Goal: Information Seeking & Learning: Learn about a topic

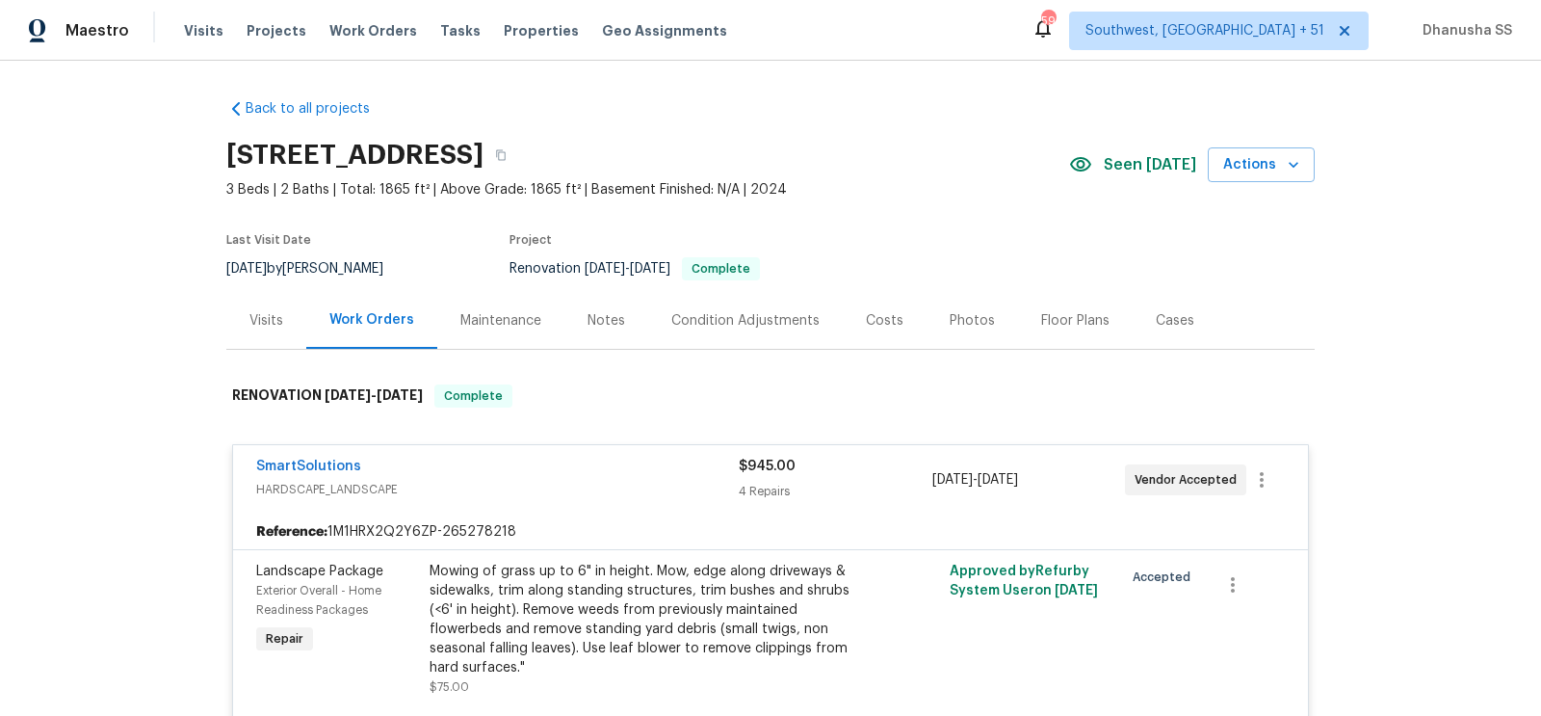
scroll to position [260, 0]
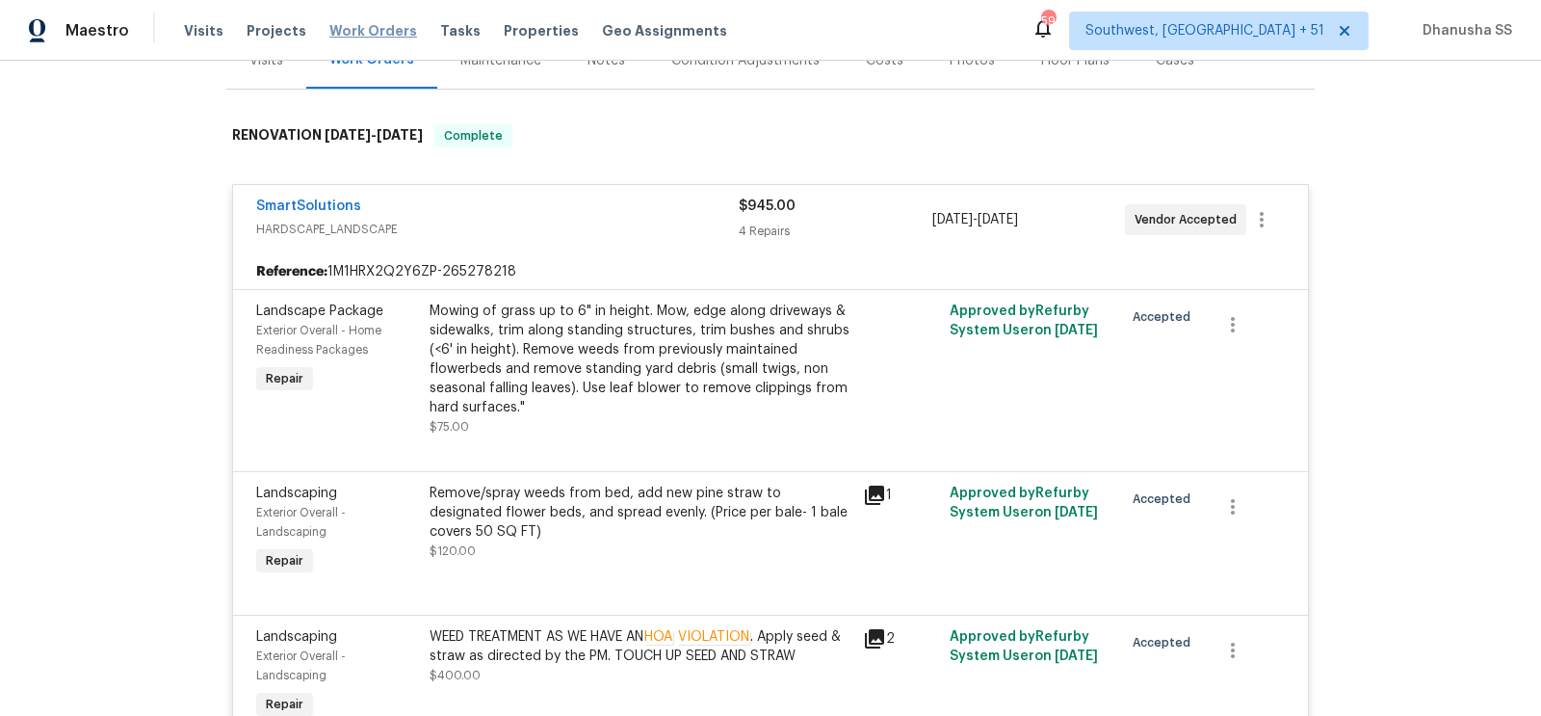
click at [337, 24] on span "Work Orders" at bounding box center [373, 30] width 88 height 19
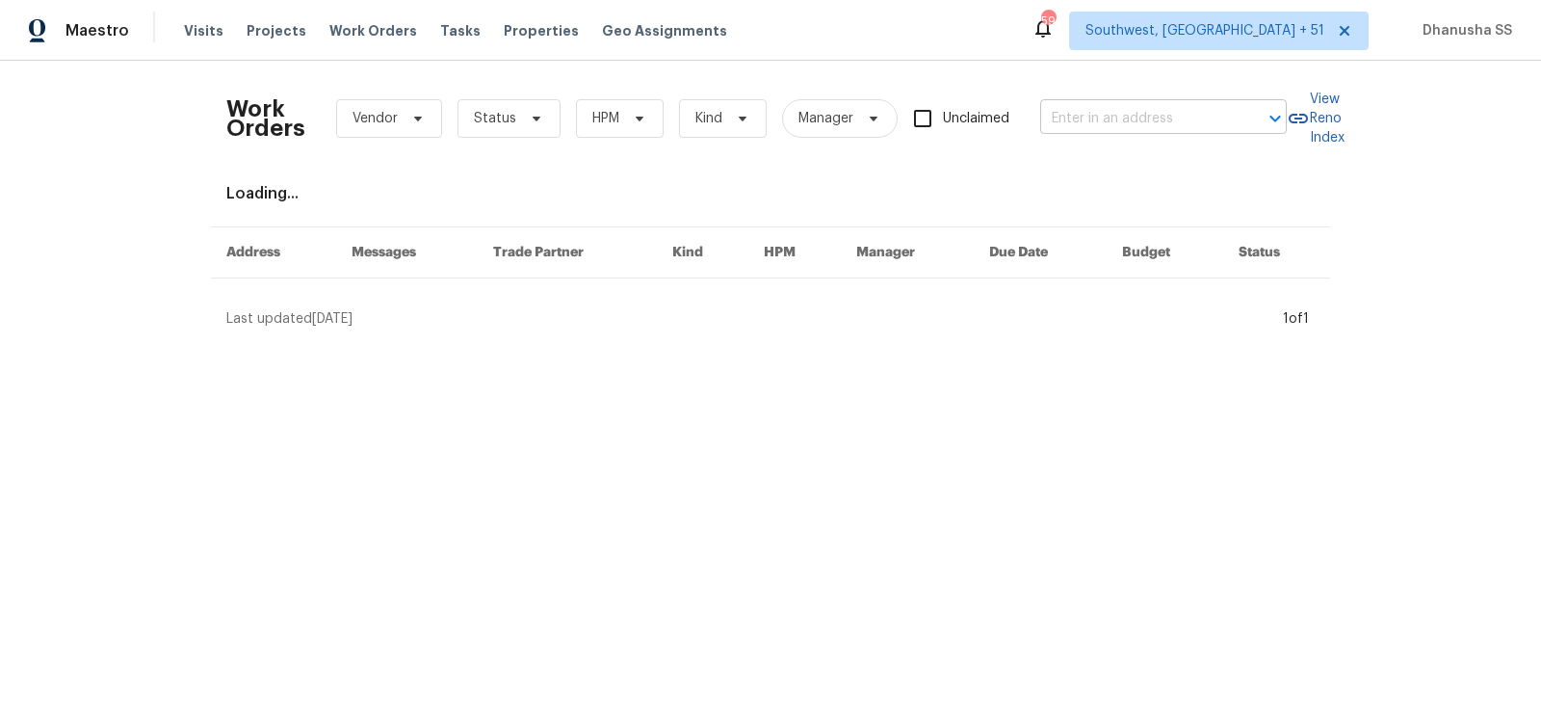
click at [1109, 121] on input "text" at bounding box center [1136, 119] width 193 height 30
paste input "[STREET_ADDRESS]"
type input "[STREET_ADDRESS]"
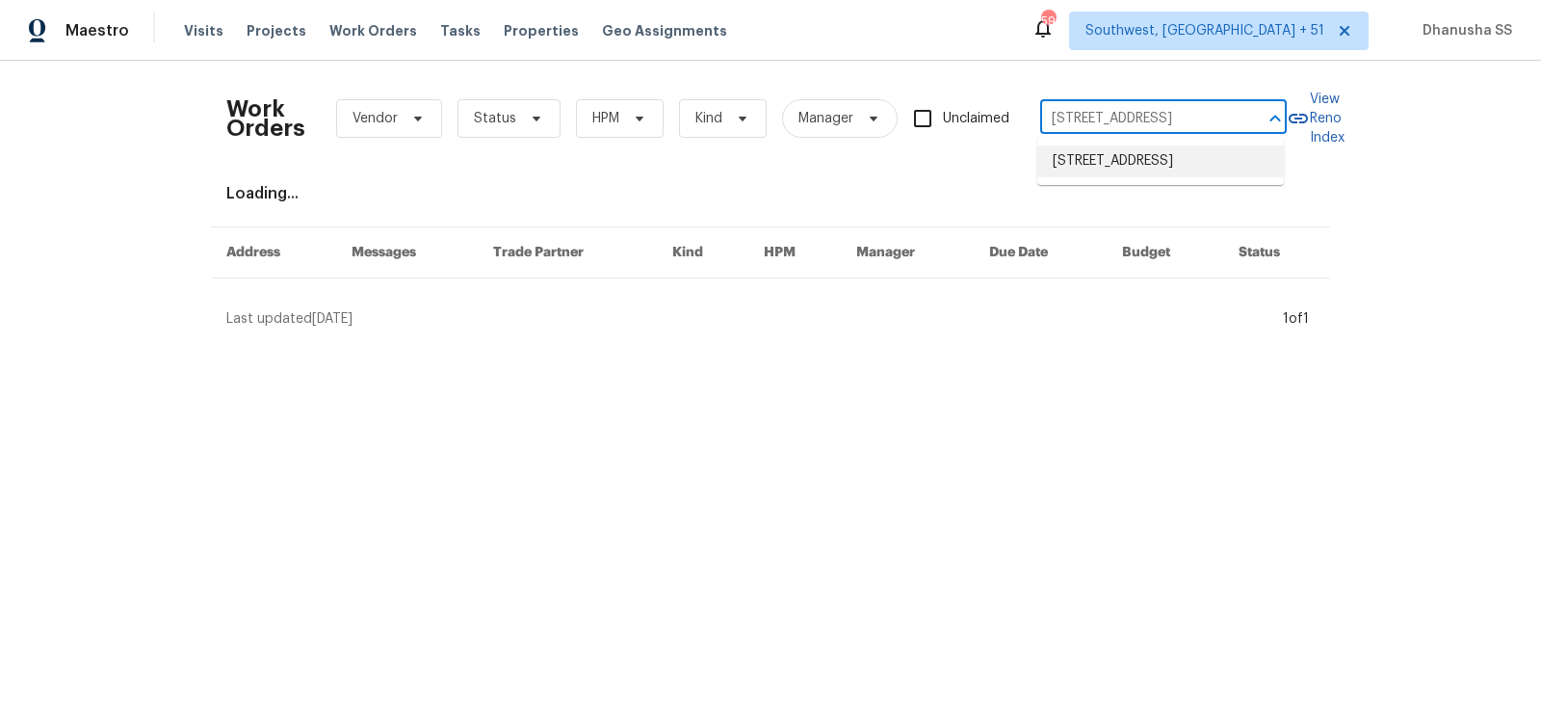
click at [1087, 170] on li "416 Hunter Way, Clayton, NC 27520" at bounding box center [1160, 161] width 247 height 32
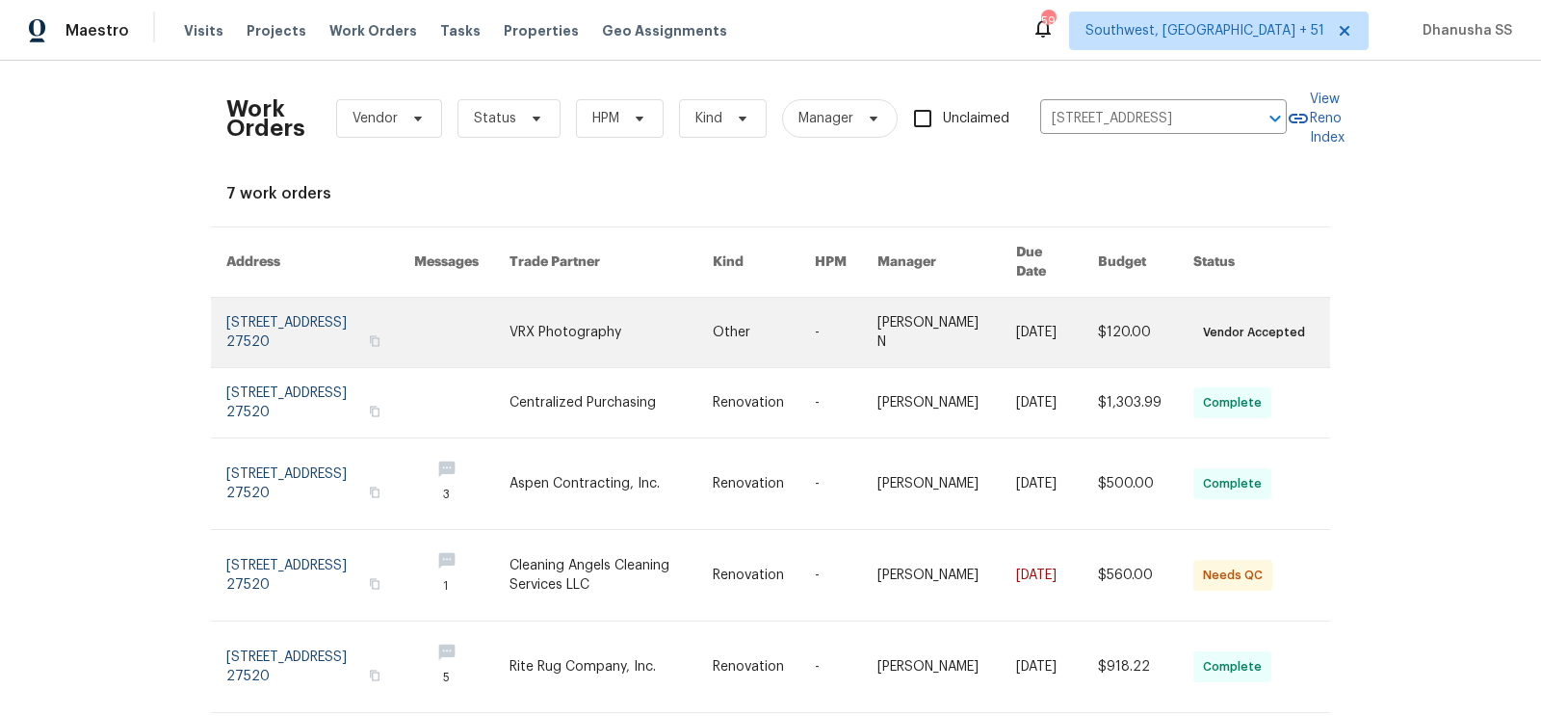
click at [614, 312] on link at bounding box center [611, 332] width 204 height 69
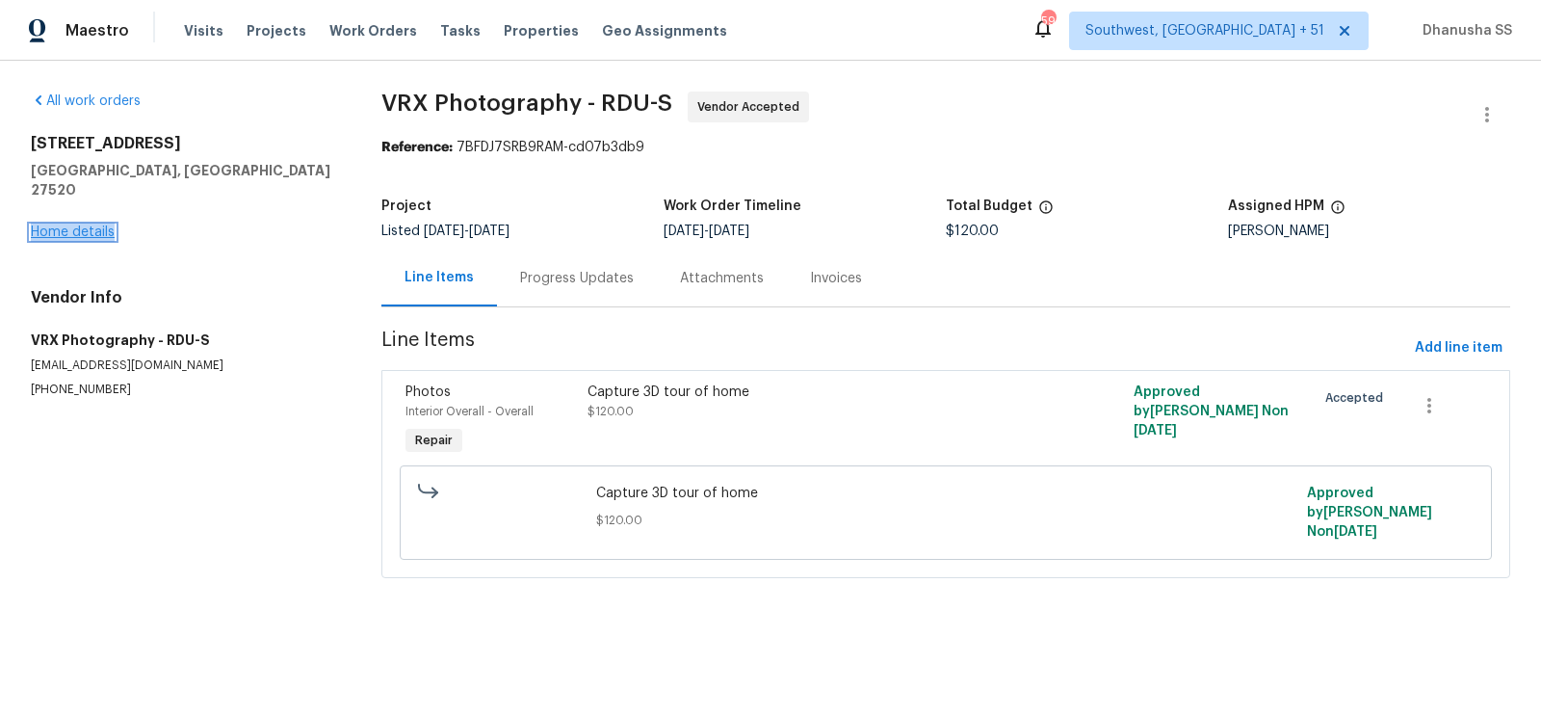
click at [84, 225] on link "Home details" at bounding box center [73, 231] width 84 height 13
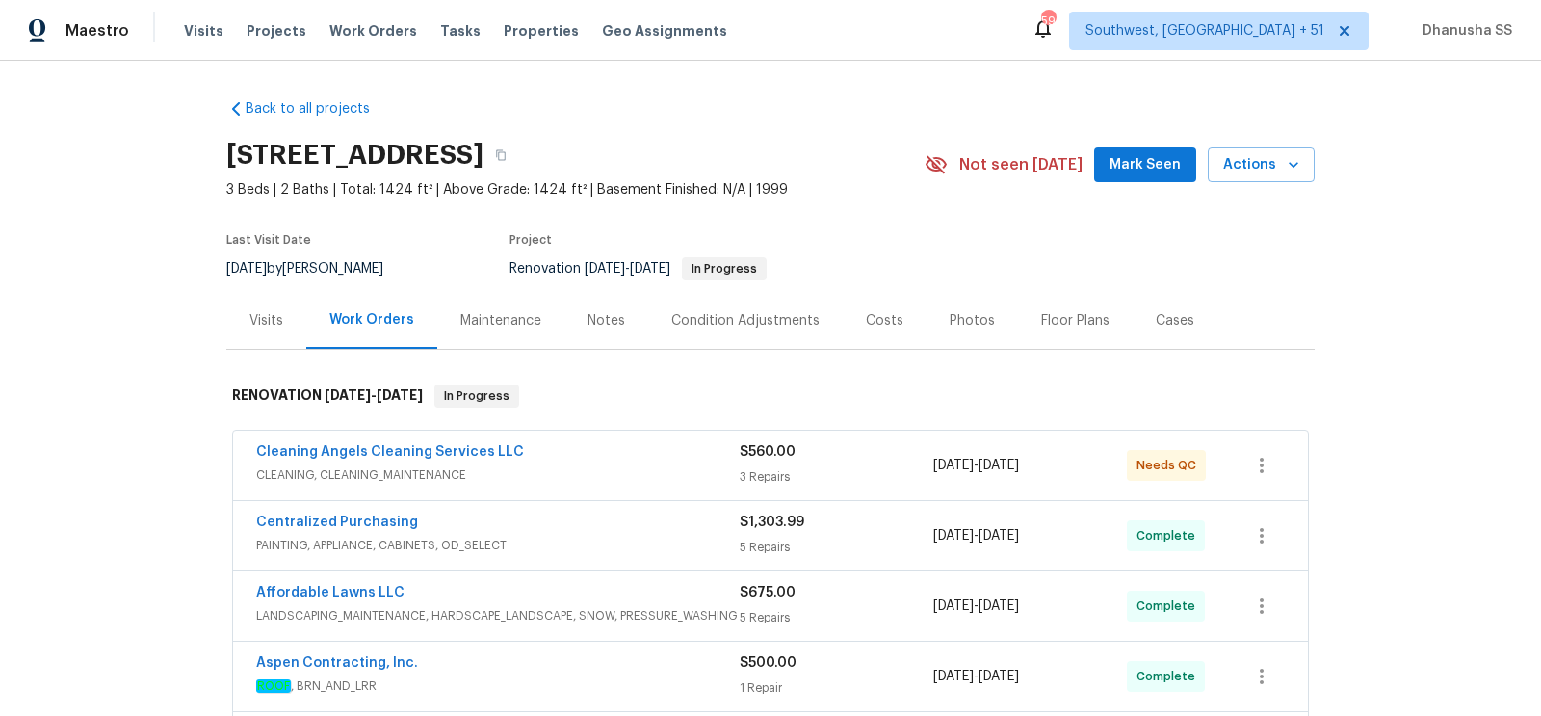
click at [248, 307] on div "Visits" at bounding box center [266, 320] width 80 height 57
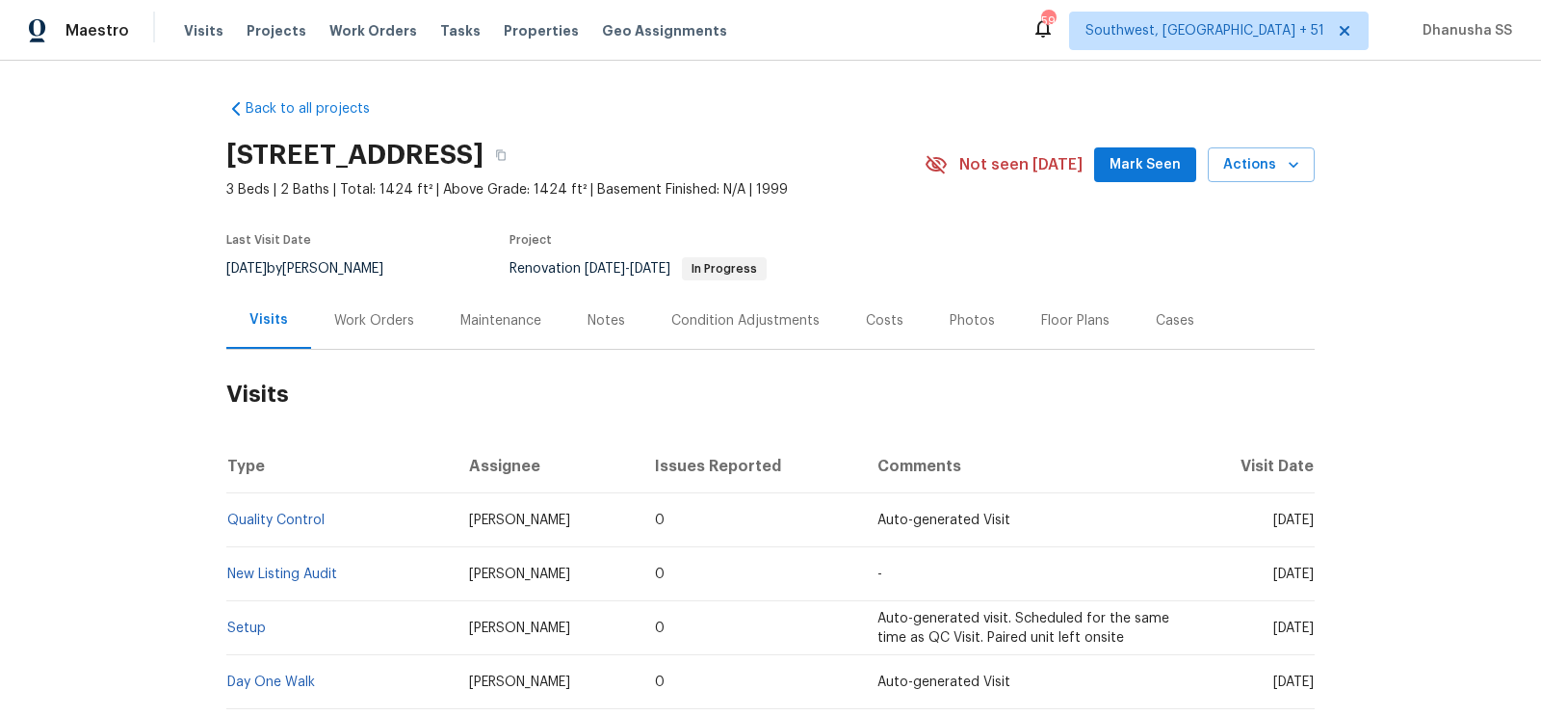
scroll to position [177, 0]
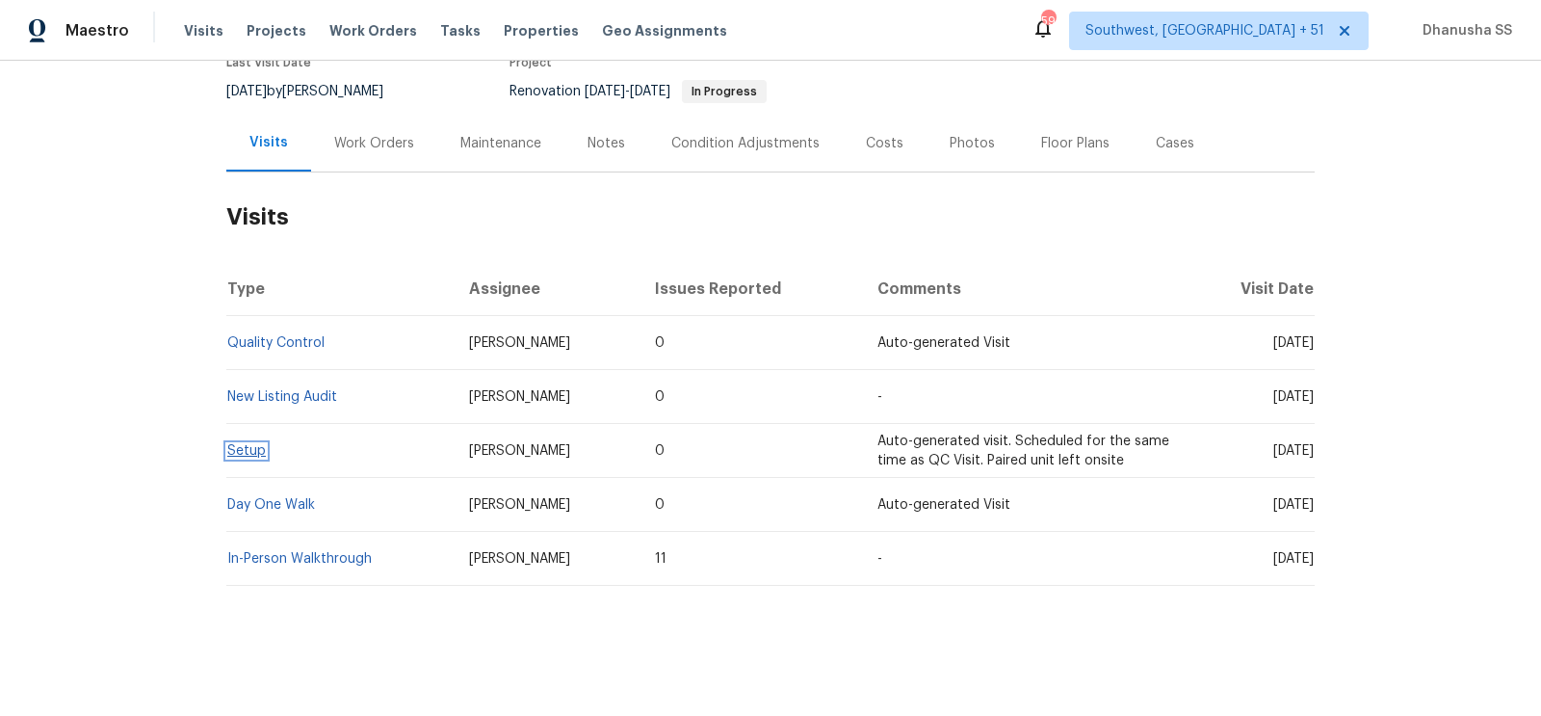
click at [252, 445] on link "Setup" at bounding box center [246, 450] width 39 height 13
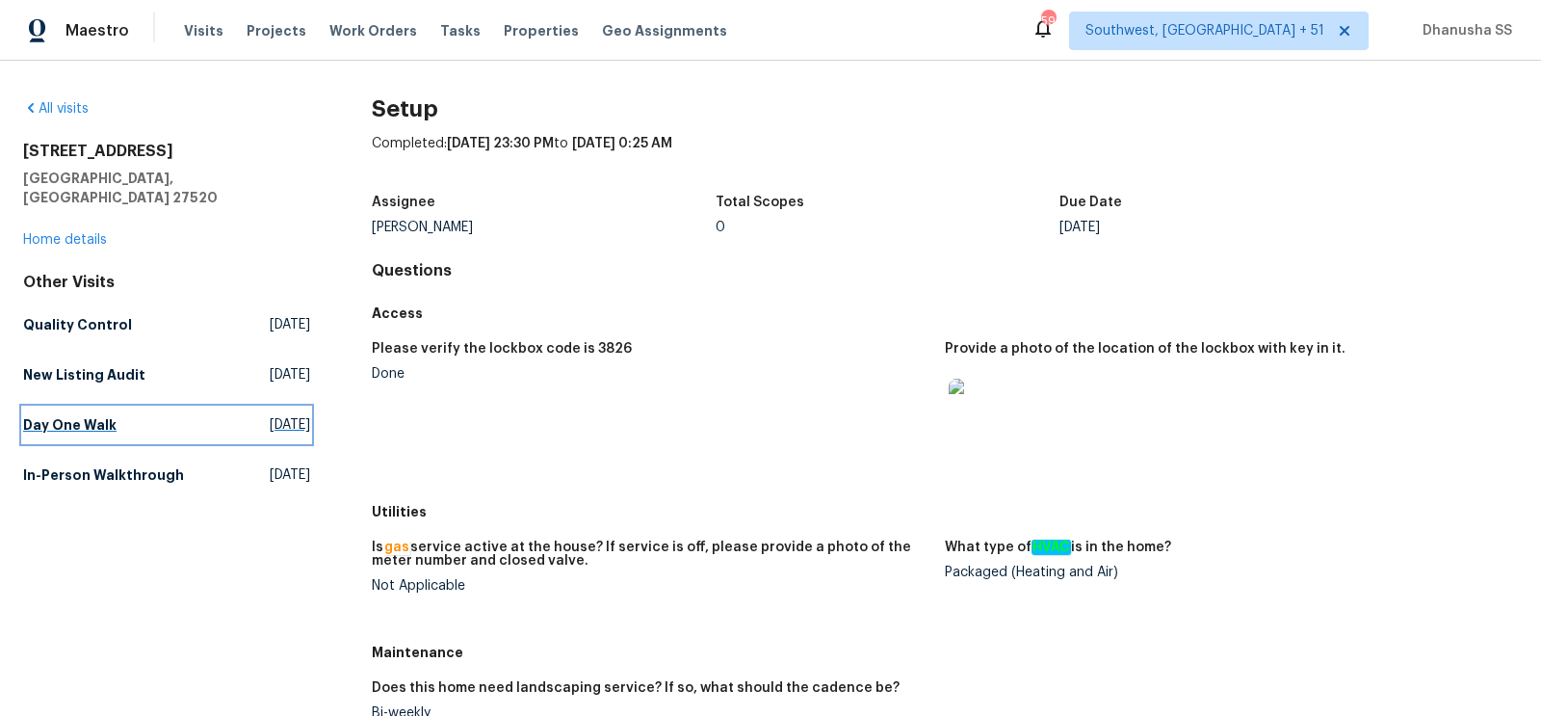
click at [144, 413] on link "Day One Walk Fri, Sep 19 2025" at bounding box center [166, 424] width 287 height 35
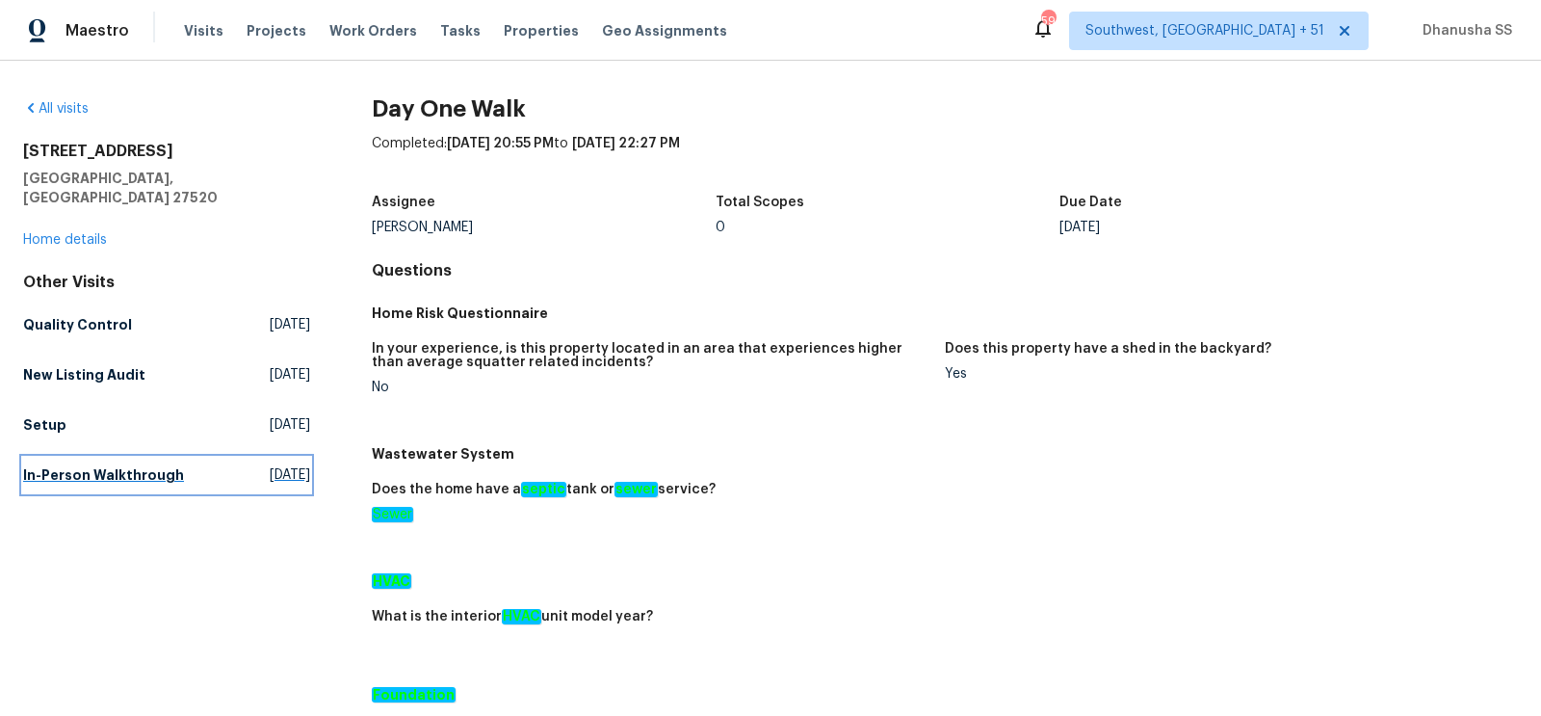
click at [270, 465] on span "Fri, Aug 08 2025" at bounding box center [290, 474] width 40 height 19
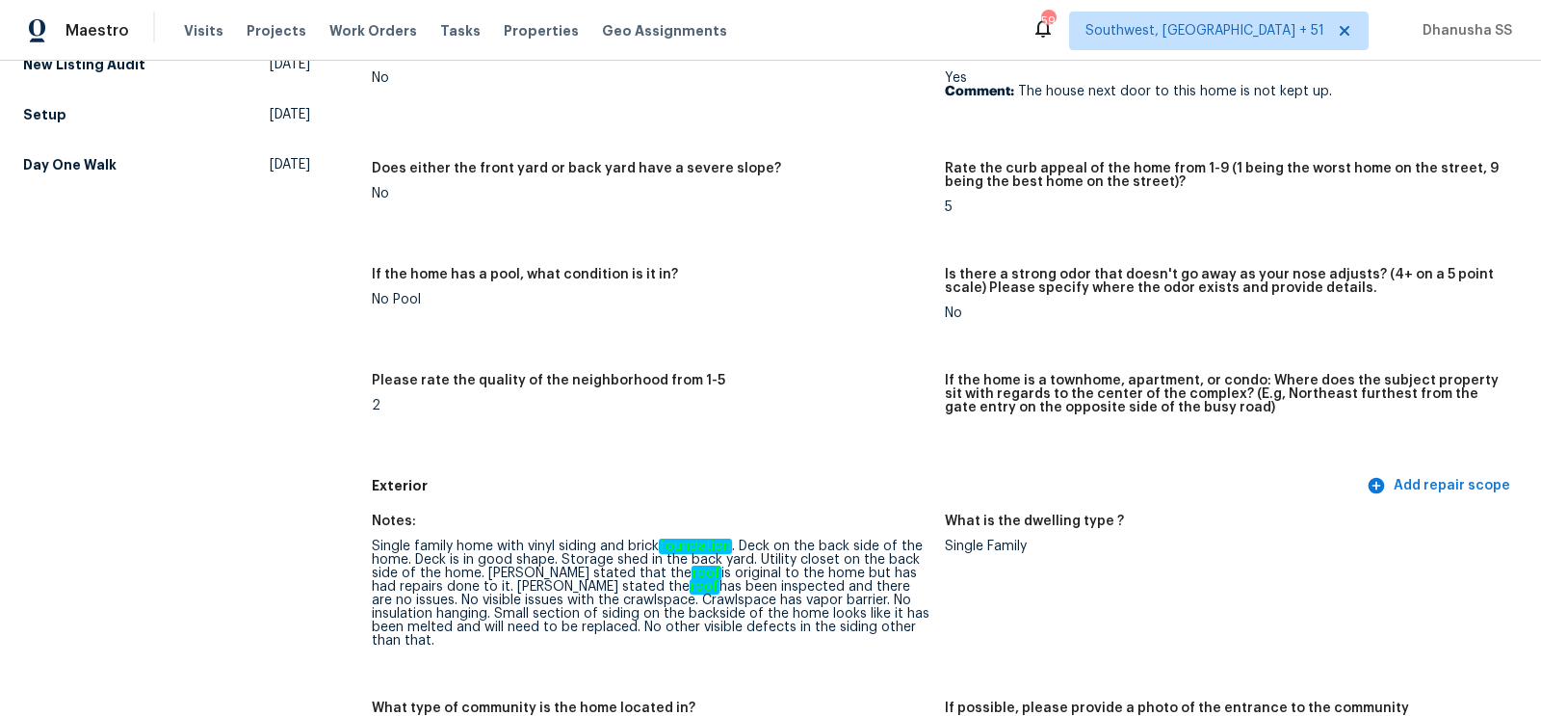
scroll to position [364, 0]
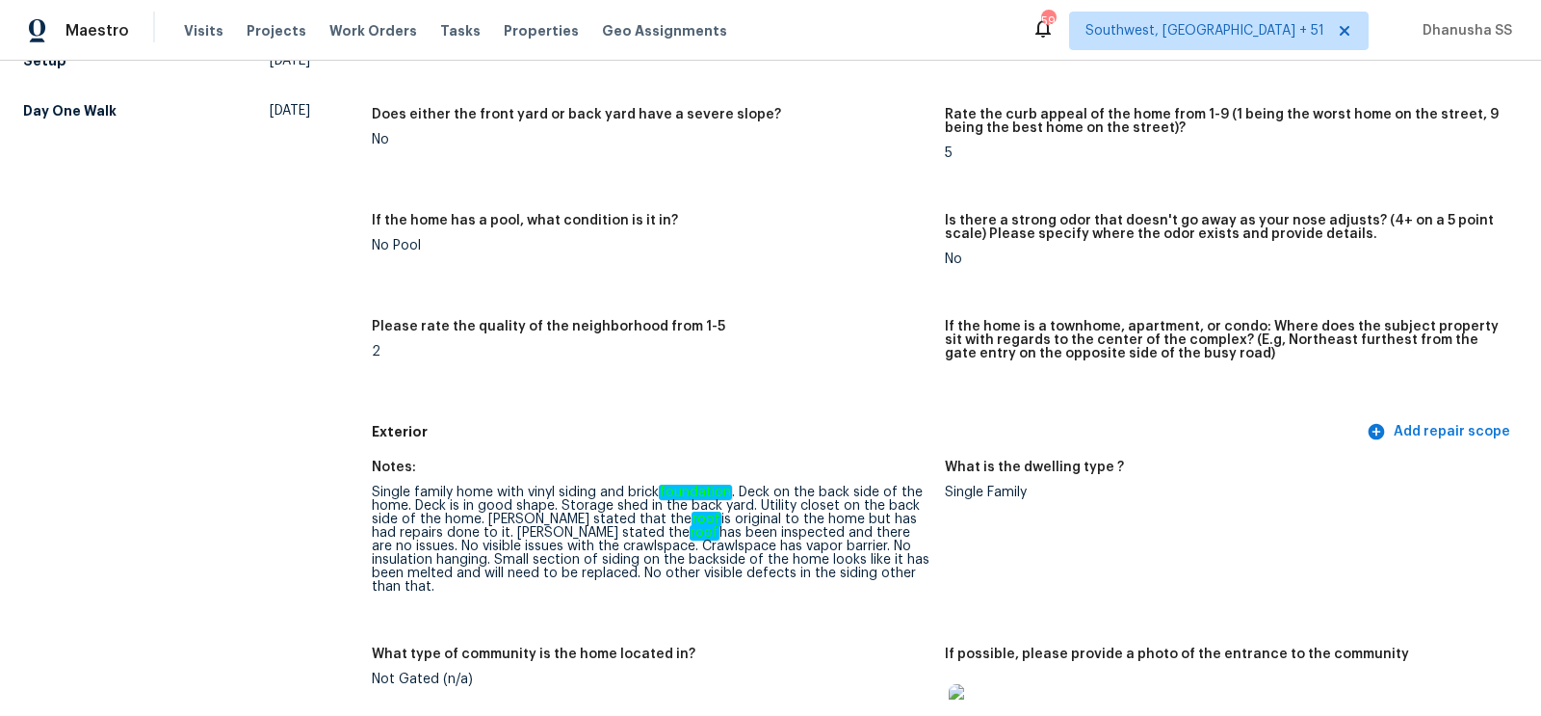
drag, startPoint x: 370, startPoint y: 490, endPoint x: 803, endPoint y: 583, distance: 443.1
click at [775, 447] on div "Exterior Add repair scope" at bounding box center [945, 432] width 1146 height 36
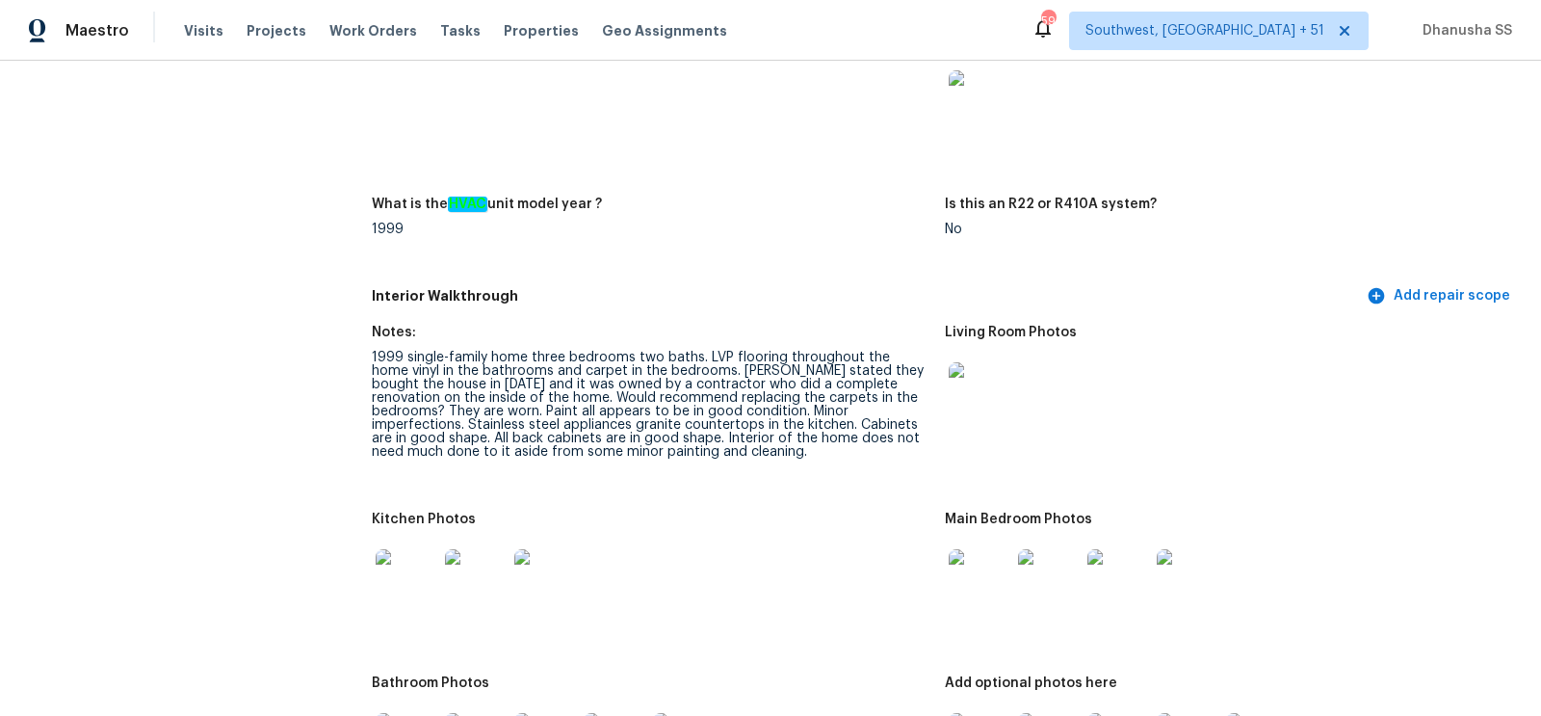
scroll to position [1968, 0]
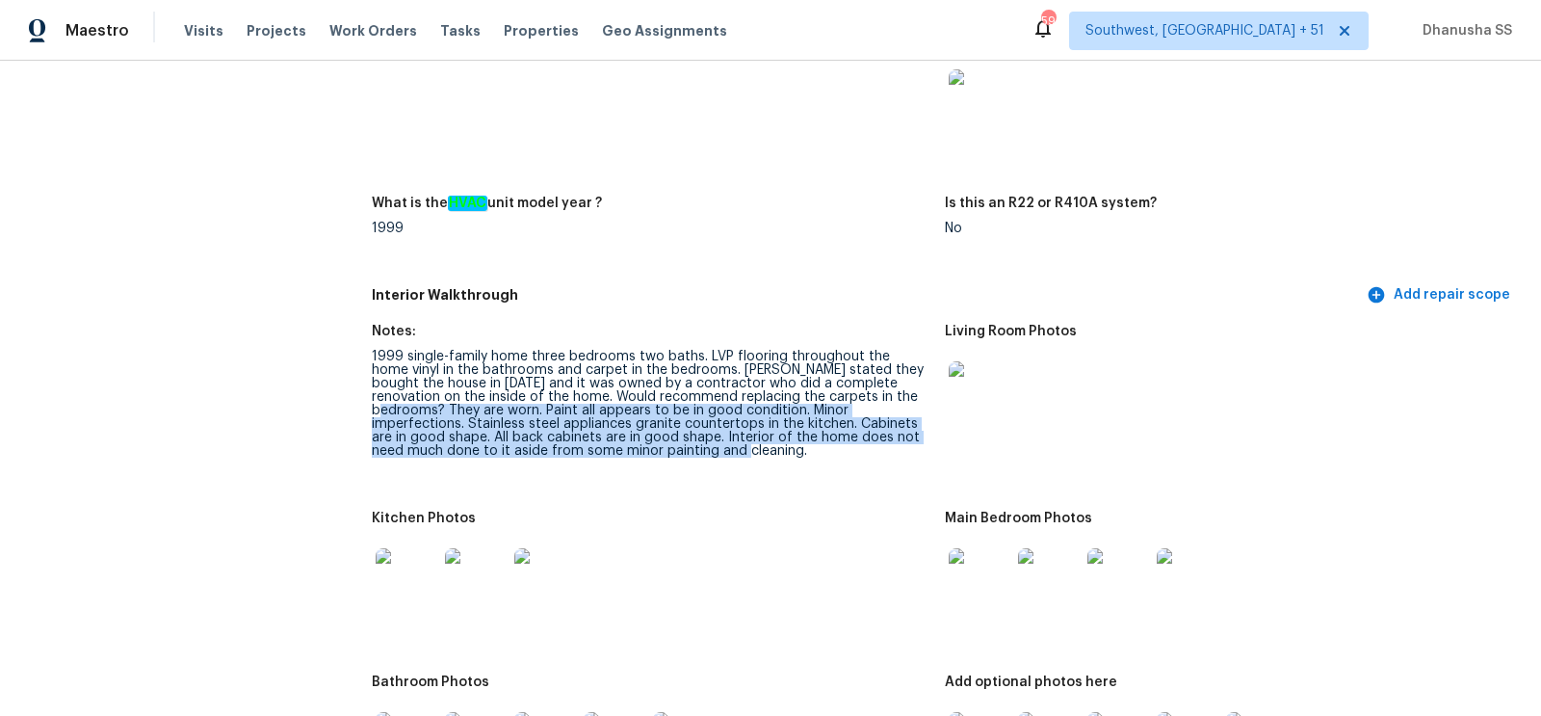
drag, startPoint x: 831, startPoint y: 382, endPoint x: 921, endPoint y: 444, distance: 108.7
click at [921, 444] on figure "Notes: 1999 single-family home three bedrooms two baths. LVP flooring throughou…" at bounding box center [658, 407] width 573 height 164
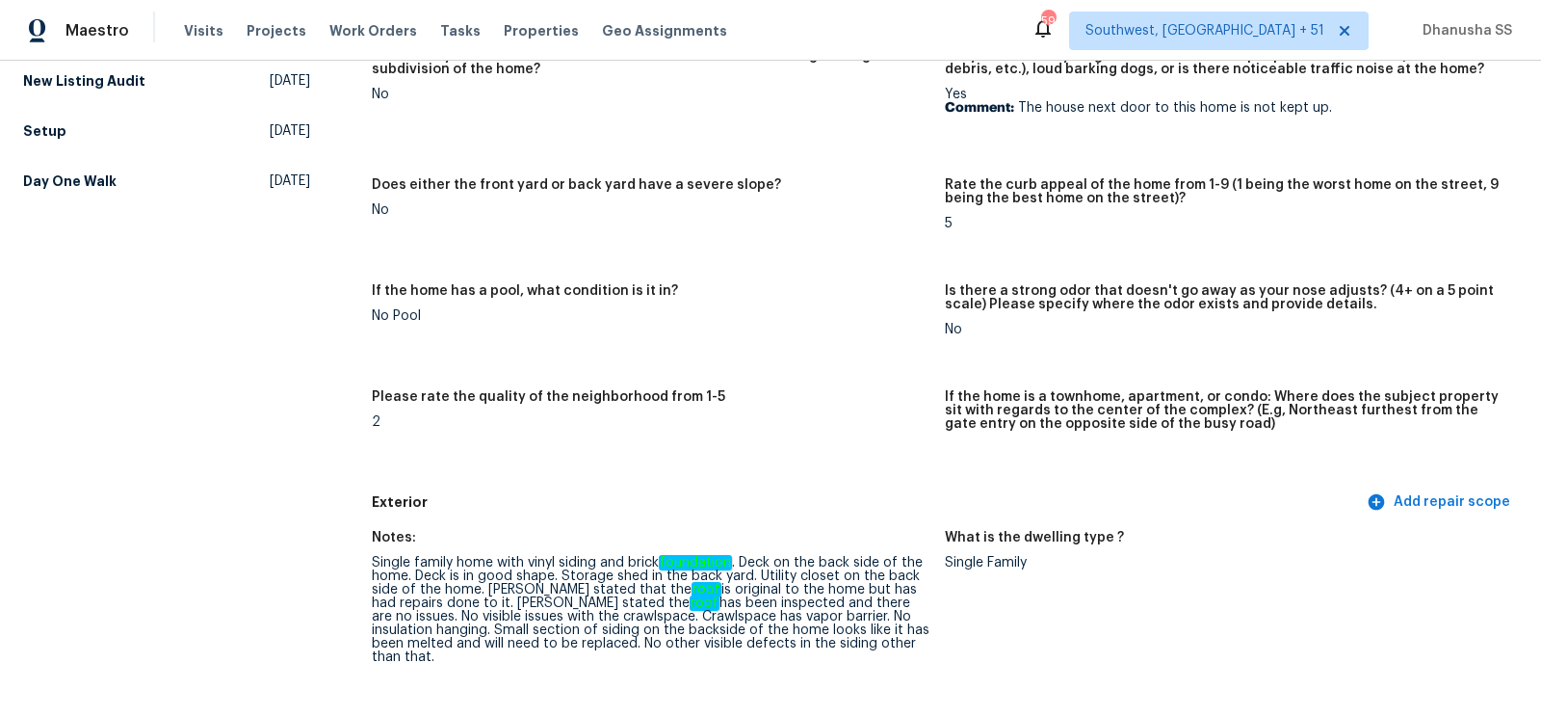
scroll to position [0, 0]
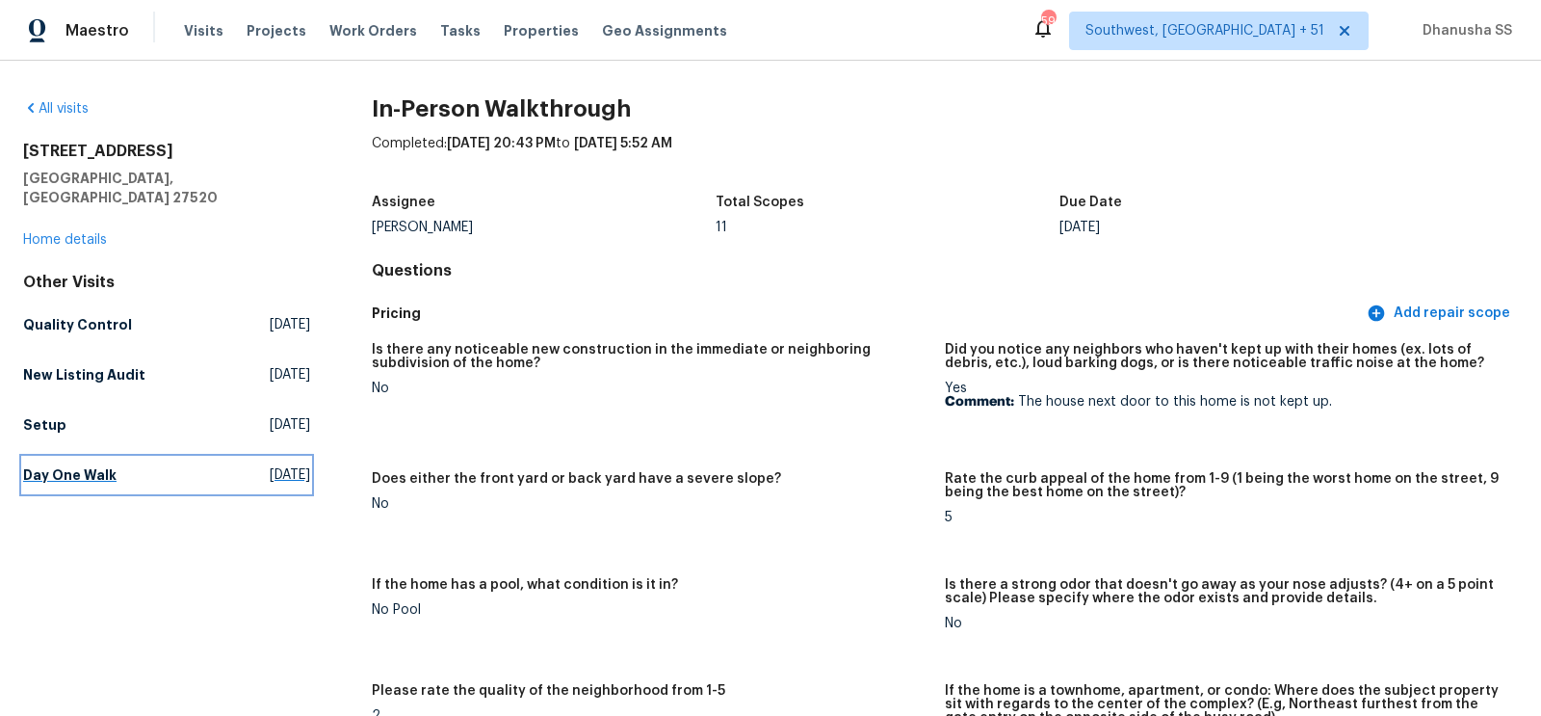
click at [270, 465] on span "Fri, Sep 19 2025" at bounding box center [290, 474] width 40 height 19
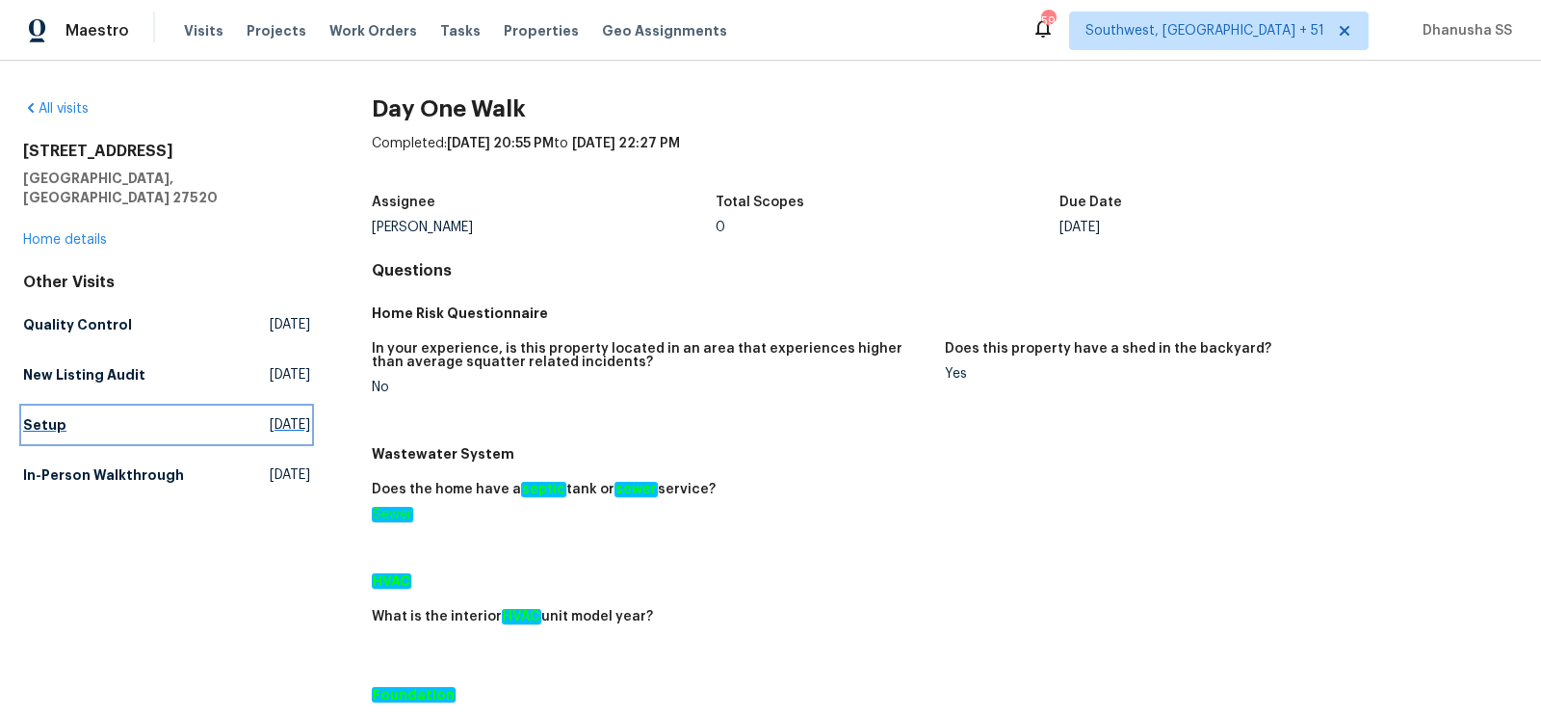
click at [287, 407] on link "Setup Fri, Sep 26 2025" at bounding box center [166, 424] width 287 height 35
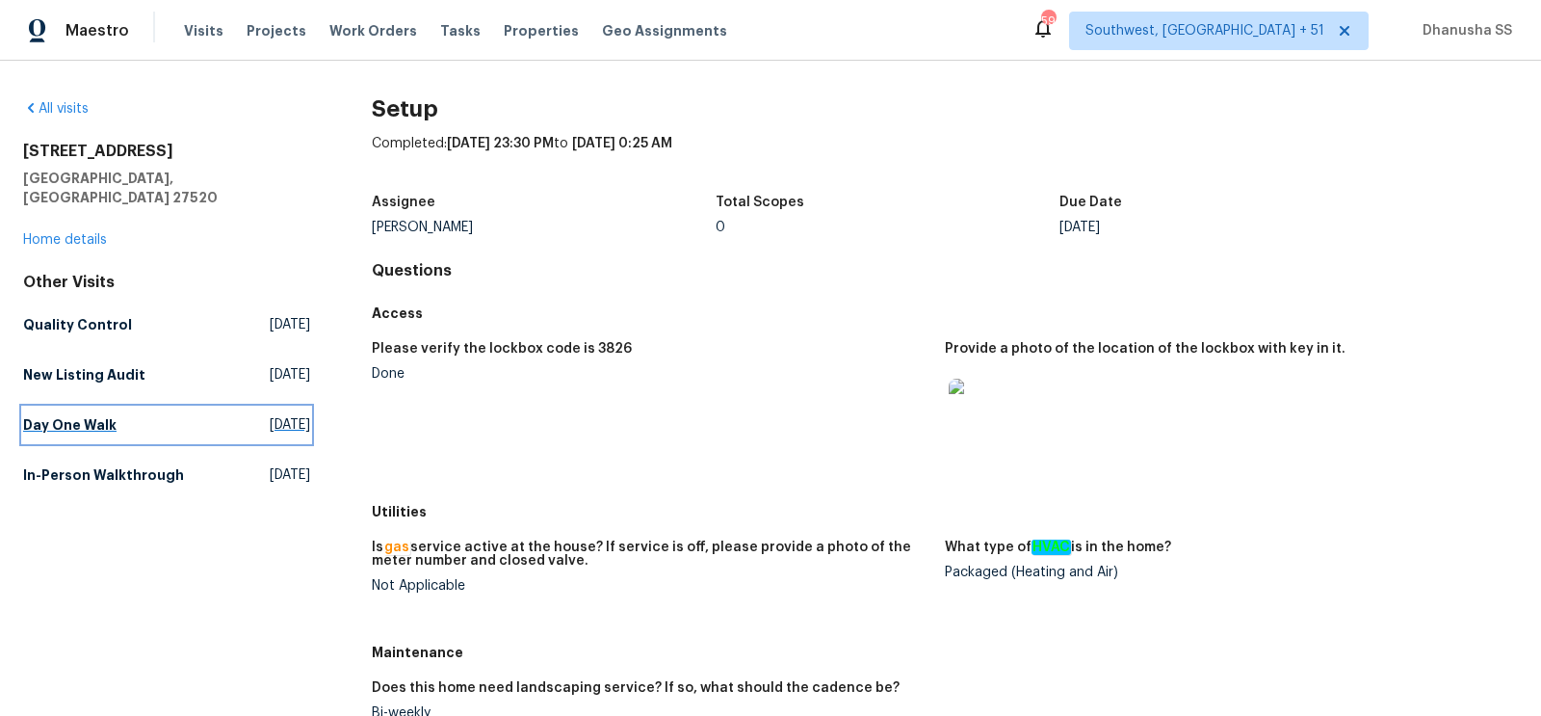
click at [270, 415] on span "Fri, Sep 19 2025" at bounding box center [290, 424] width 40 height 19
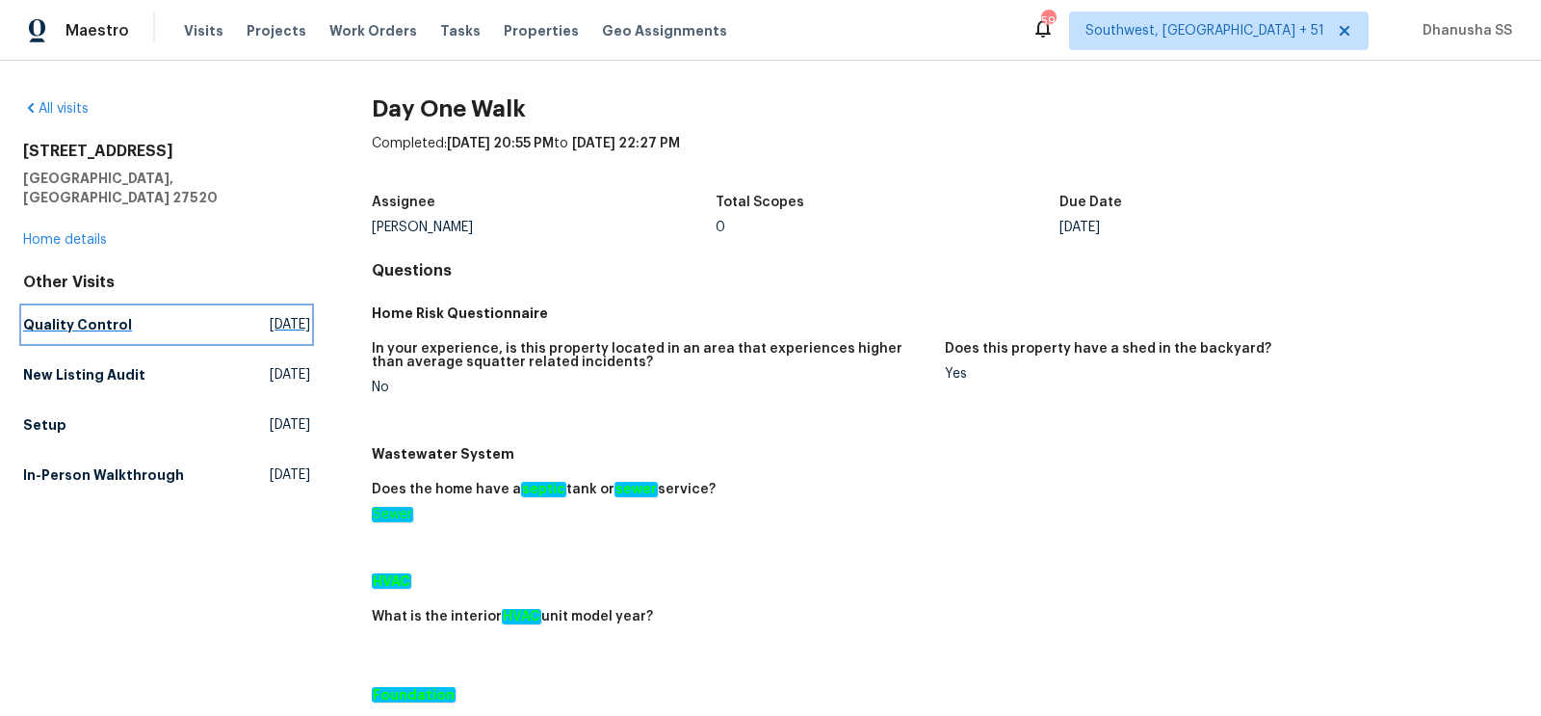
click at [253, 315] on link "Quality Control Tue, Sep 30 2025" at bounding box center [166, 324] width 287 height 35
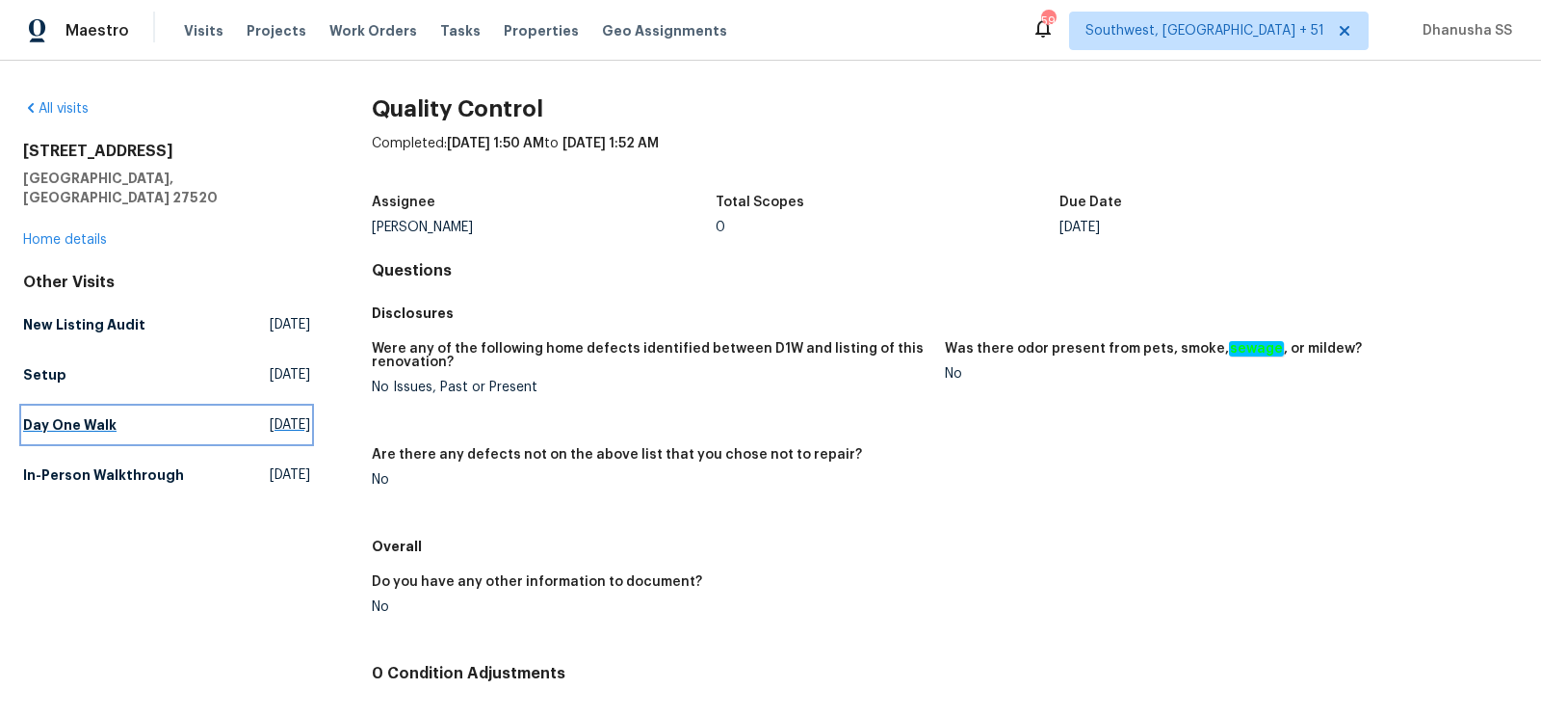
click at [287, 415] on span "Fri, Sep 19 2025" at bounding box center [290, 424] width 40 height 19
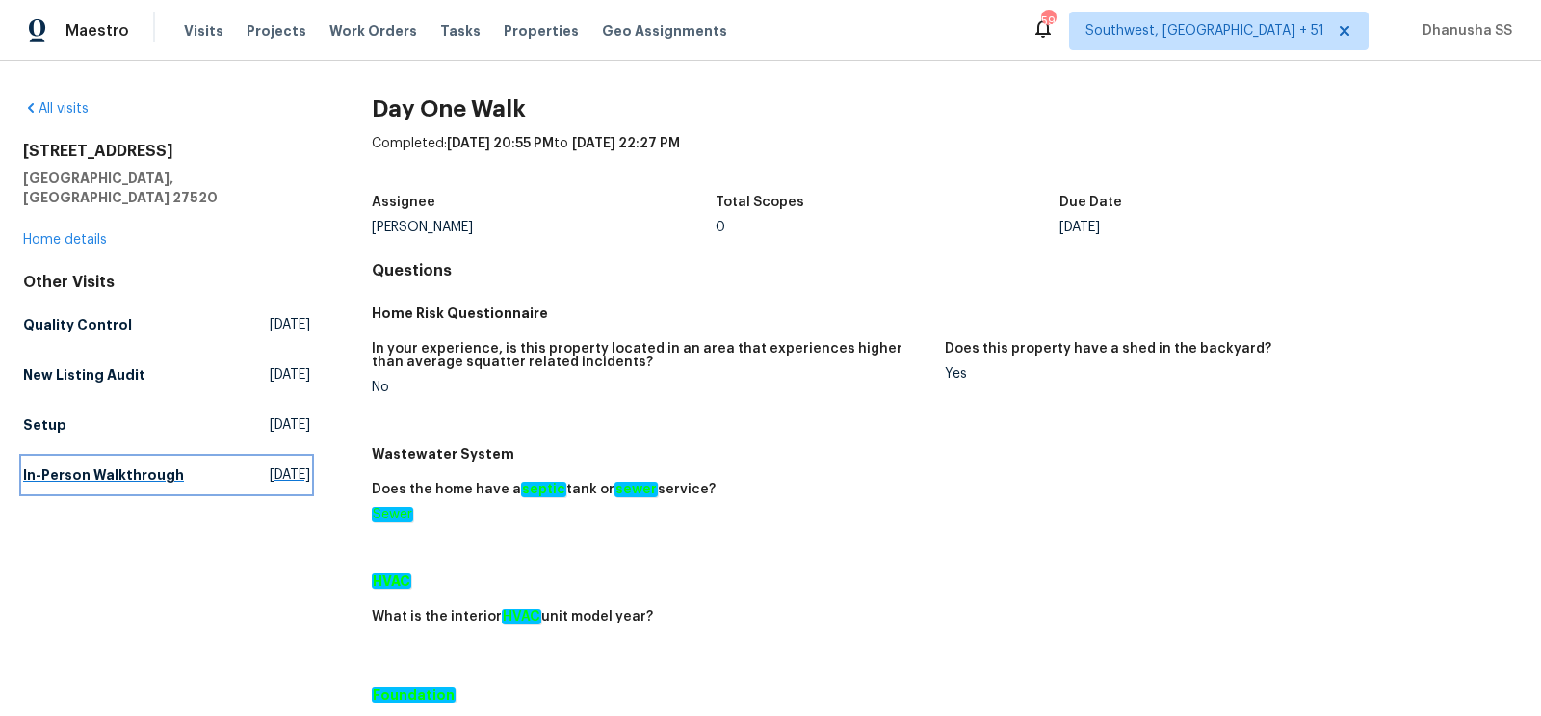
click at [120, 465] on h5 "In-Person Walkthrough" at bounding box center [103, 474] width 161 height 19
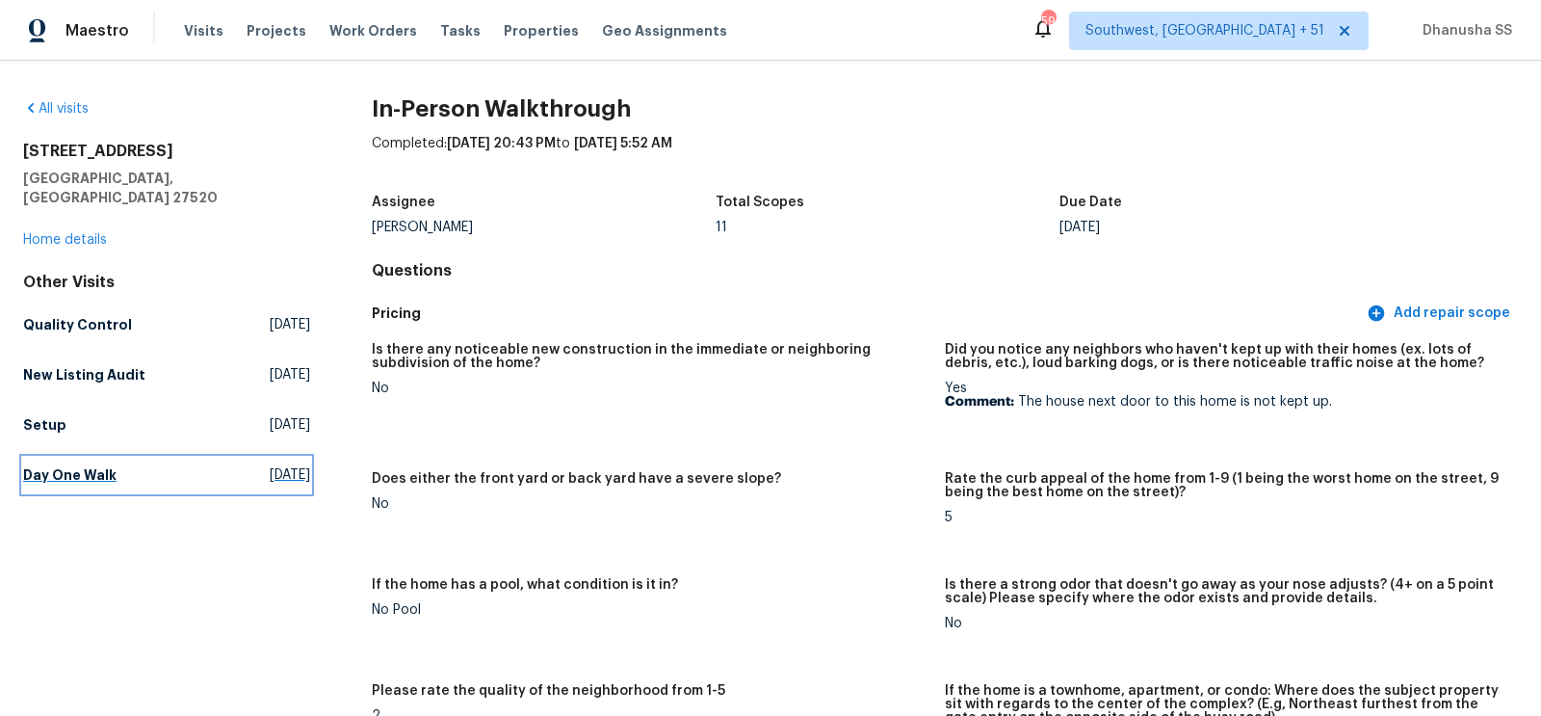
click at [69, 465] on h5 "Day One Walk" at bounding box center [69, 474] width 93 height 19
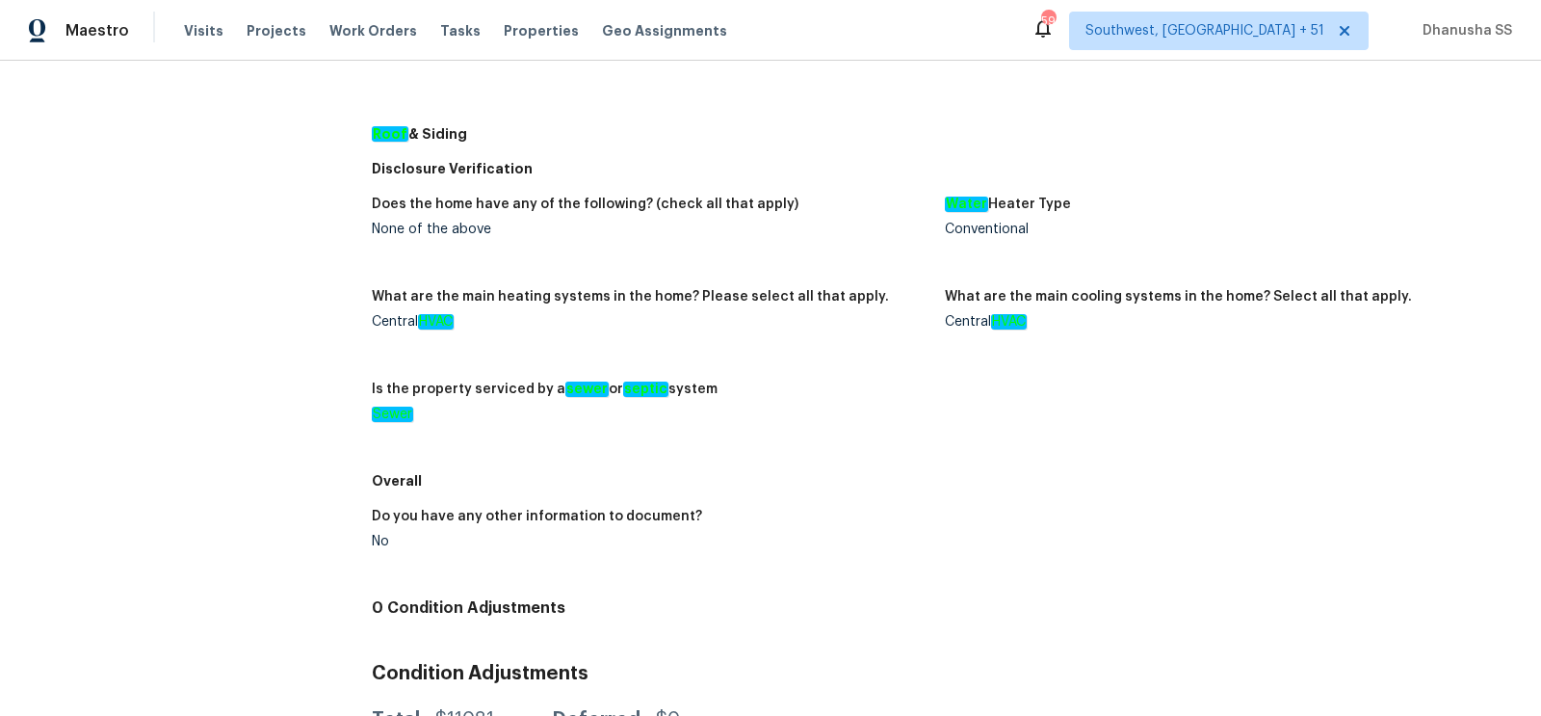
scroll to position [99, 0]
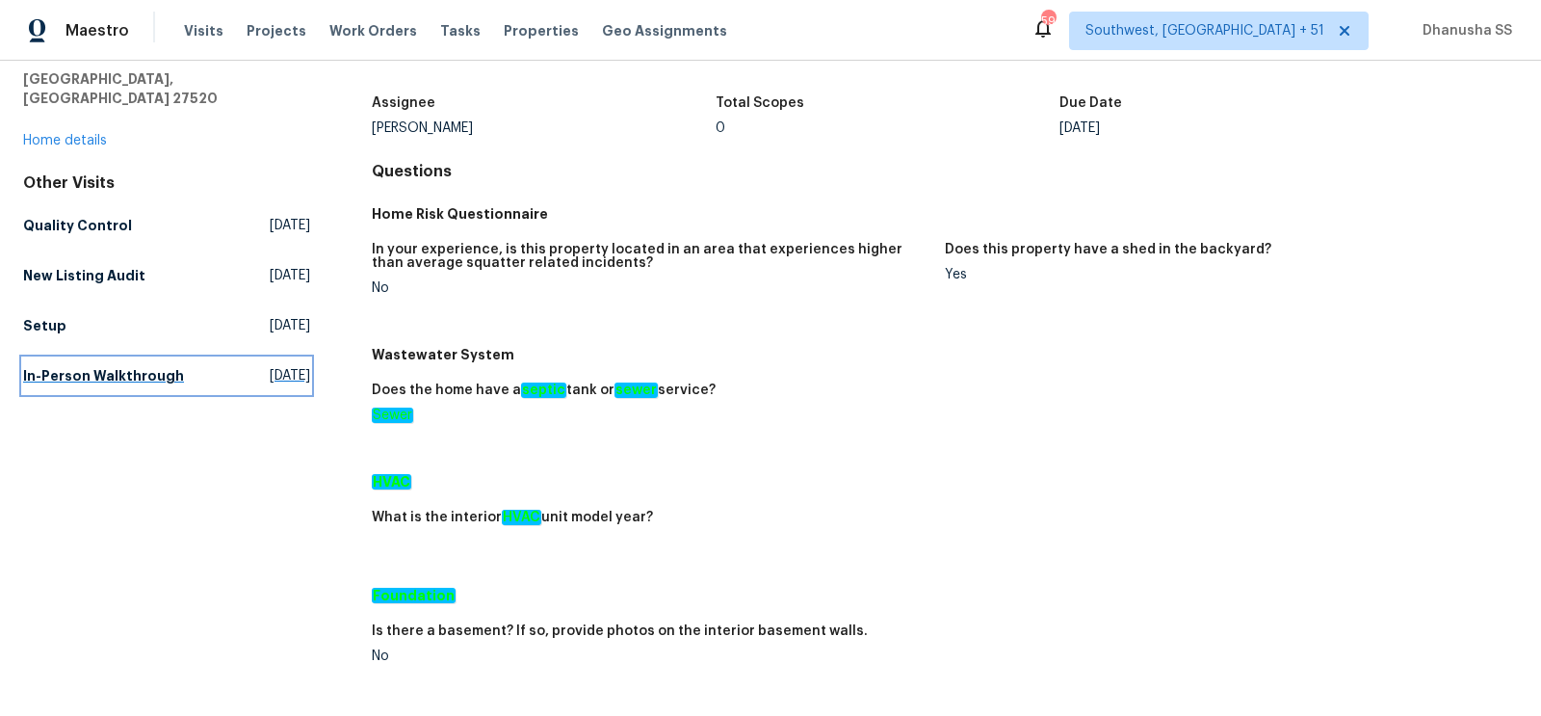
click at [73, 366] on h5 "In-Person Walkthrough" at bounding box center [103, 375] width 161 height 19
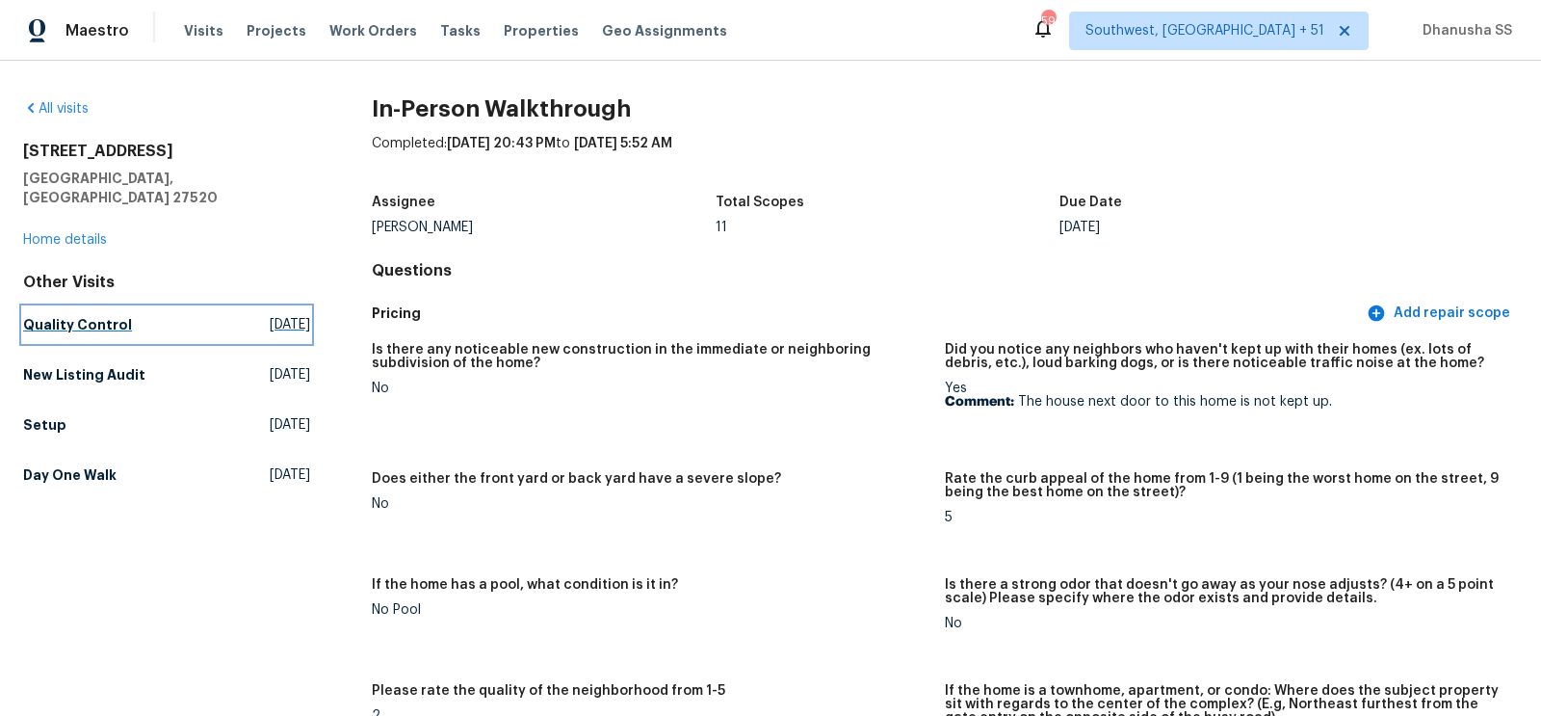
click at [59, 315] on h5 "Quality Control" at bounding box center [77, 324] width 109 height 19
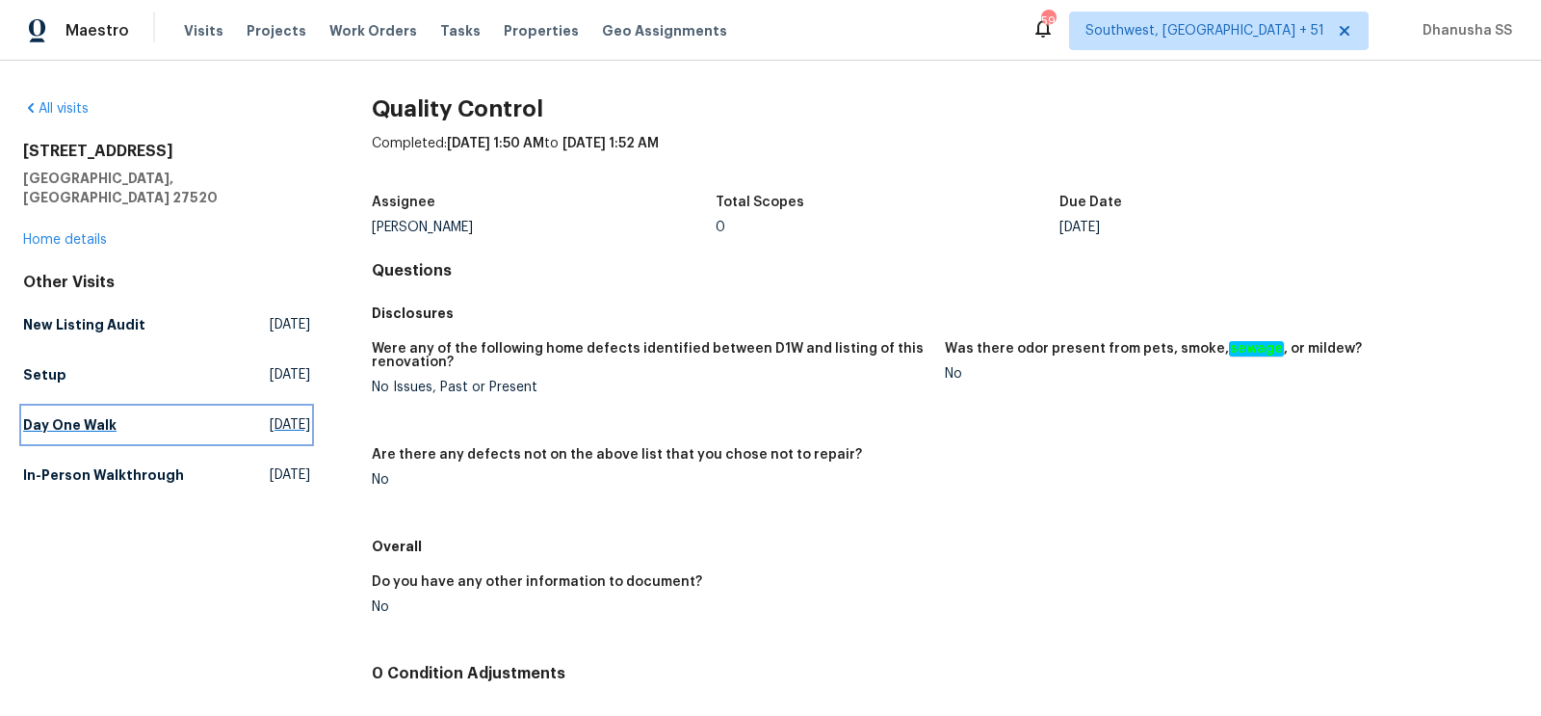
click at [79, 415] on h5 "Day One Walk" at bounding box center [69, 424] width 93 height 19
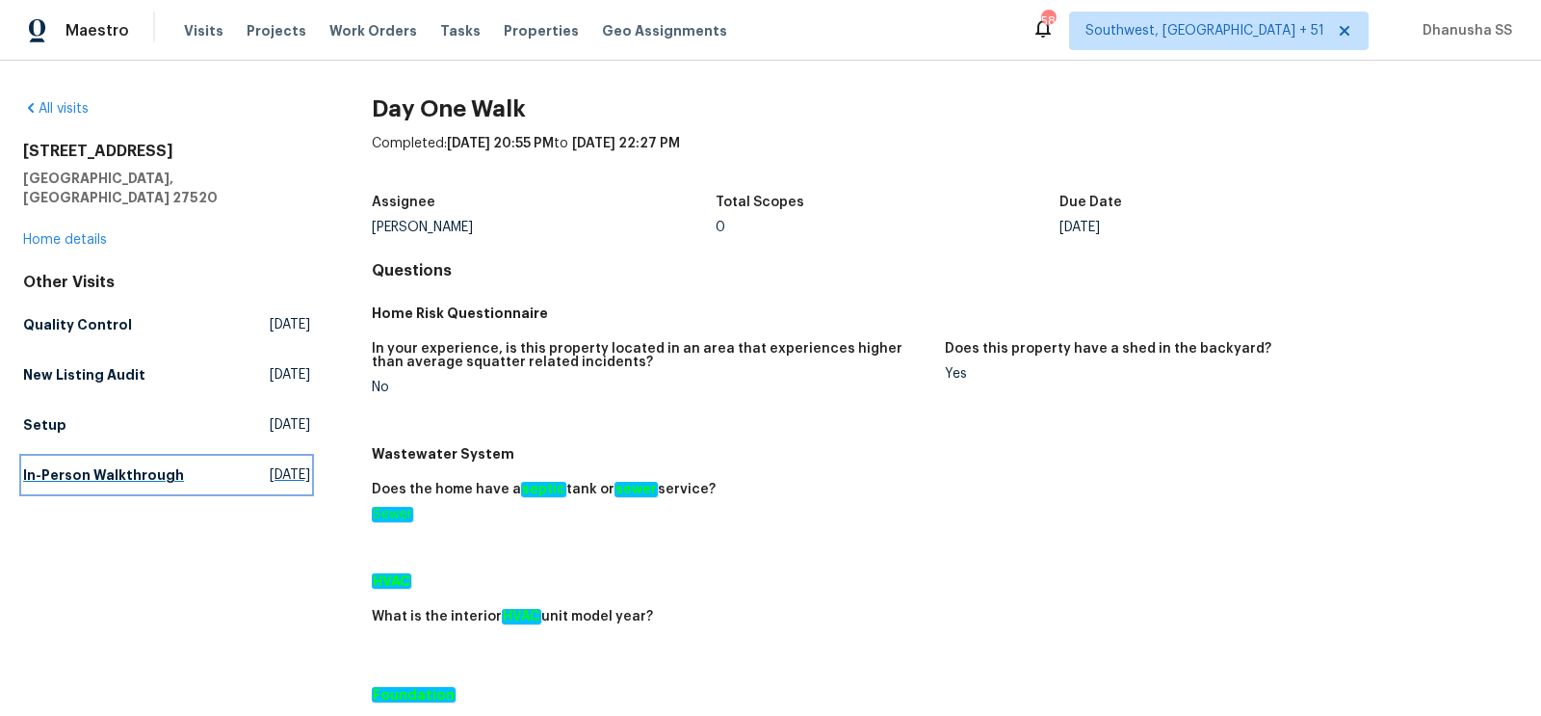
click at [100, 465] on h5 "In-Person Walkthrough" at bounding box center [103, 474] width 161 height 19
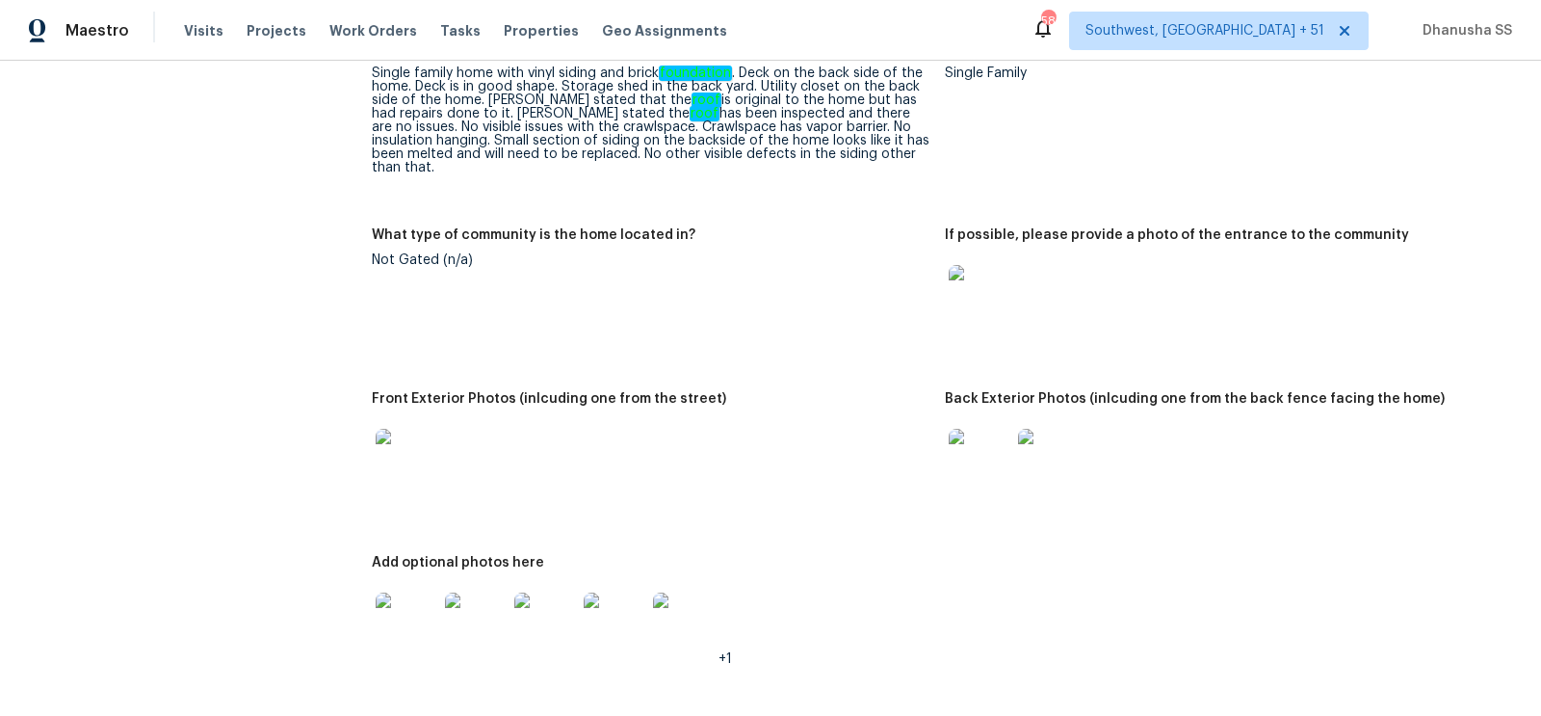
scroll to position [769, 0]
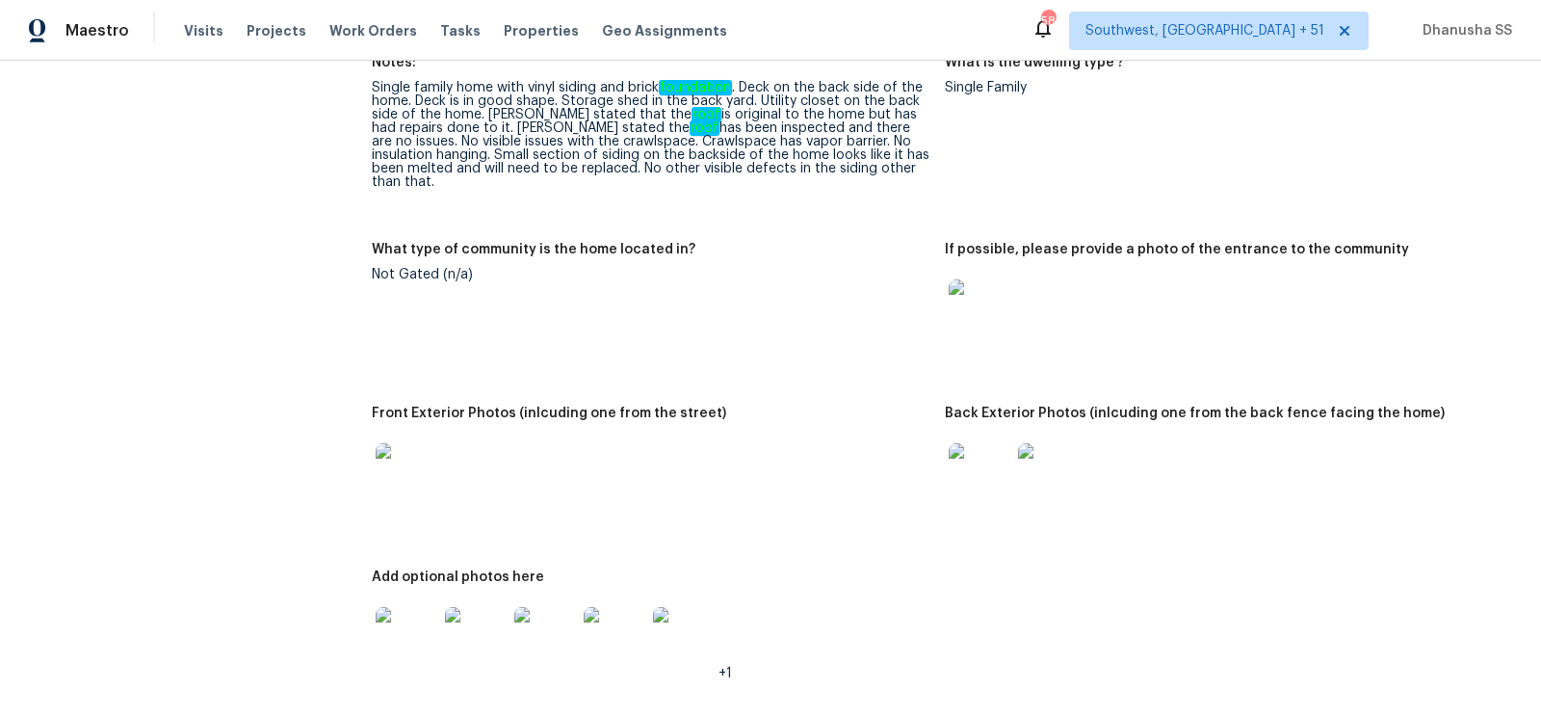
click at [995, 478] on img at bounding box center [980, 474] width 62 height 62
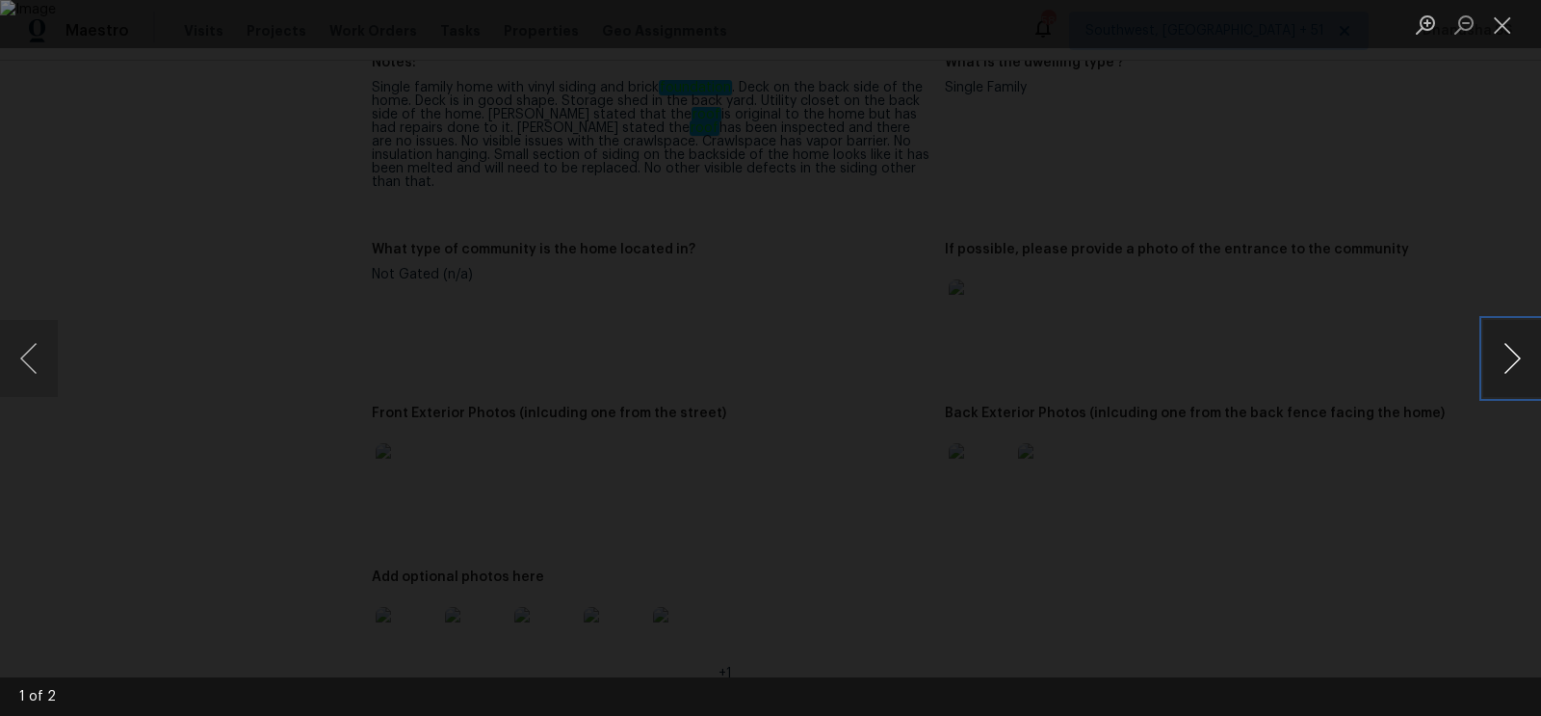
click at [1510, 341] on button "Next image" at bounding box center [1512, 358] width 58 height 77
click at [1419, 290] on div "Lightbox" at bounding box center [770, 358] width 1541 height 716
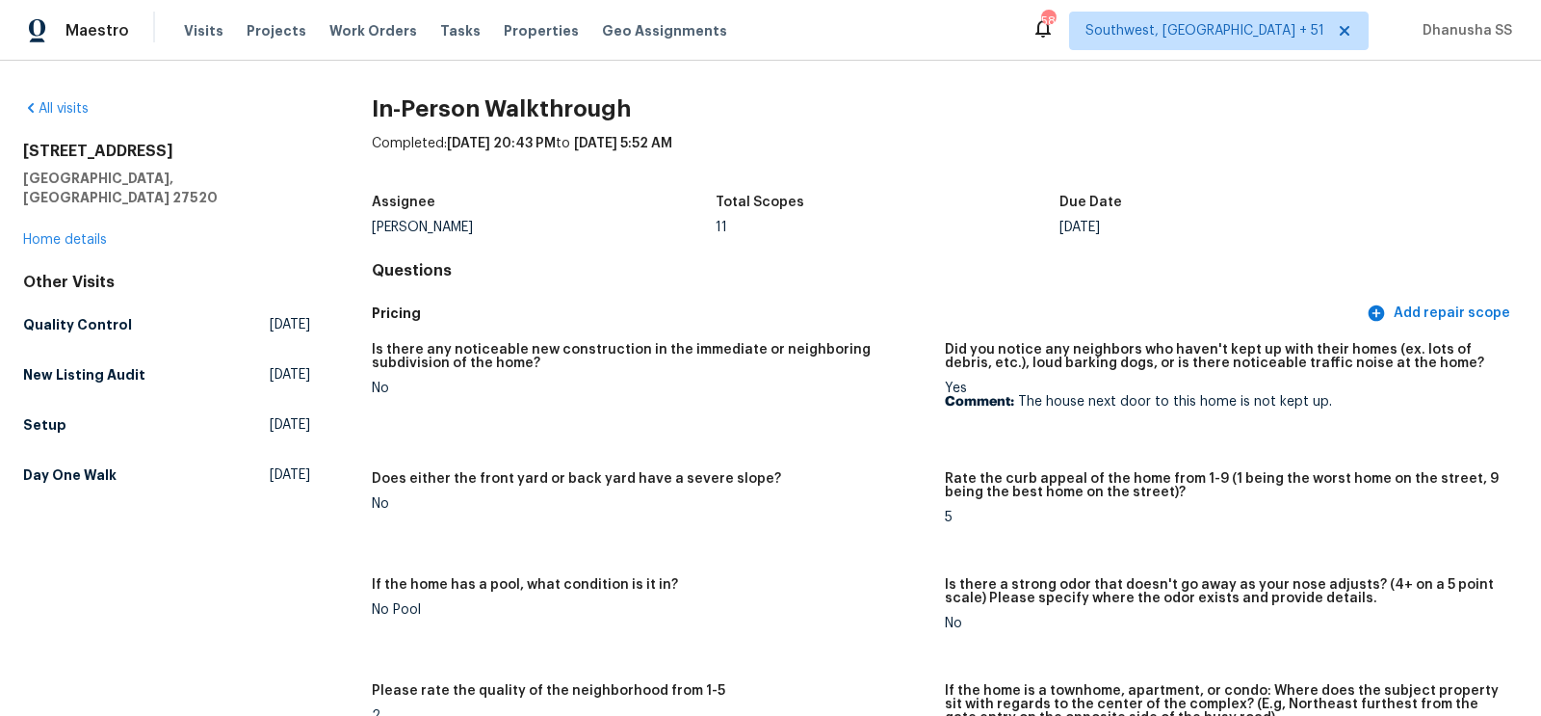
scroll to position [1570, 0]
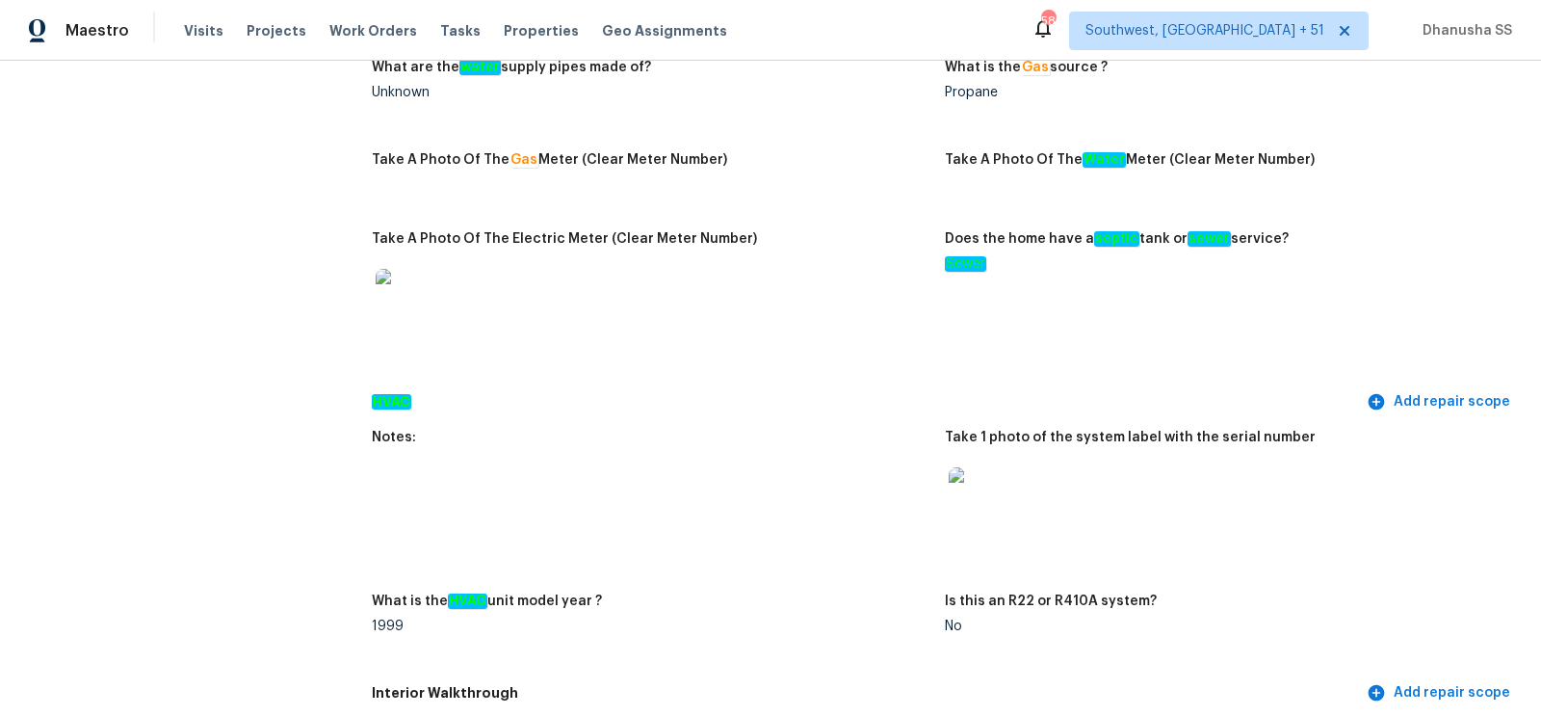
click at [980, 469] on img at bounding box center [980, 498] width 62 height 62
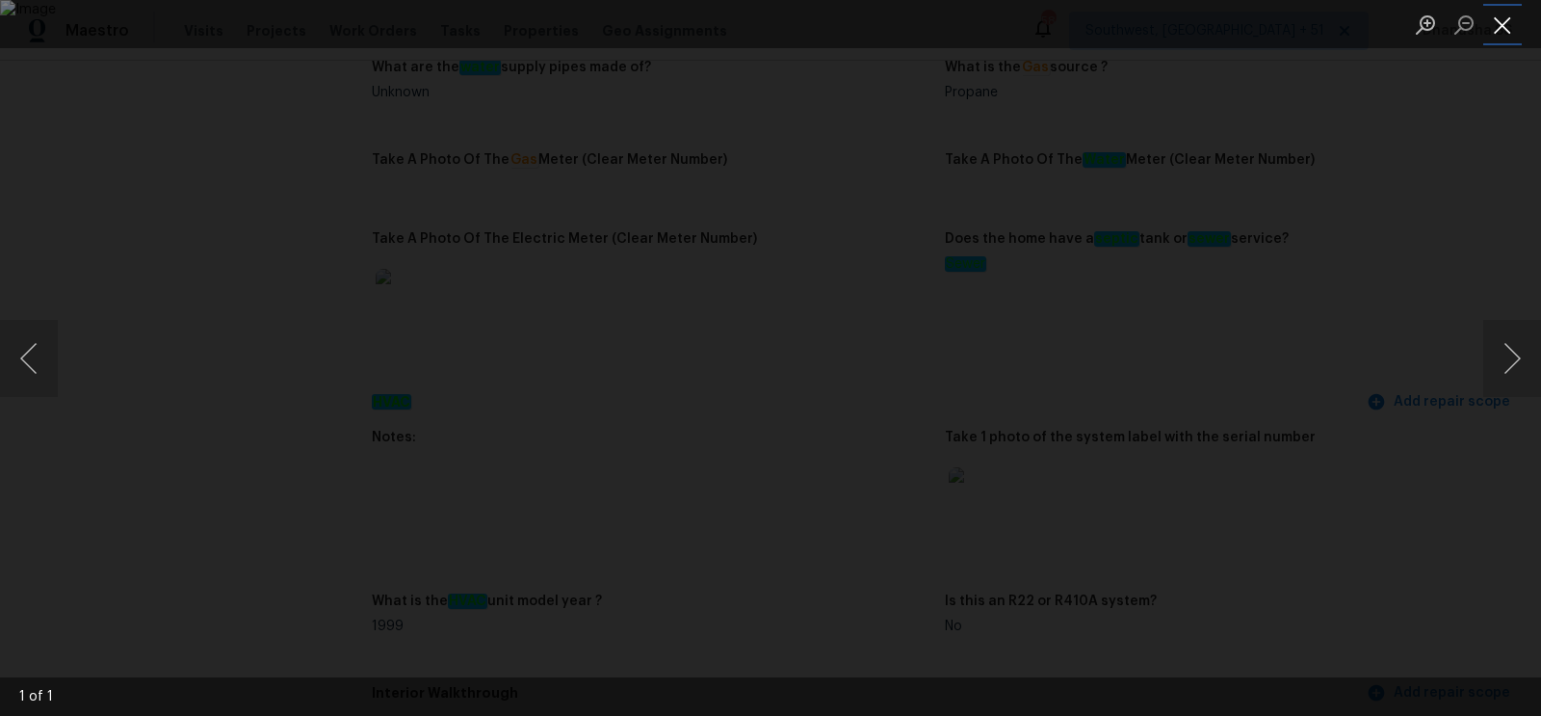
click at [1510, 31] on button "Close lightbox" at bounding box center [1502, 25] width 39 height 34
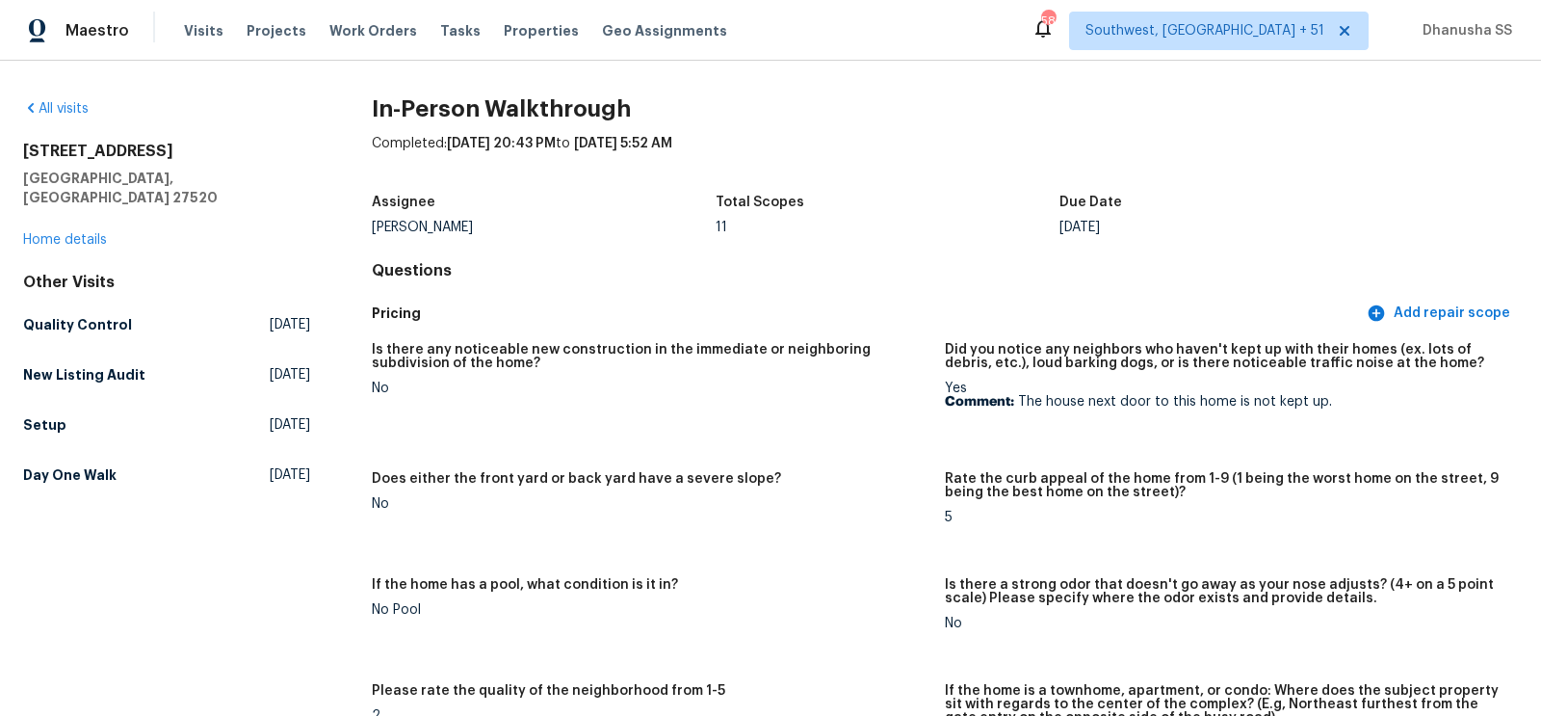
scroll to position [752, 0]
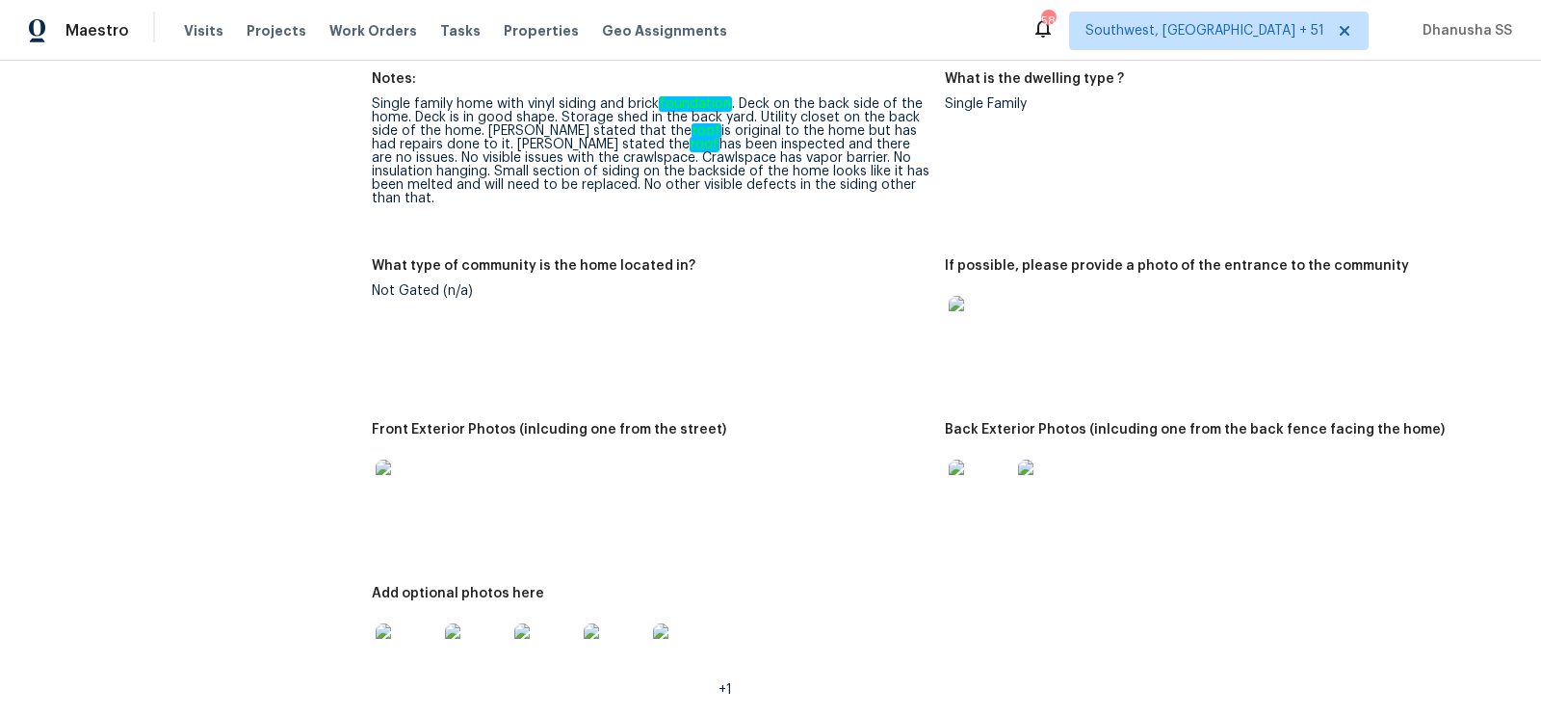
click at [982, 516] on div at bounding box center [979, 490] width 69 height 85
click at [996, 513] on div at bounding box center [979, 490] width 69 height 85
click at [991, 497] on img at bounding box center [980, 490] width 62 height 62
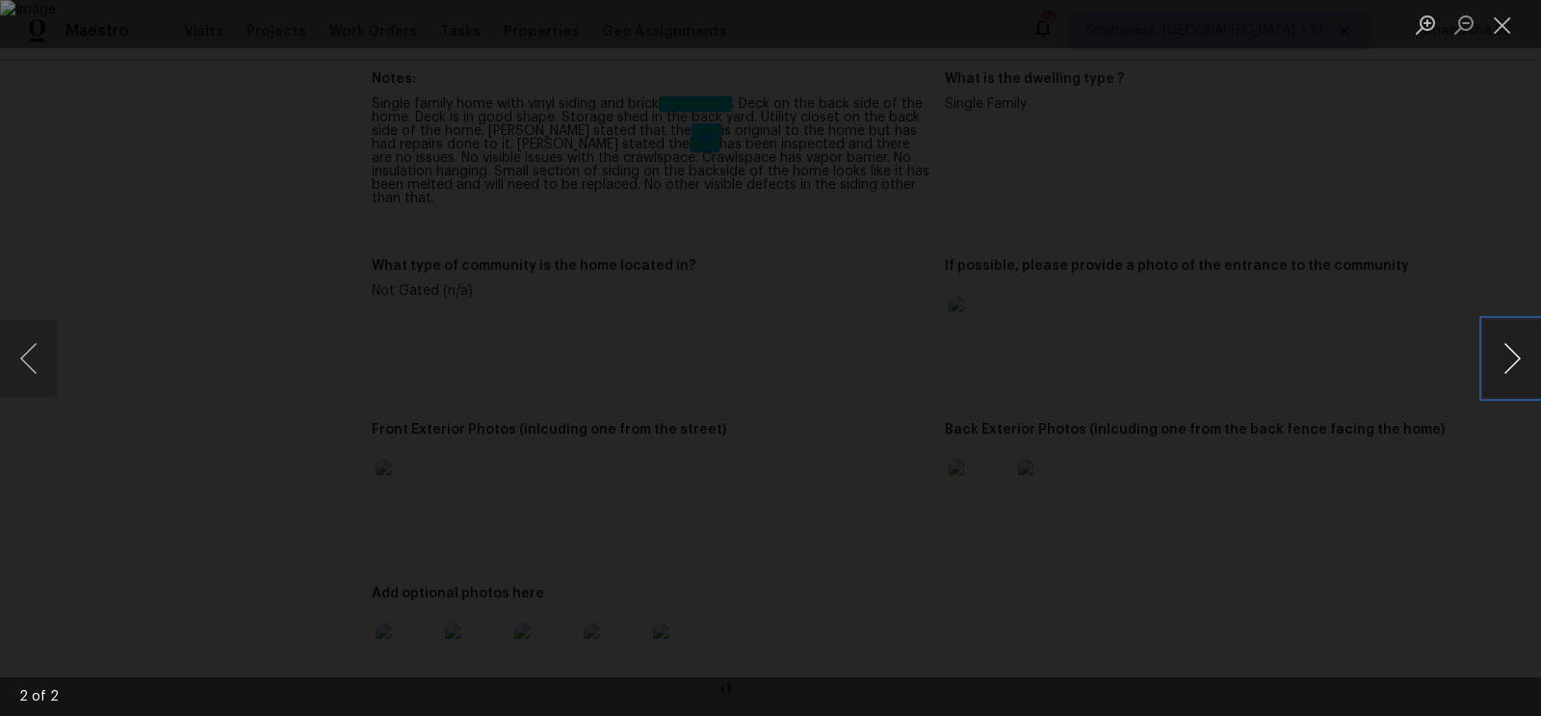
click at [1498, 378] on button "Next image" at bounding box center [1512, 358] width 58 height 77
click at [13, 366] on button "Previous image" at bounding box center [29, 358] width 58 height 77
click at [1405, 225] on div "Lightbox" at bounding box center [770, 358] width 1541 height 716
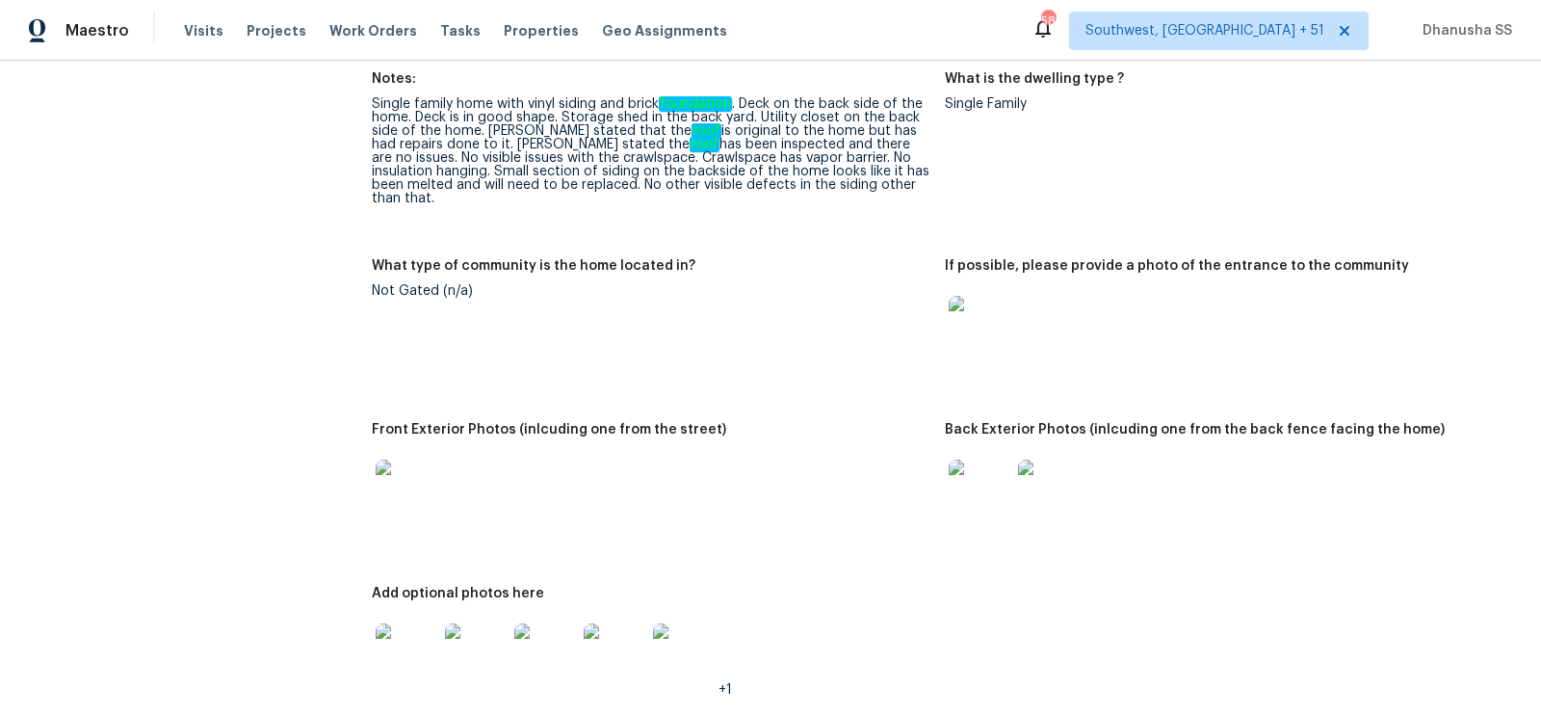
click at [402, 448] on div at bounding box center [406, 490] width 69 height 85
click at [410, 477] on img at bounding box center [407, 490] width 62 height 62
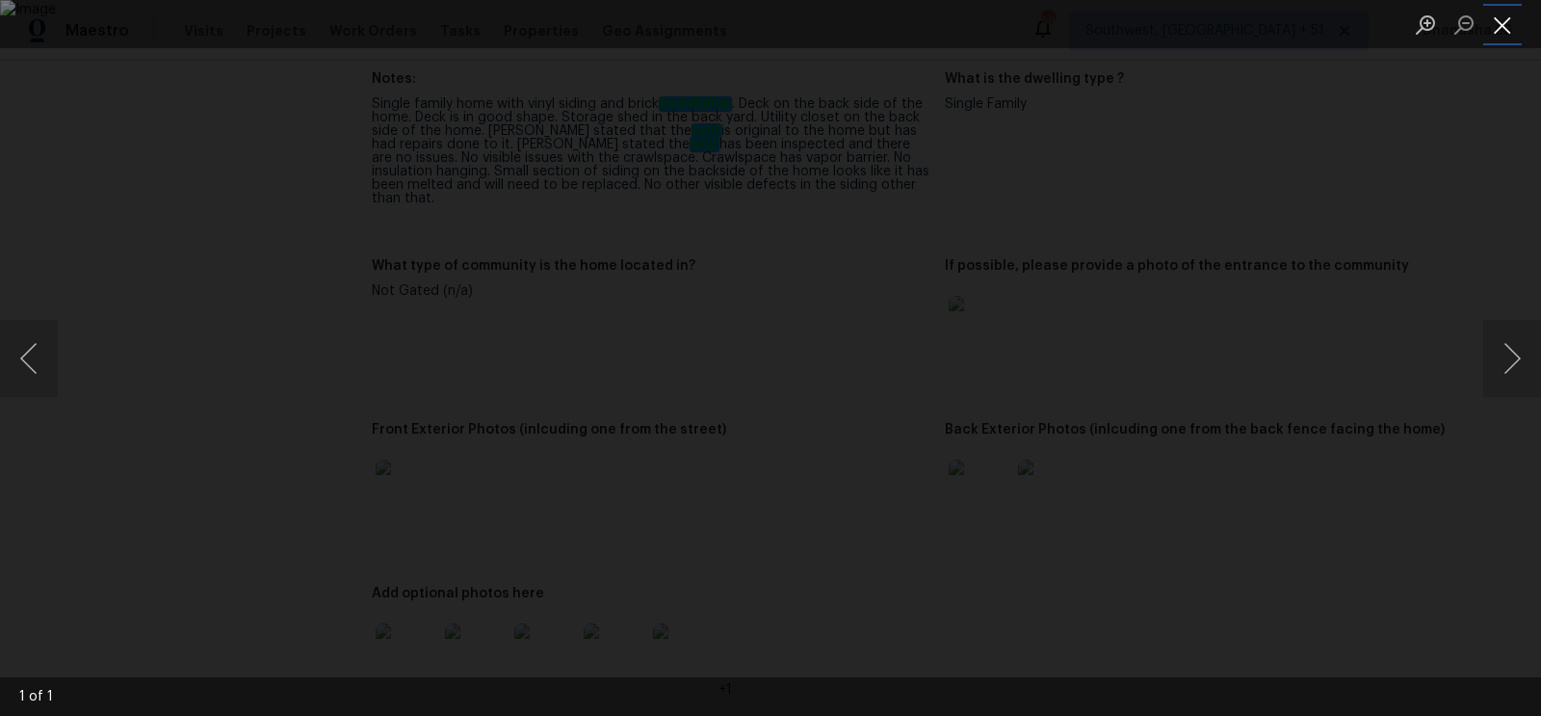
click at [1510, 33] on button "Close lightbox" at bounding box center [1502, 25] width 39 height 34
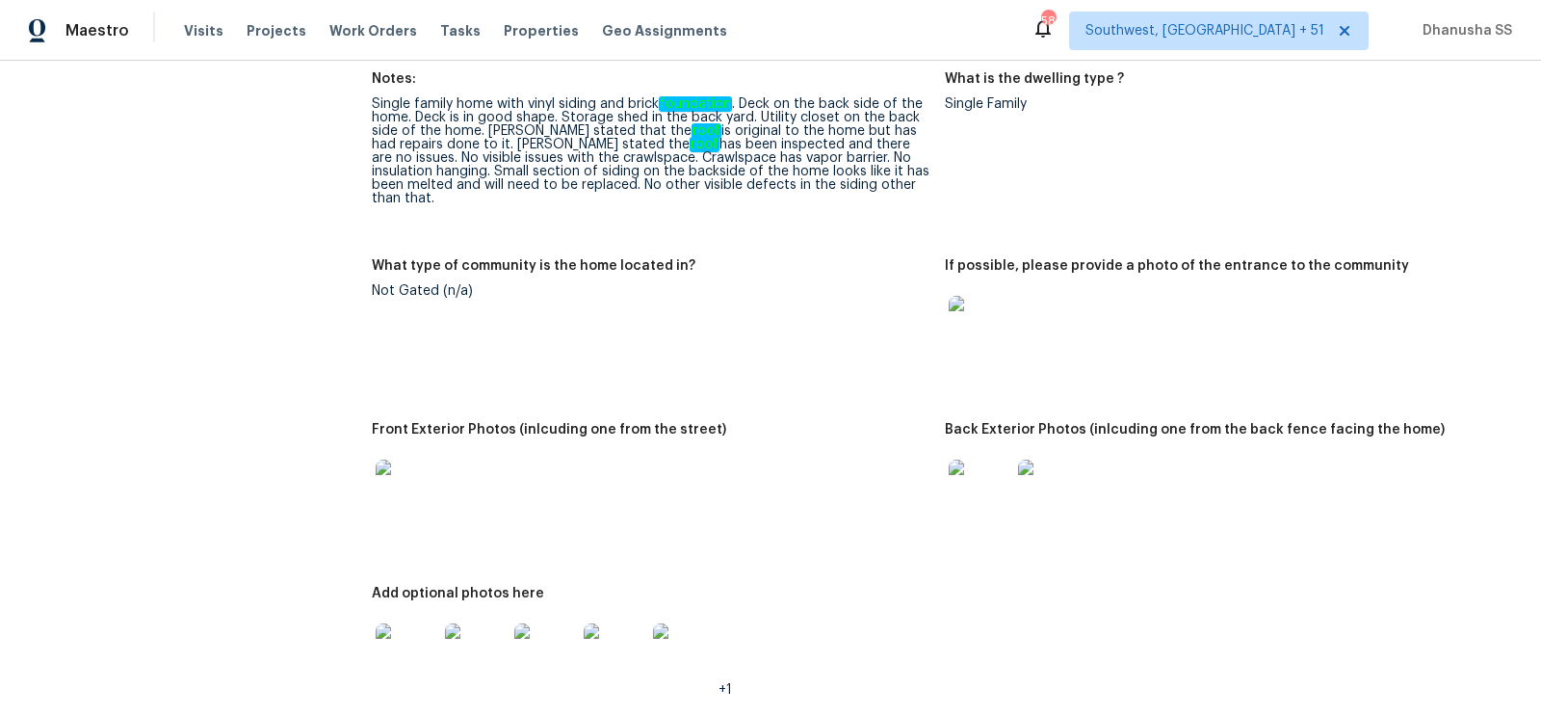
scroll to position [0, 0]
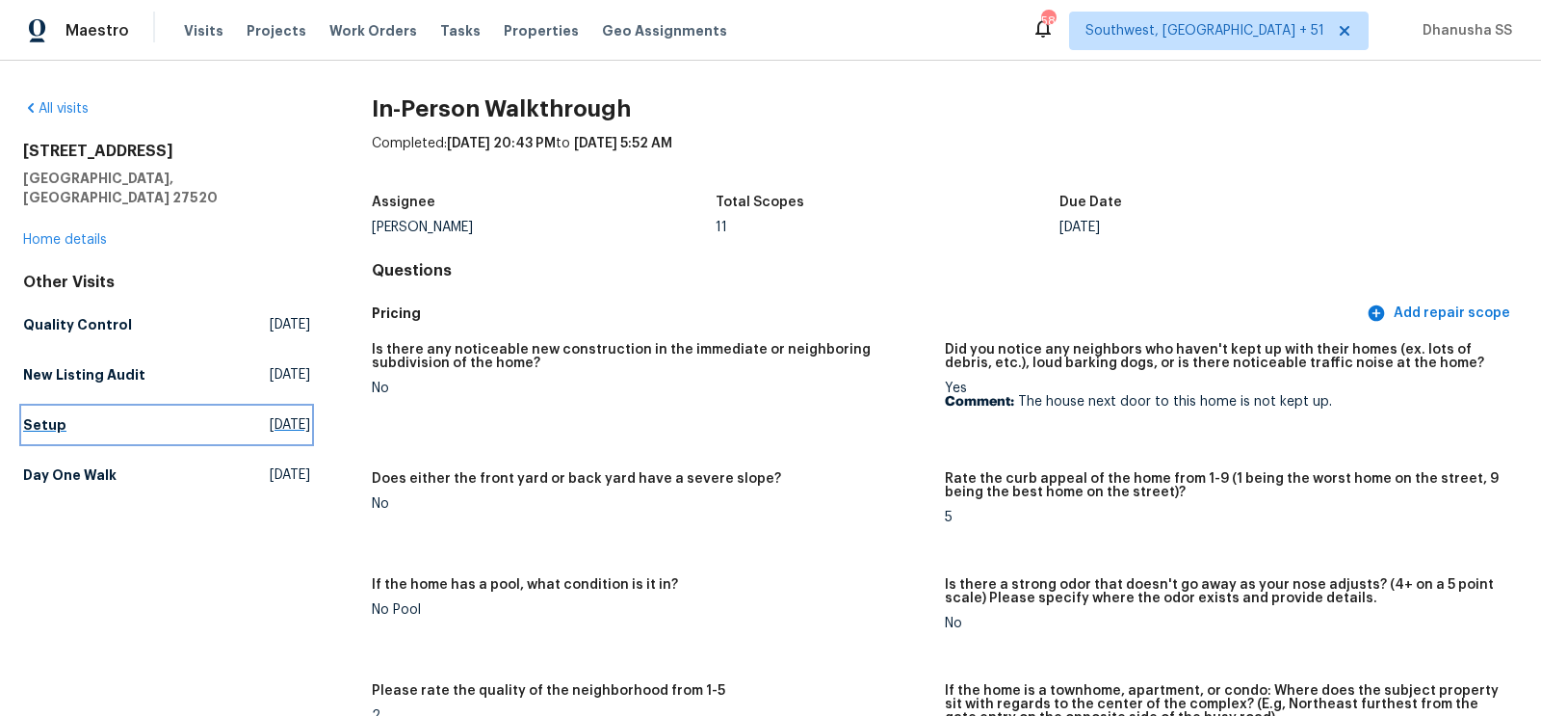
click at [78, 407] on link "Setup Fri, Sep 26 2025" at bounding box center [166, 424] width 287 height 35
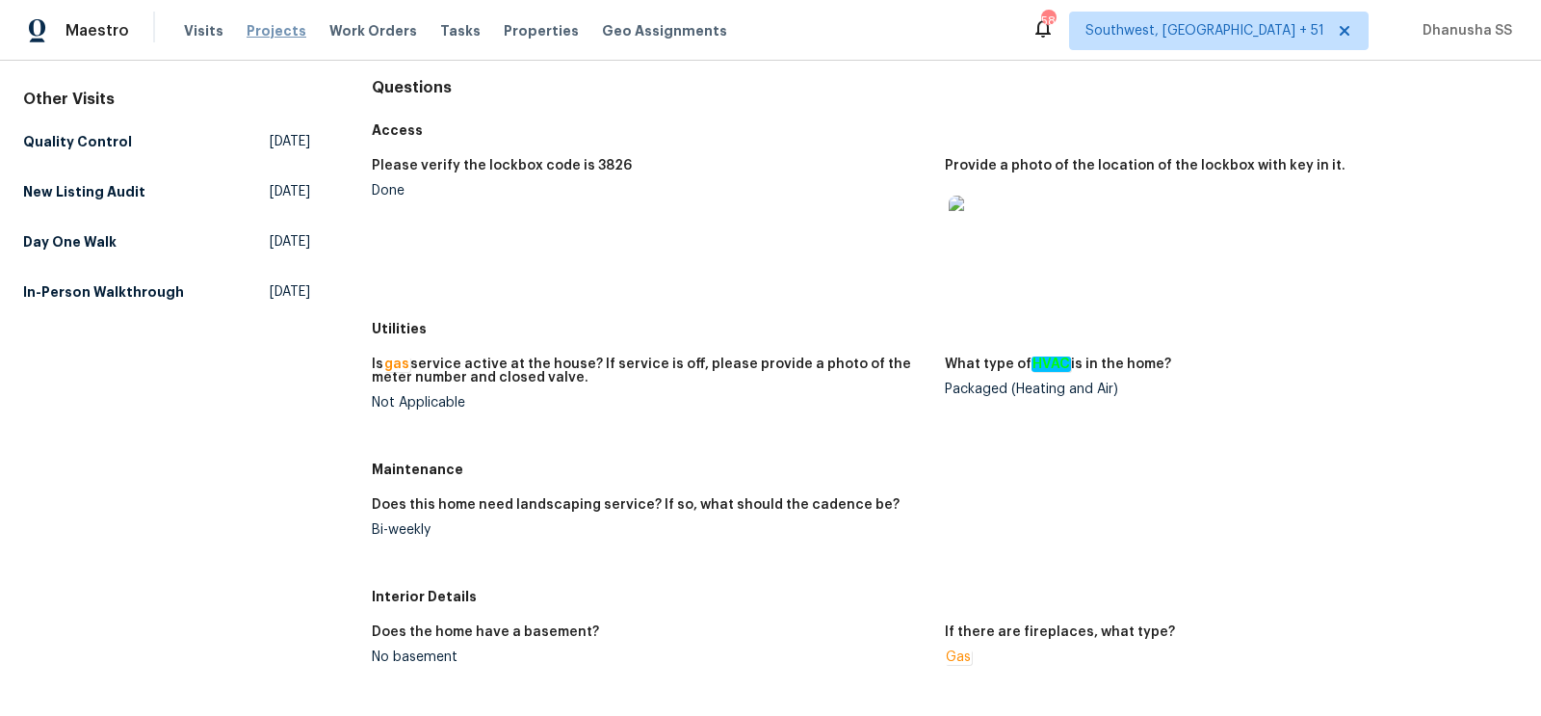
scroll to position [1303, 0]
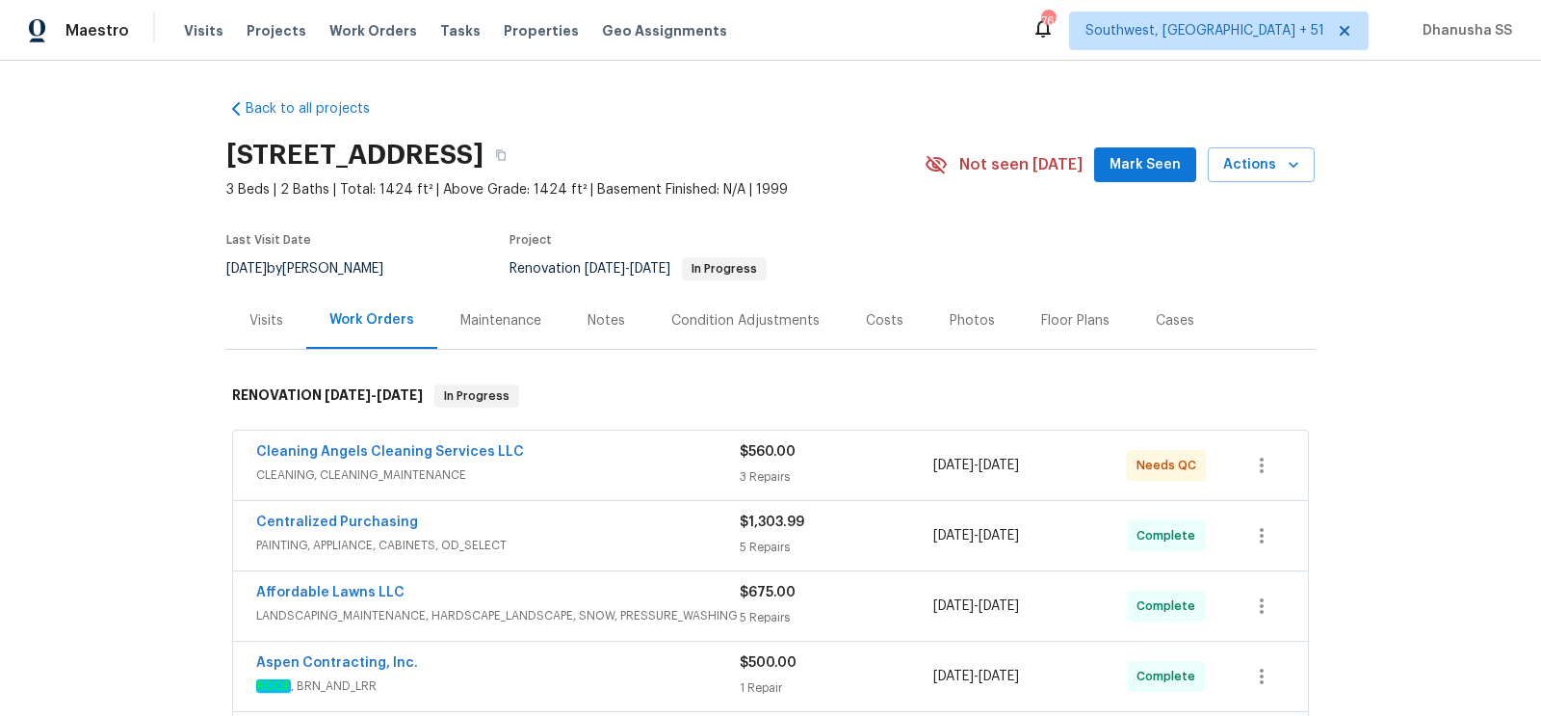
scroll to position [586, 0]
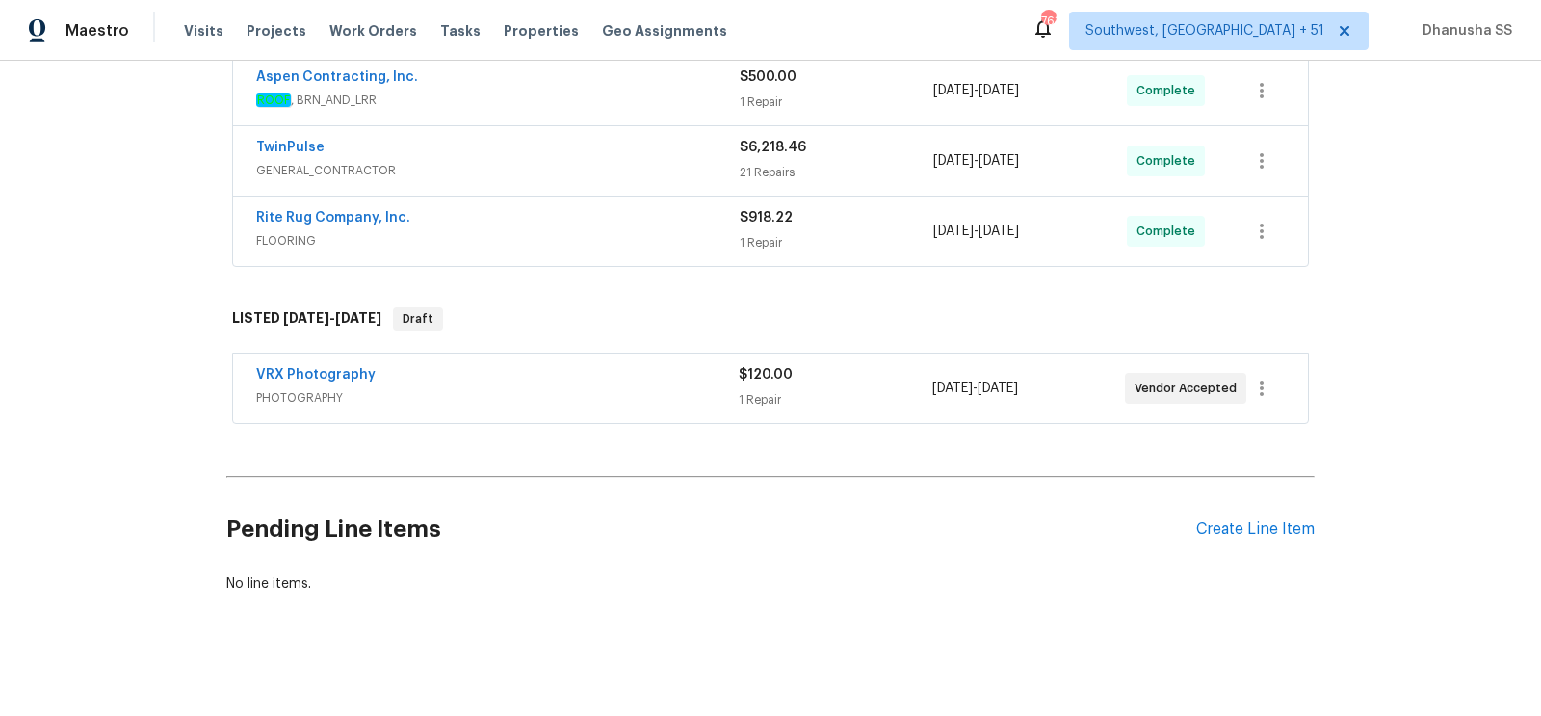
click at [645, 388] on span "PHOTOGRAPHY" at bounding box center [497, 397] width 483 height 19
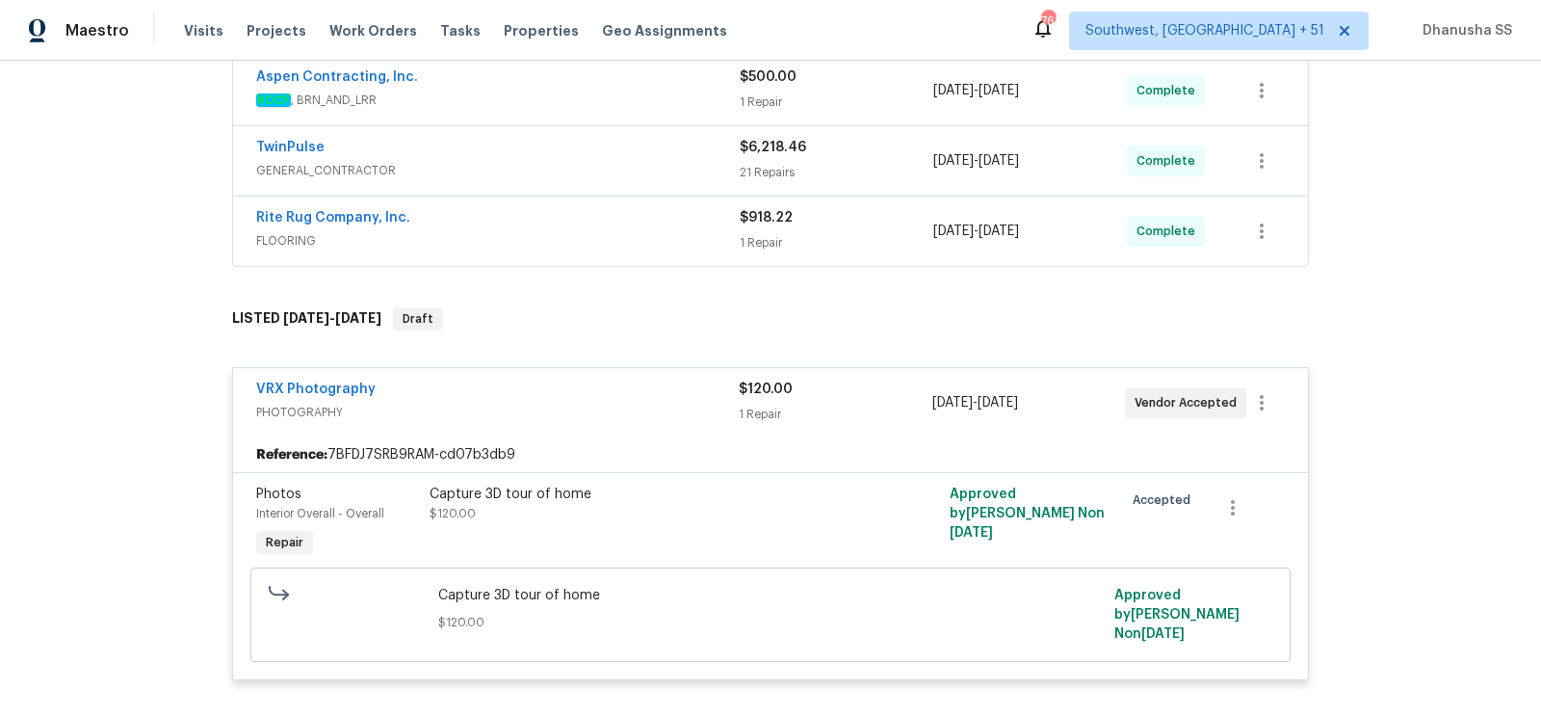
click at [653, 246] on div "Rite Rug Company, Inc. FLOORING" at bounding box center [497, 231] width 483 height 46
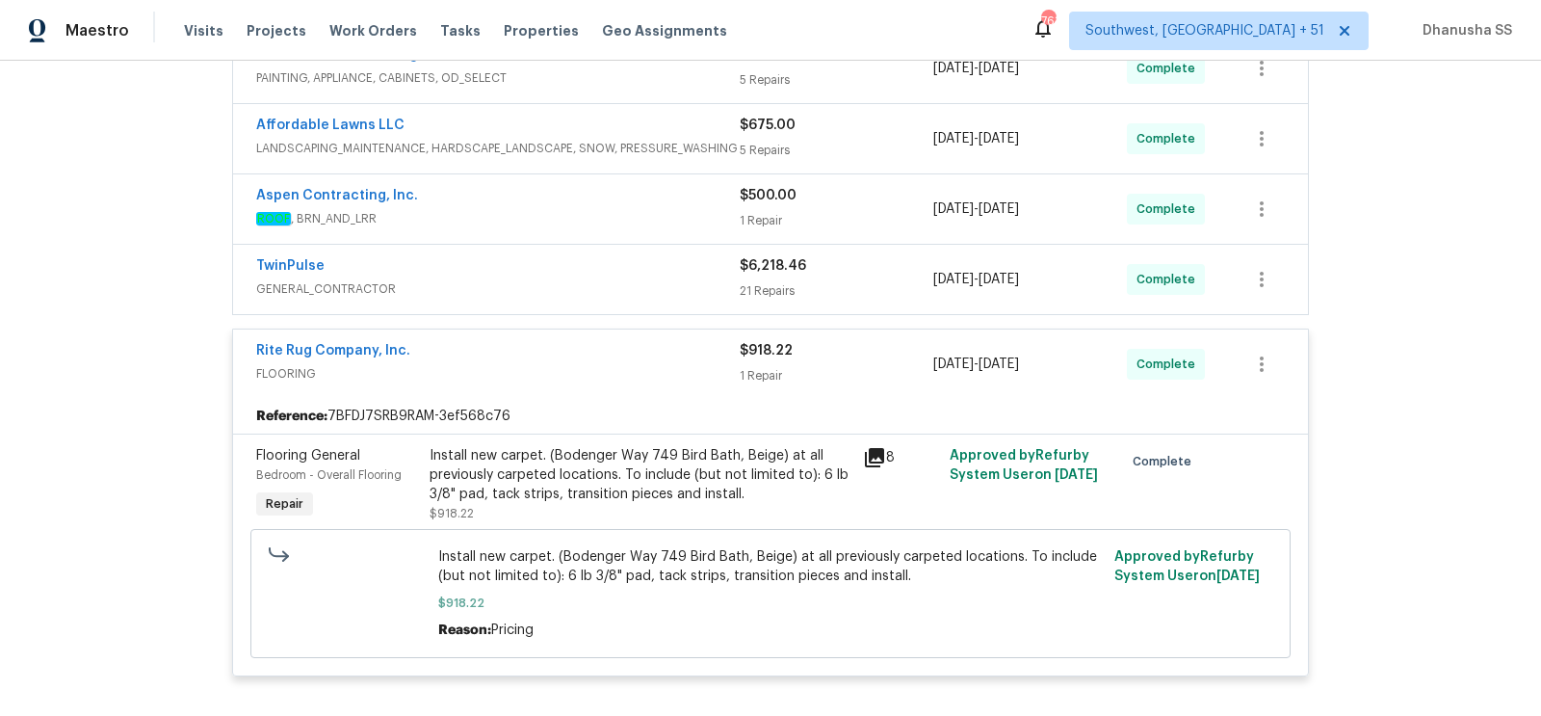
scroll to position [460, 0]
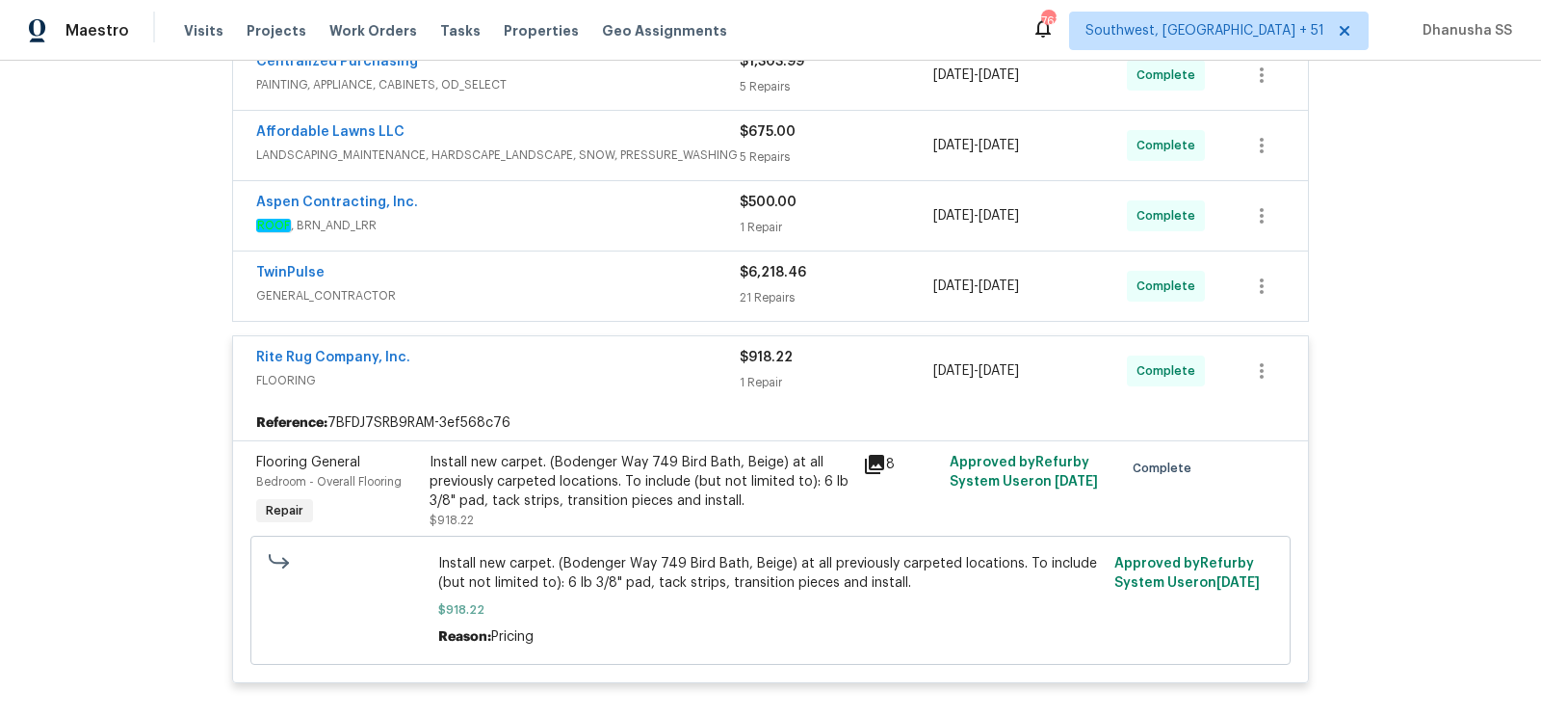
click at [703, 273] on div "TwinPulse" at bounding box center [497, 274] width 483 height 23
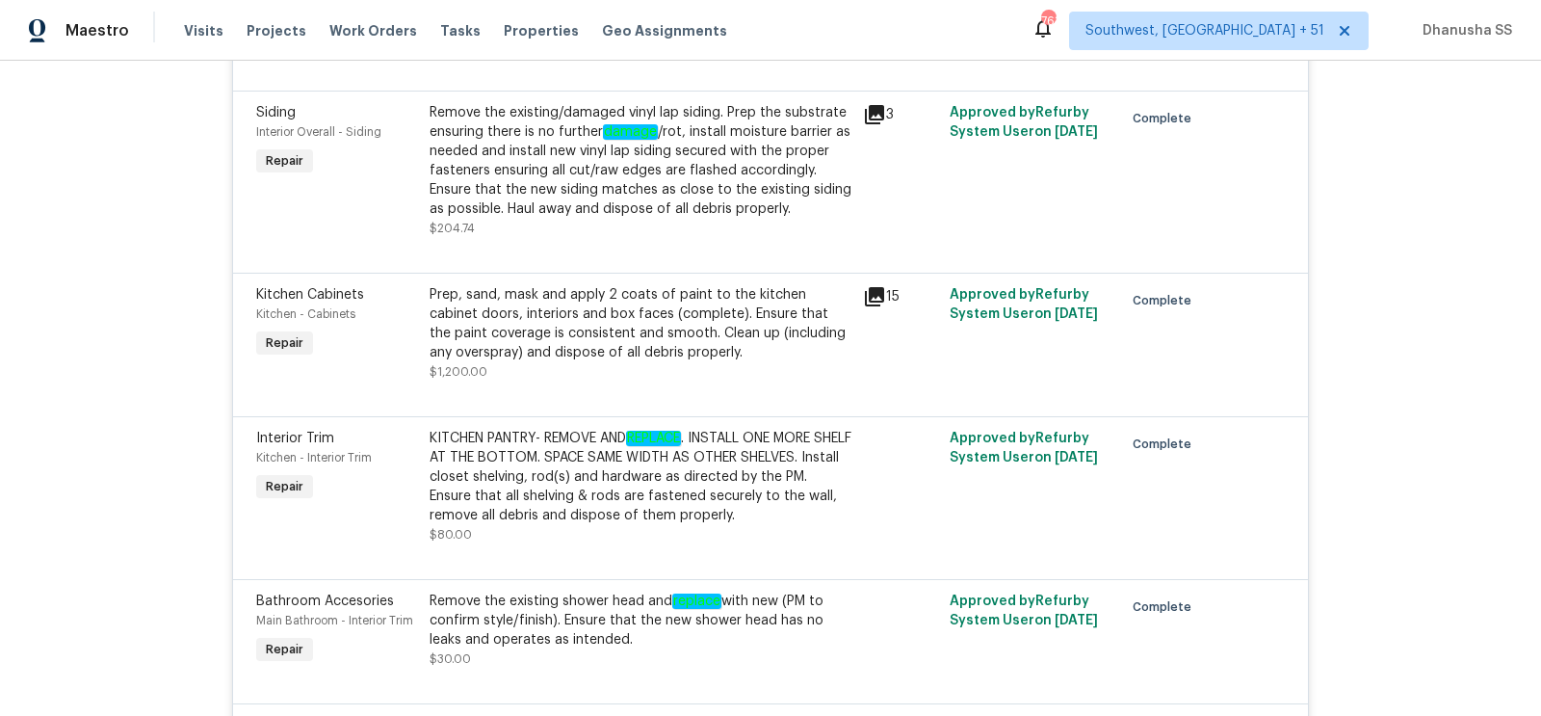
scroll to position [3595, 0]
click at [690, 444] on div "KITCHEN PANTRY- REMOVE AND REPLACE . INSTALL ONE MORE SHELF AT THE BOTTOM. SPAC…" at bounding box center [641, 478] width 422 height 96
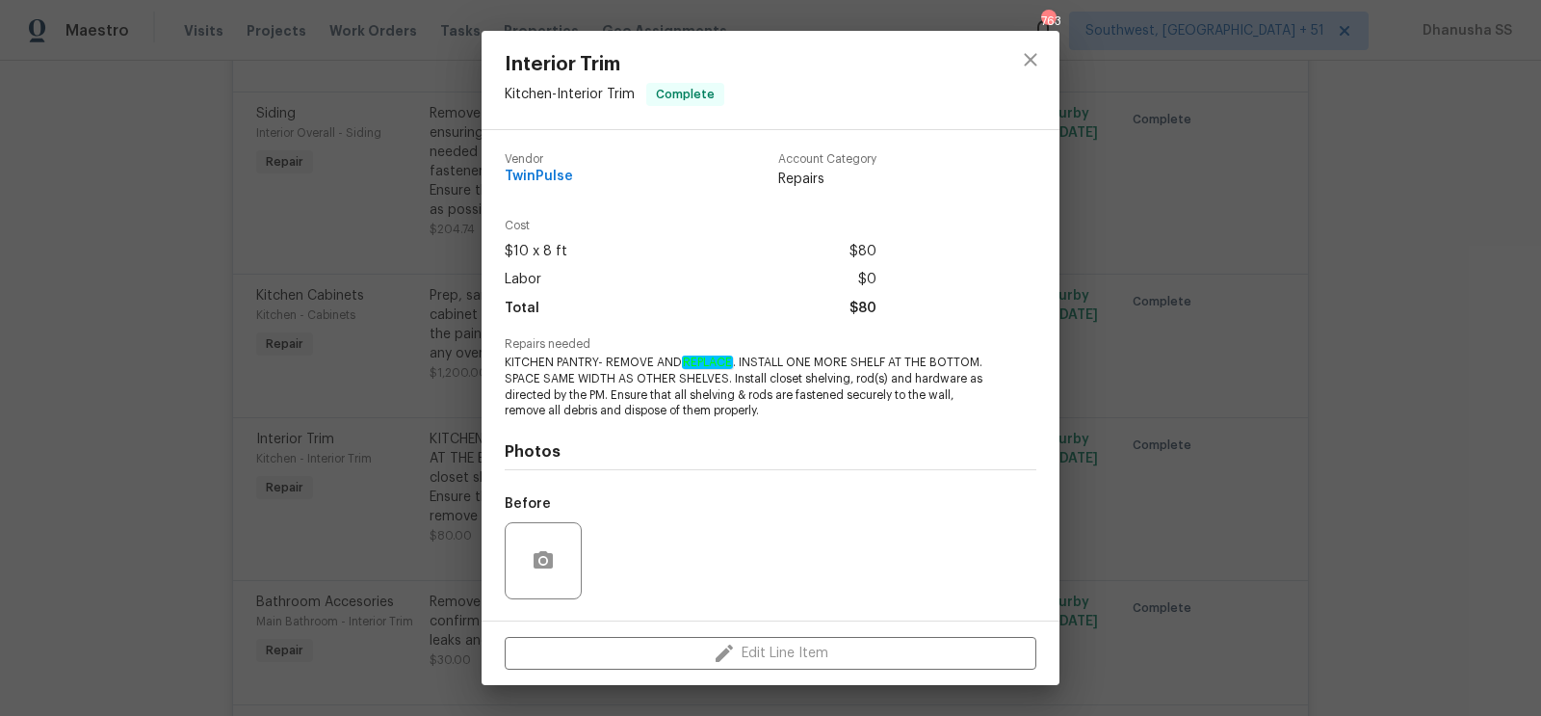
scroll to position [123, 0]
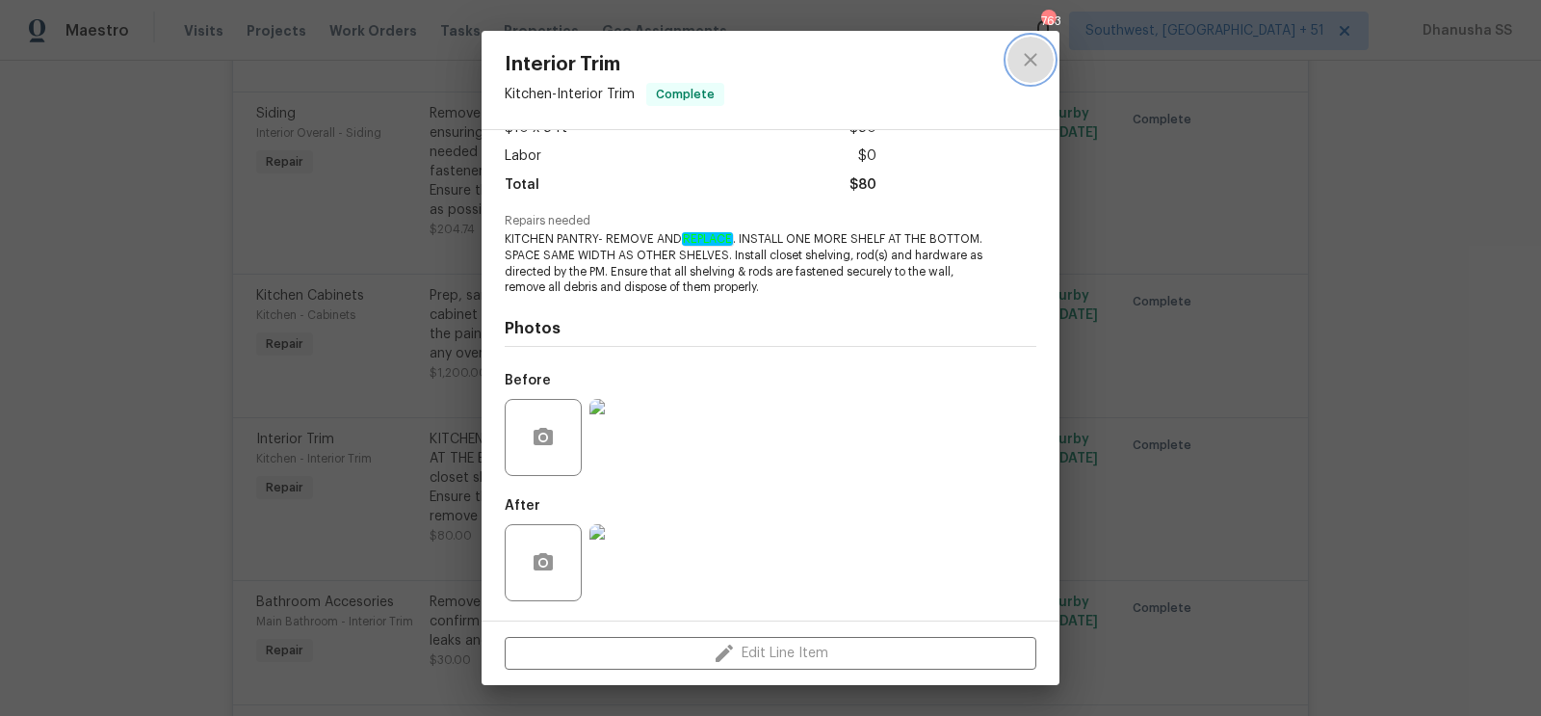
click at [1031, 75] on button "close" at bounding box center [1030, 60] width 46 height 46
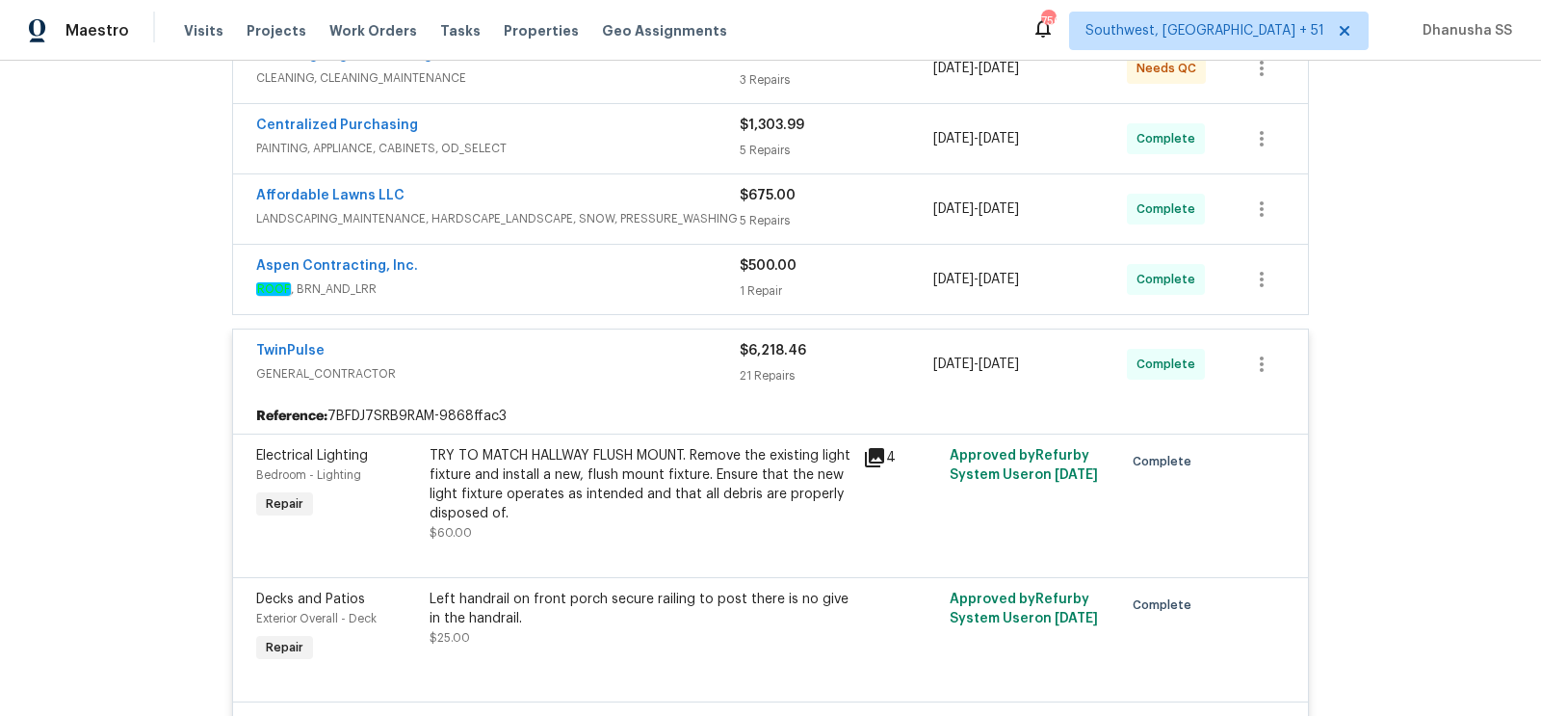
scroll to position [391, 0]
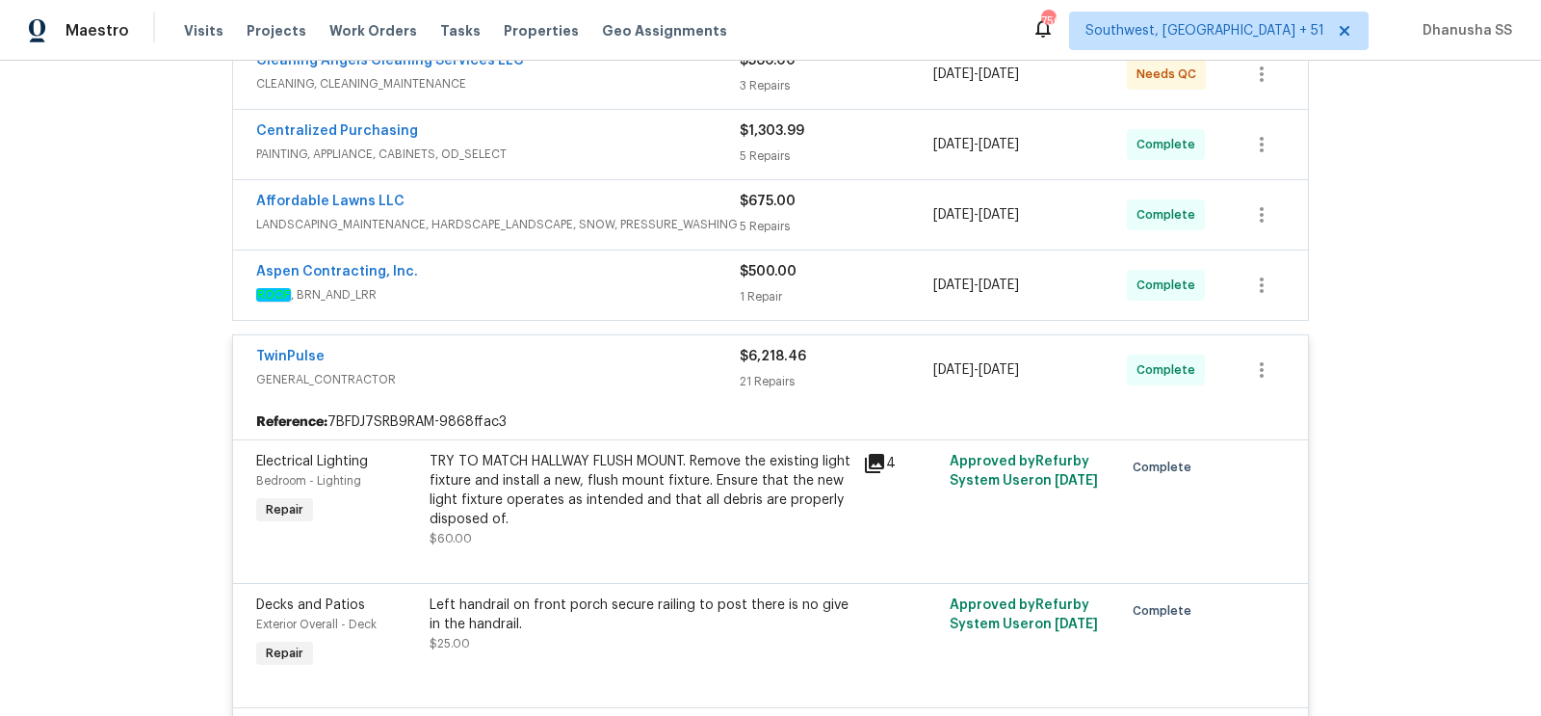
click at [562, 271] on div "Aspen Contracting, Inc." at bounding box center [497, 273] width 483 height 23
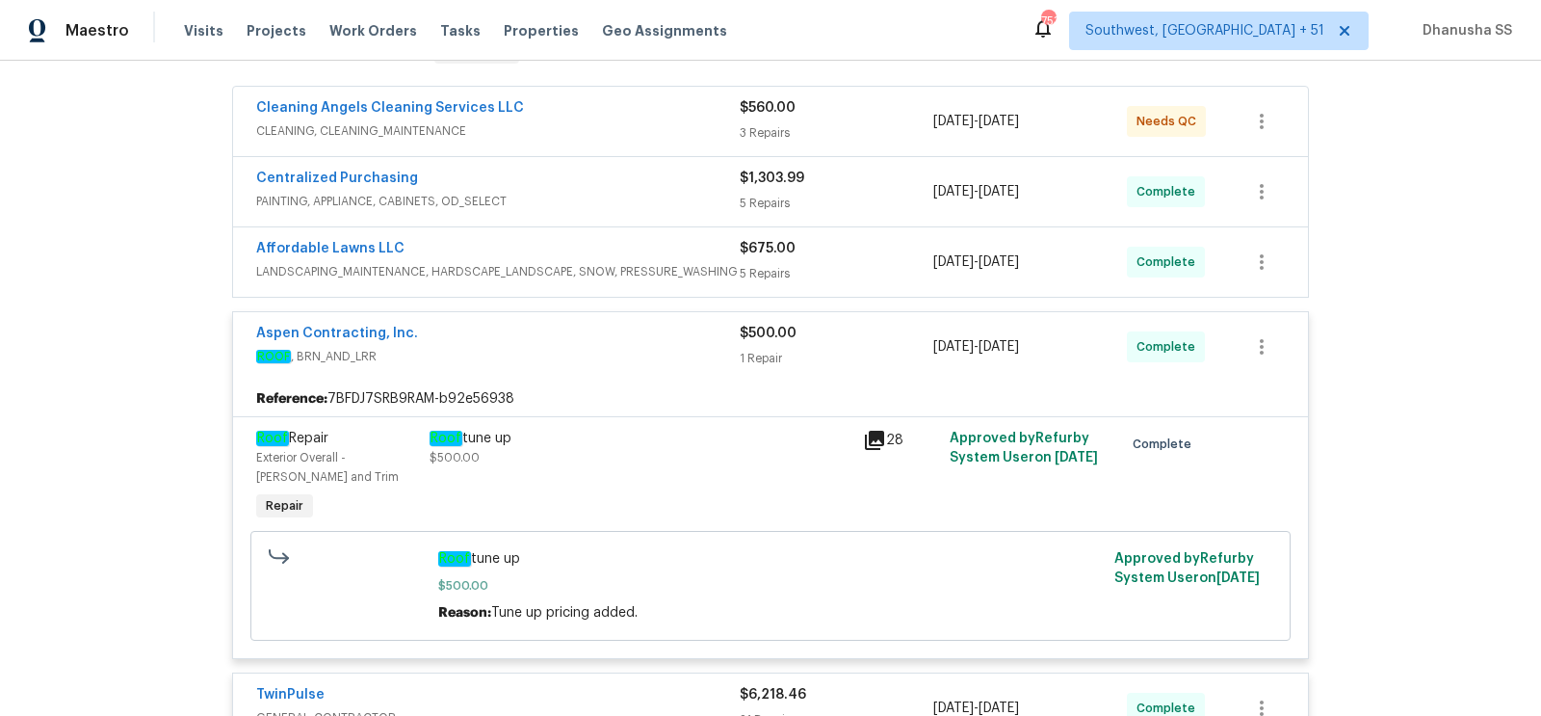
scroll to position [329, 0]
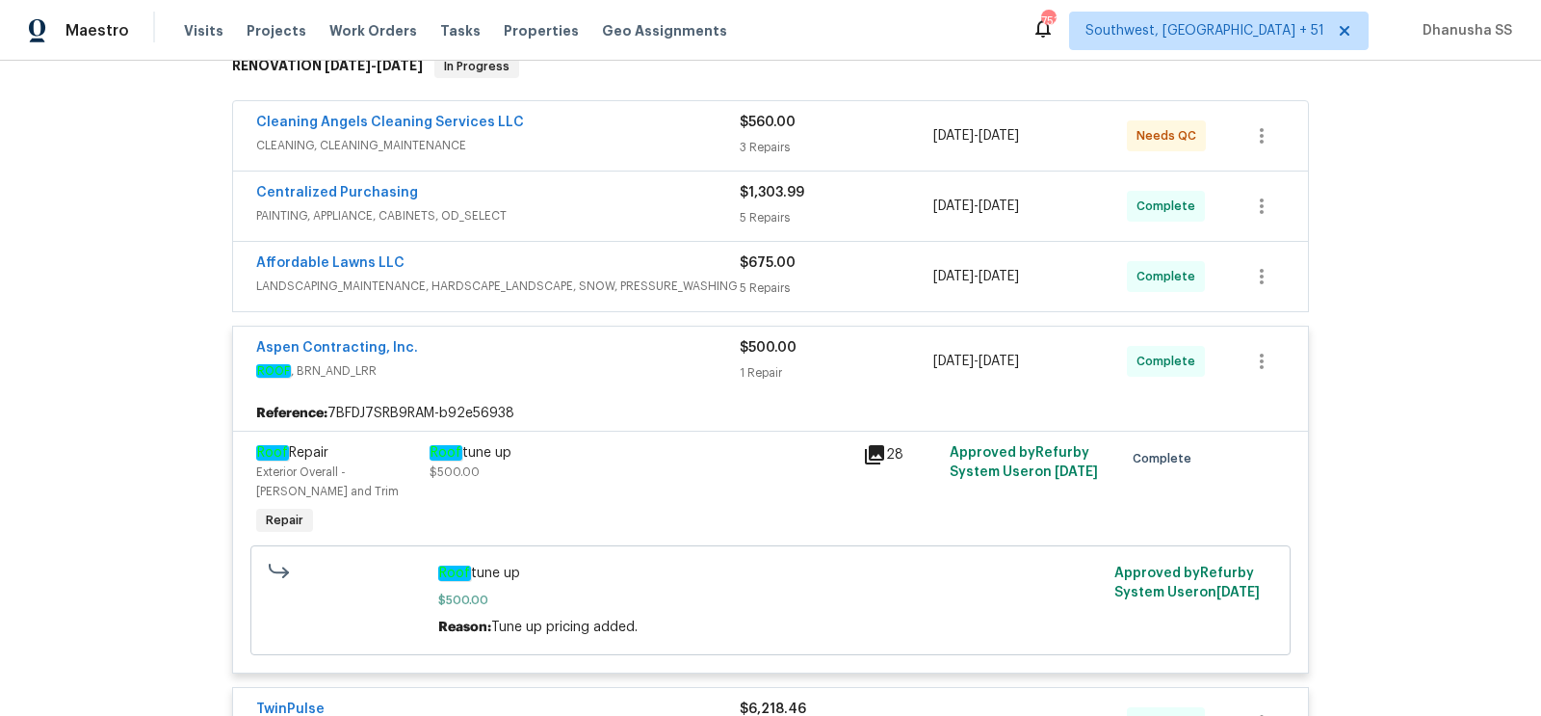
click at [568, 271] on div "Affordable Lawns LLC" at bounding box center [497, 264] width 483 height 23
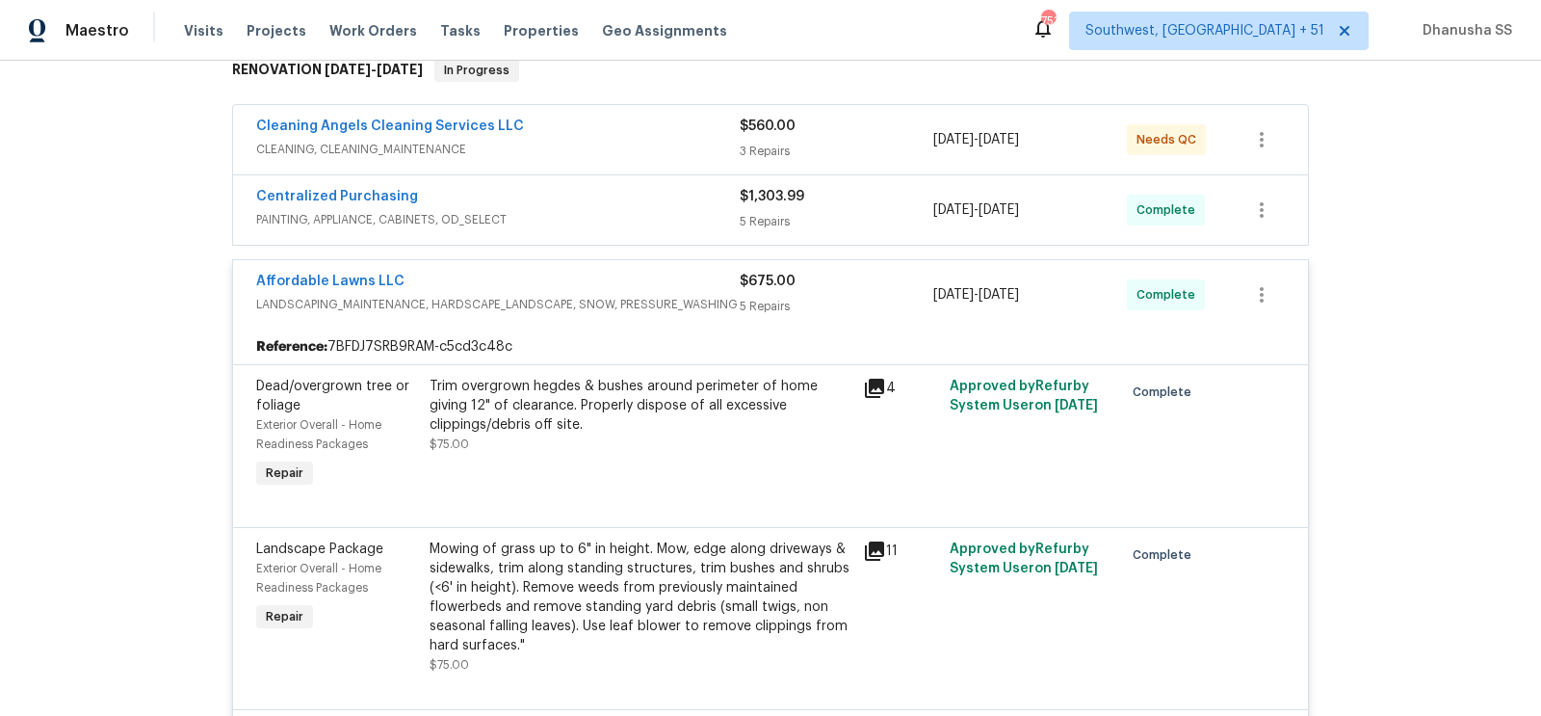
scroll to position [318, 0]
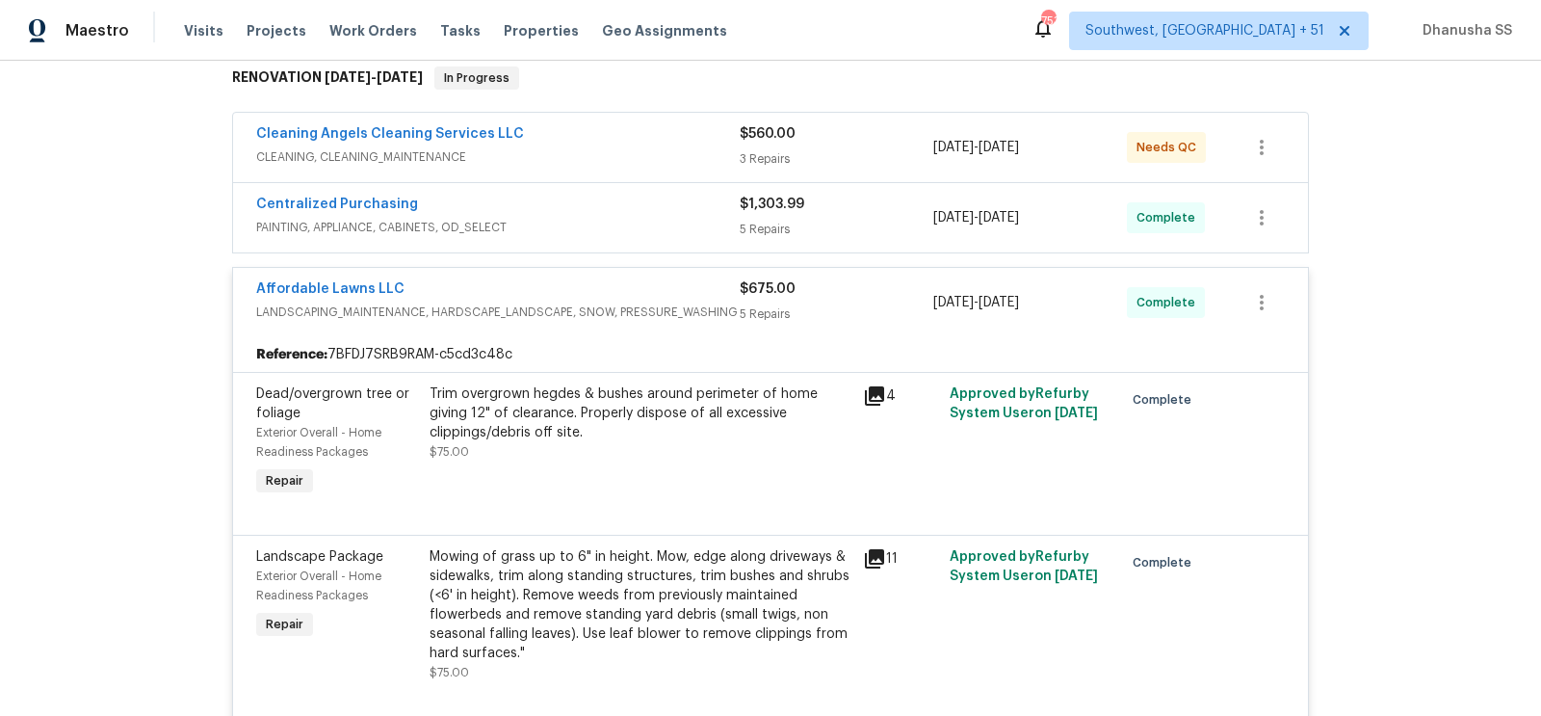
click at [612, 229] on span "PAINTING, APPLIANCE, CABINETS, OD_SELECT" at bounding box center [497, 227] width 483 height 19
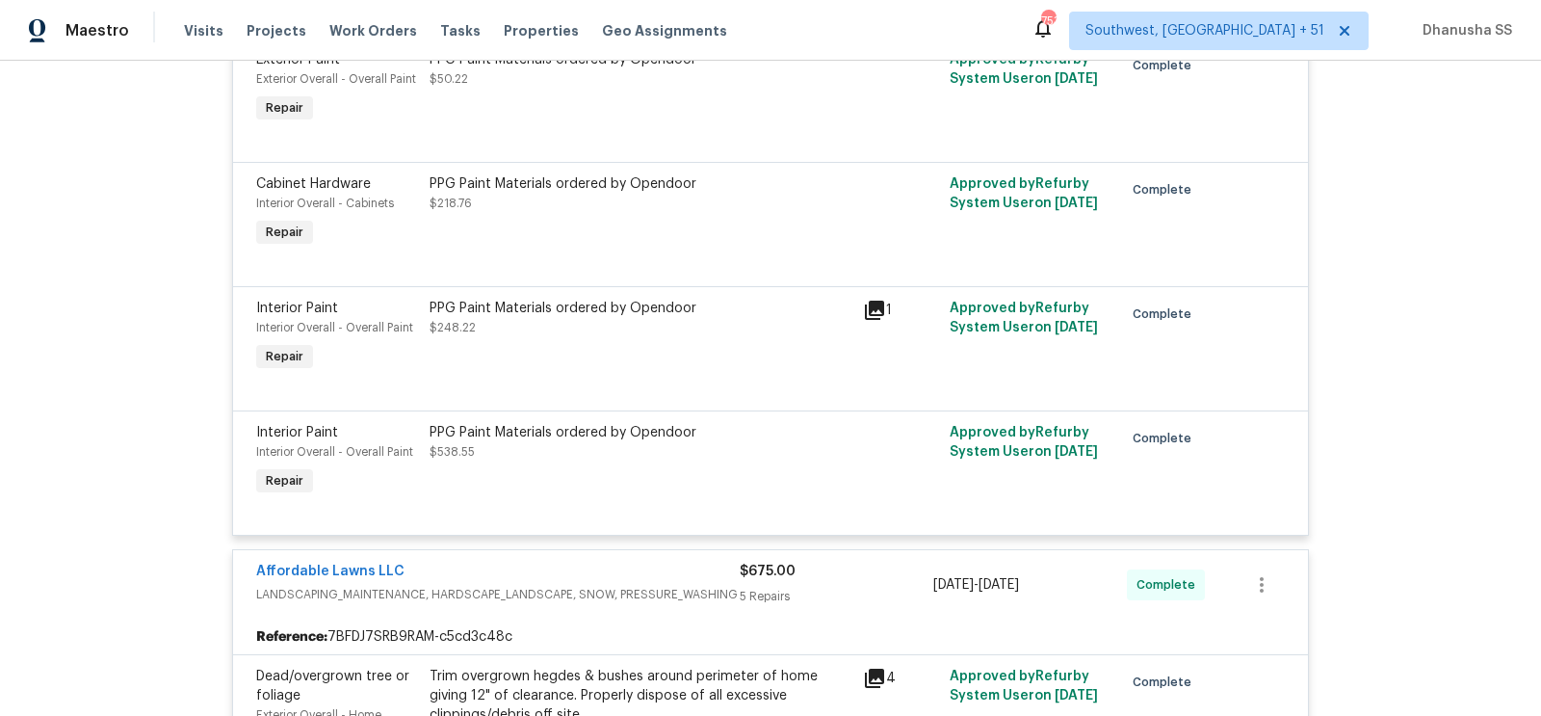
scroll to position [0, 0]
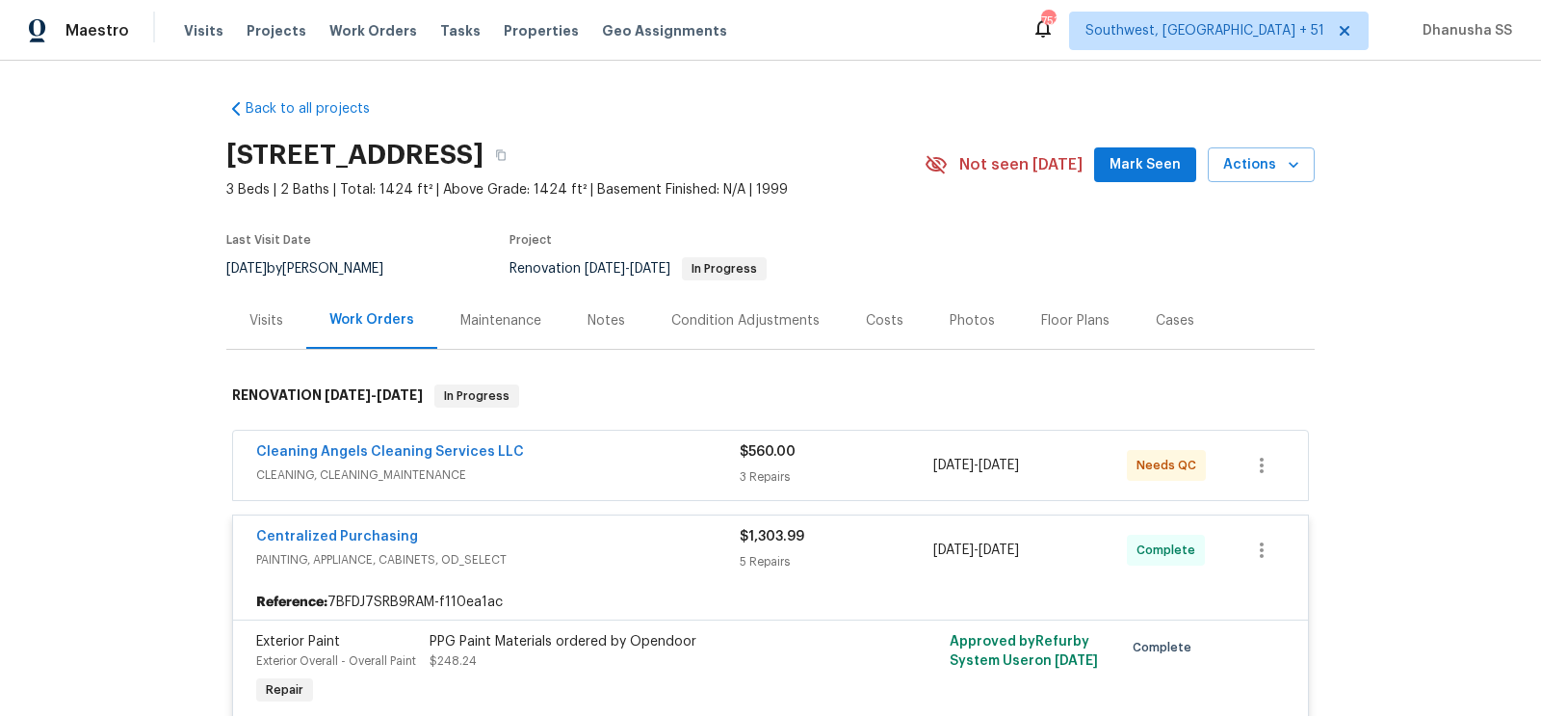
click at [610, 449] on div "Cleaning Angels Cleaning Services LLC" at bounding box center [497, 453] width 483 height 23
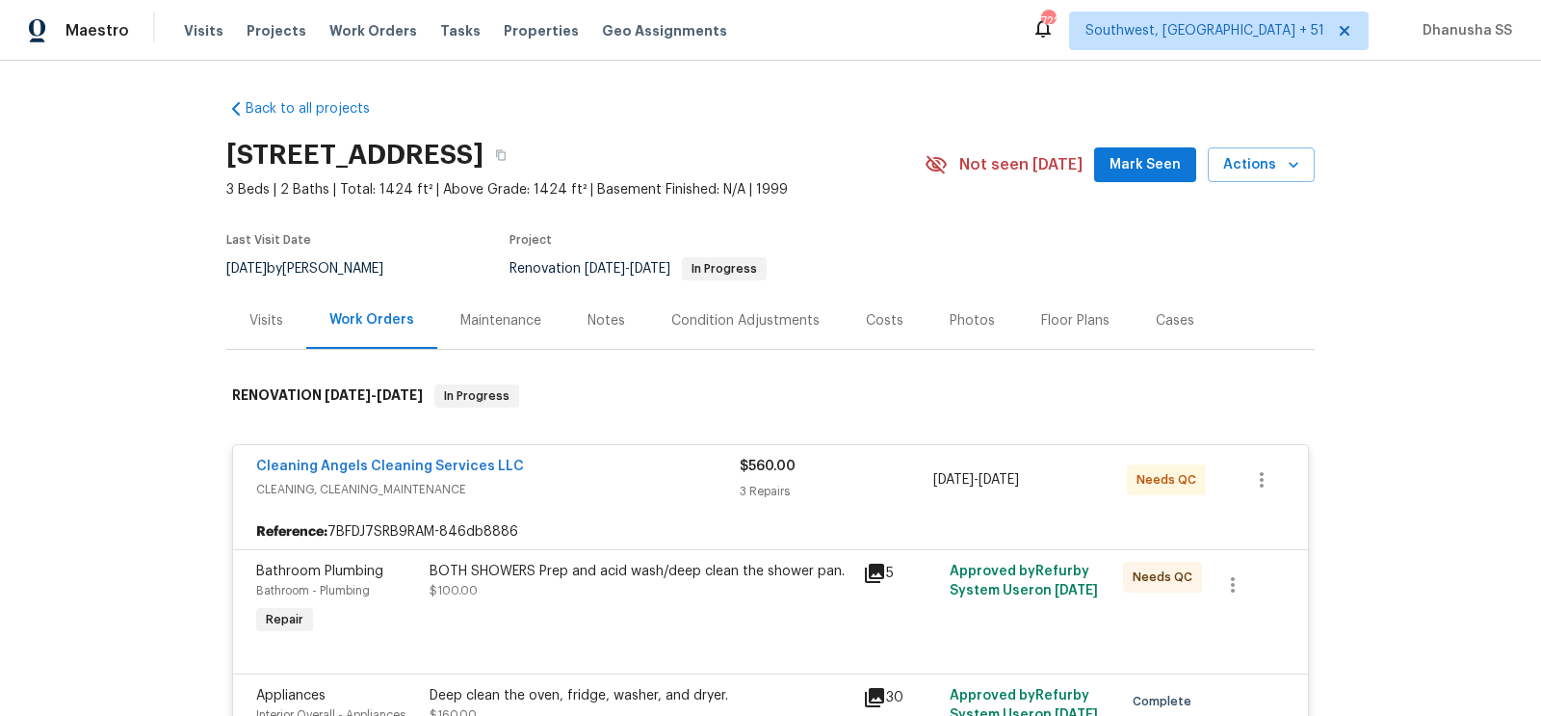
click at [374, 43] on div "Visits Projects Work Orders Tasks Properties Geo Assignments" at bounding box center [467, 31] width 566 height 39
click at [365, 35] on span "Work Orders" at bounding box center [373, 30] width 88 height 19
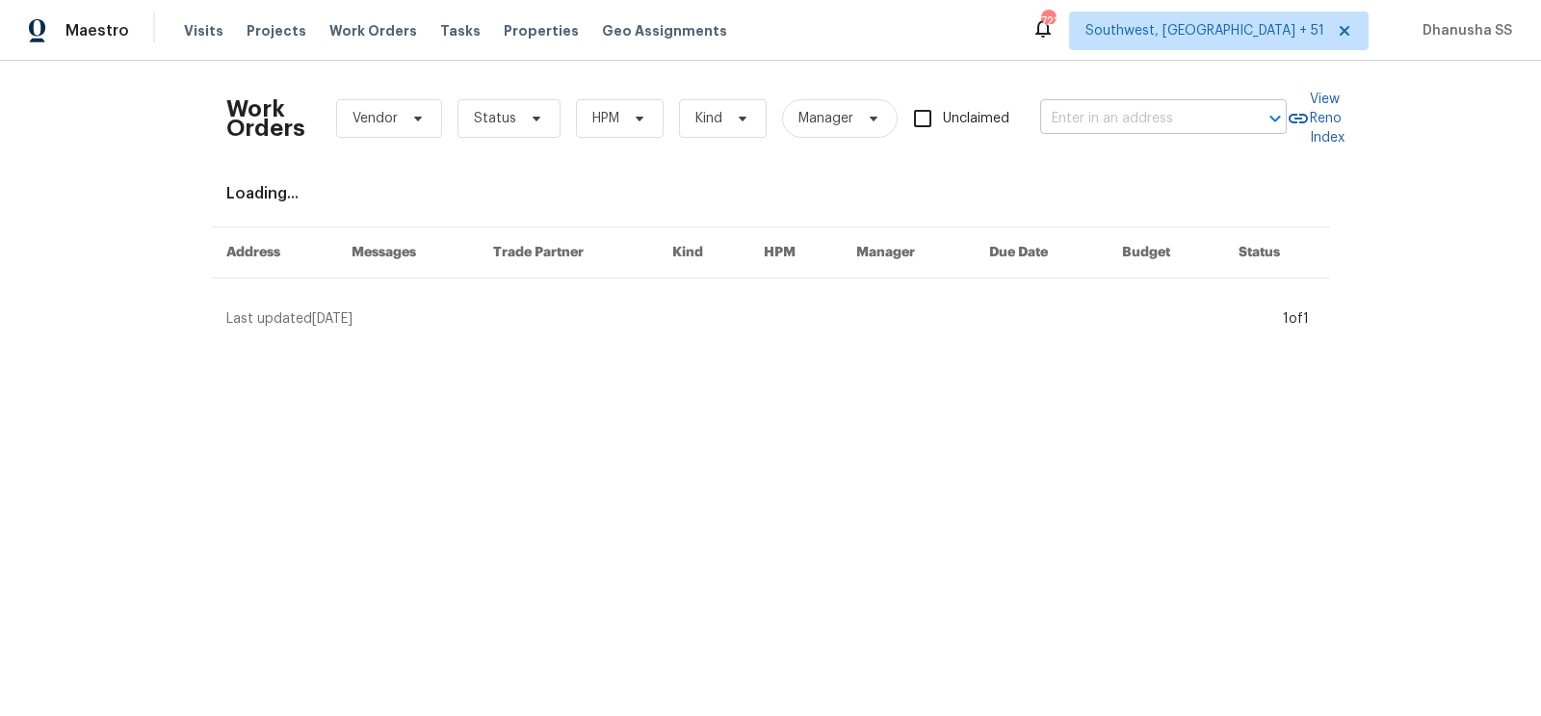
click at [1209, 128] on input "text" at bounding box center [1136, 119] width 193 height 30
paste input "[STREET_ADDRESS]"
type input "[STREET_ADDRESS]"
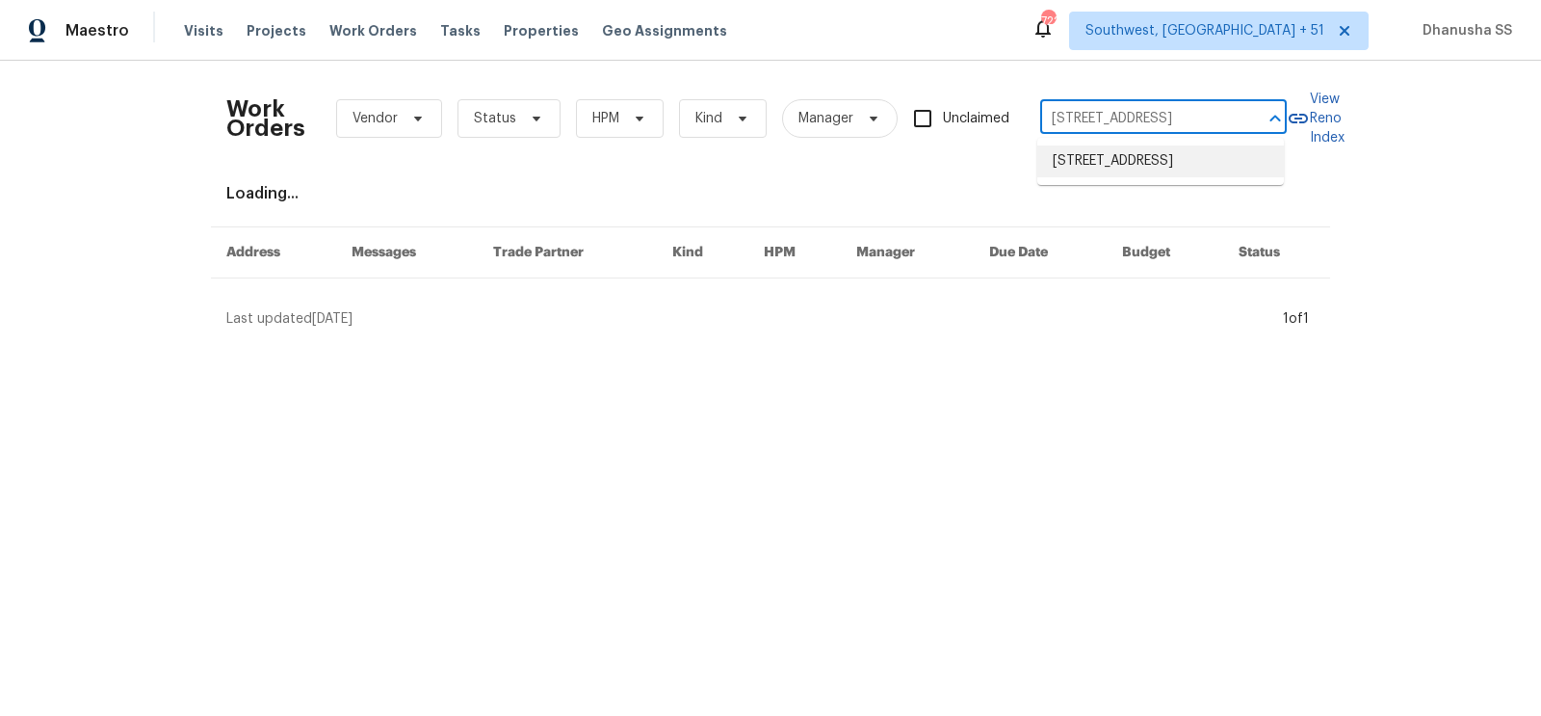
click at [1099, 168] on li "[STREET_ADDRESS]" at bounding box center [1160, 161] width 247 height 32
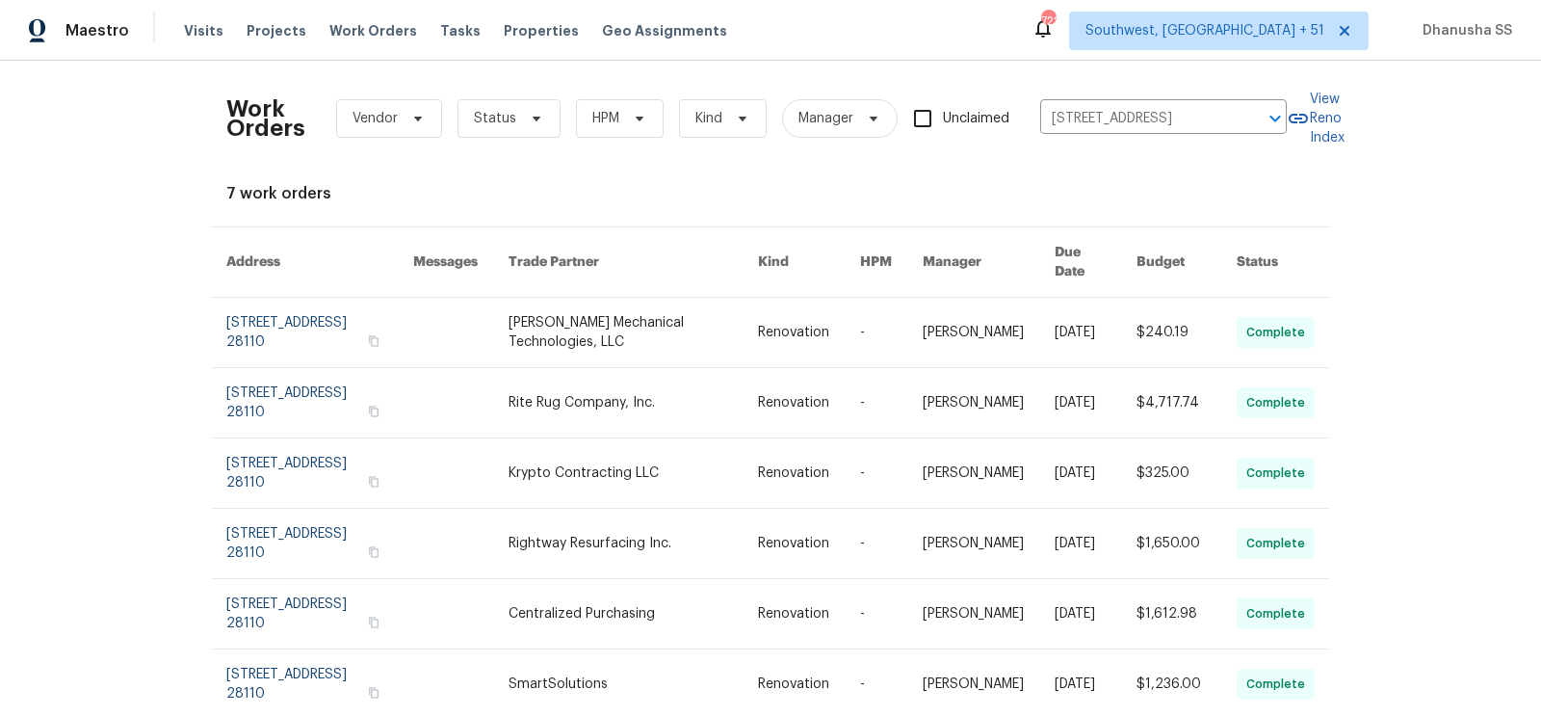
click at [733, 320] on link at bounding box center [633, 332] width 248 height 69
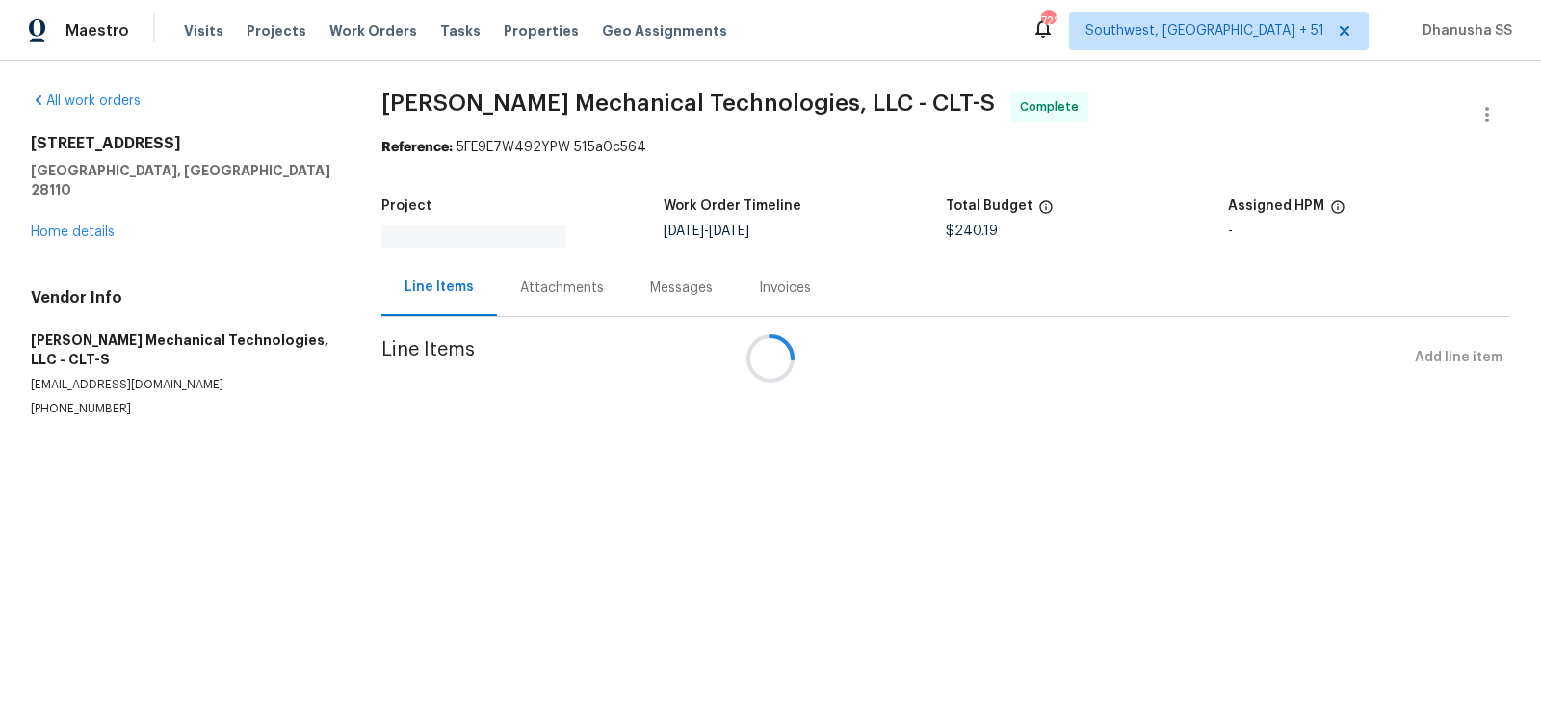
click at [71, 220] on div at bounding box center [770, 358] width 1541 height 716
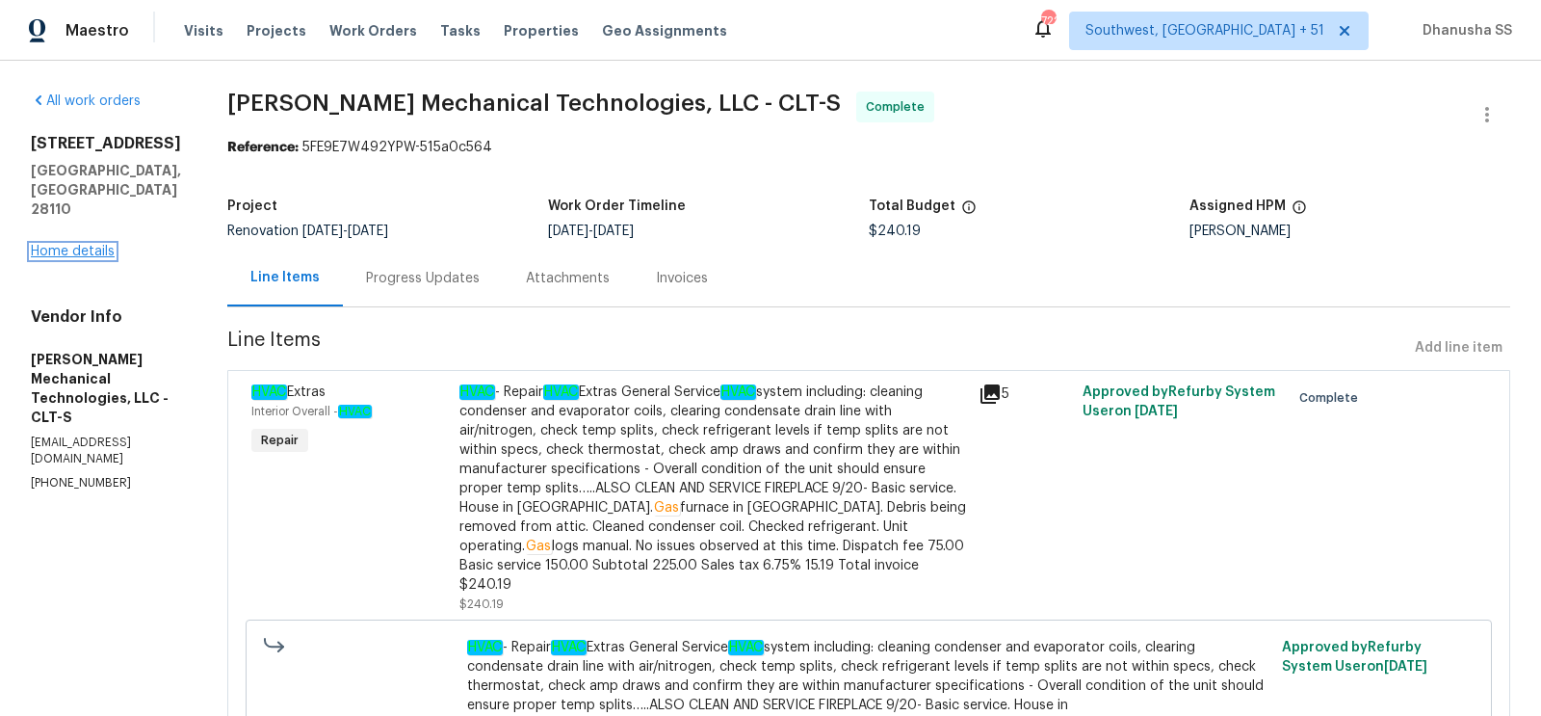
click at [72, 245] on link "Home details" at bounding box center [73, 251] width 84 height 13
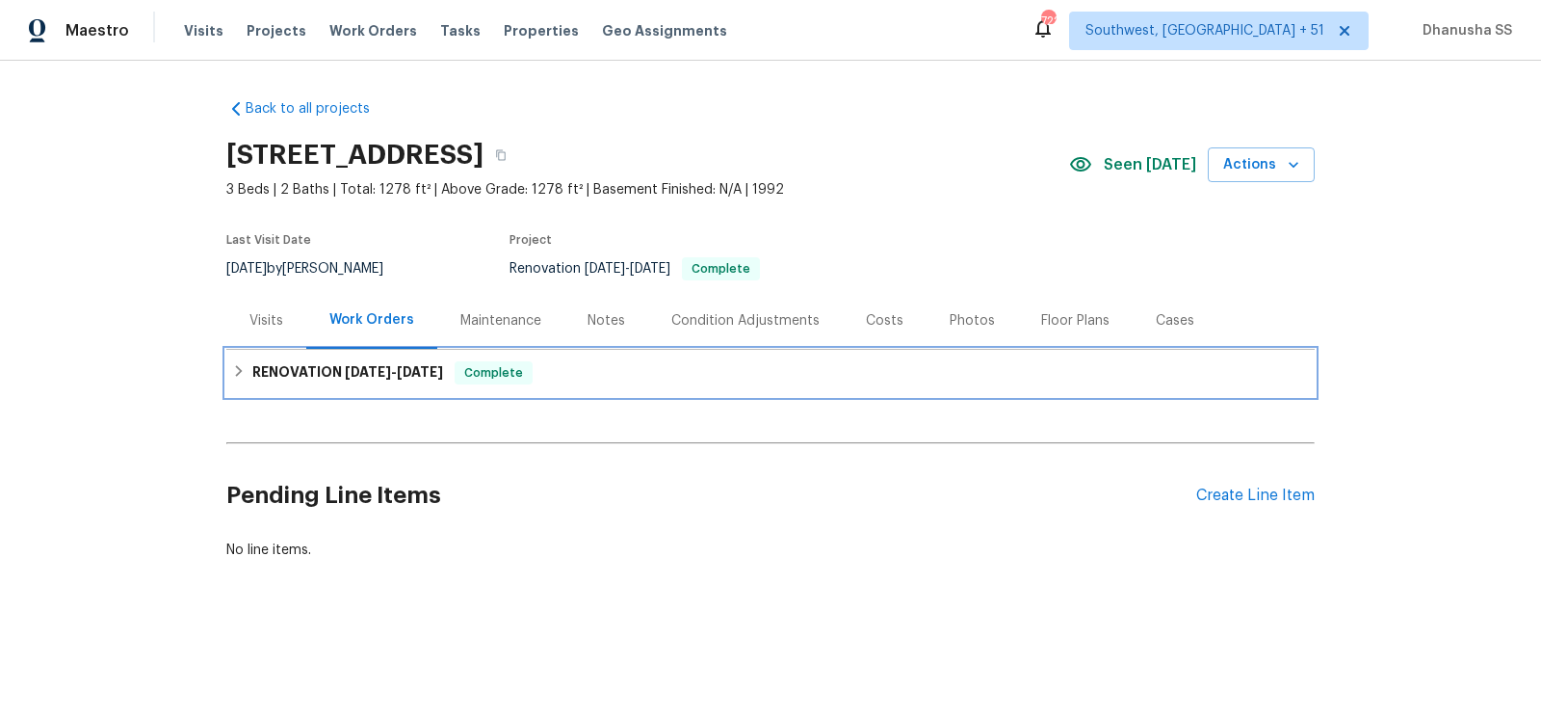
click at [657, 368] on div "RENOVATION [DATE] - [DATE] Complete" at bounding box center [770, 372] width 1077 height 23
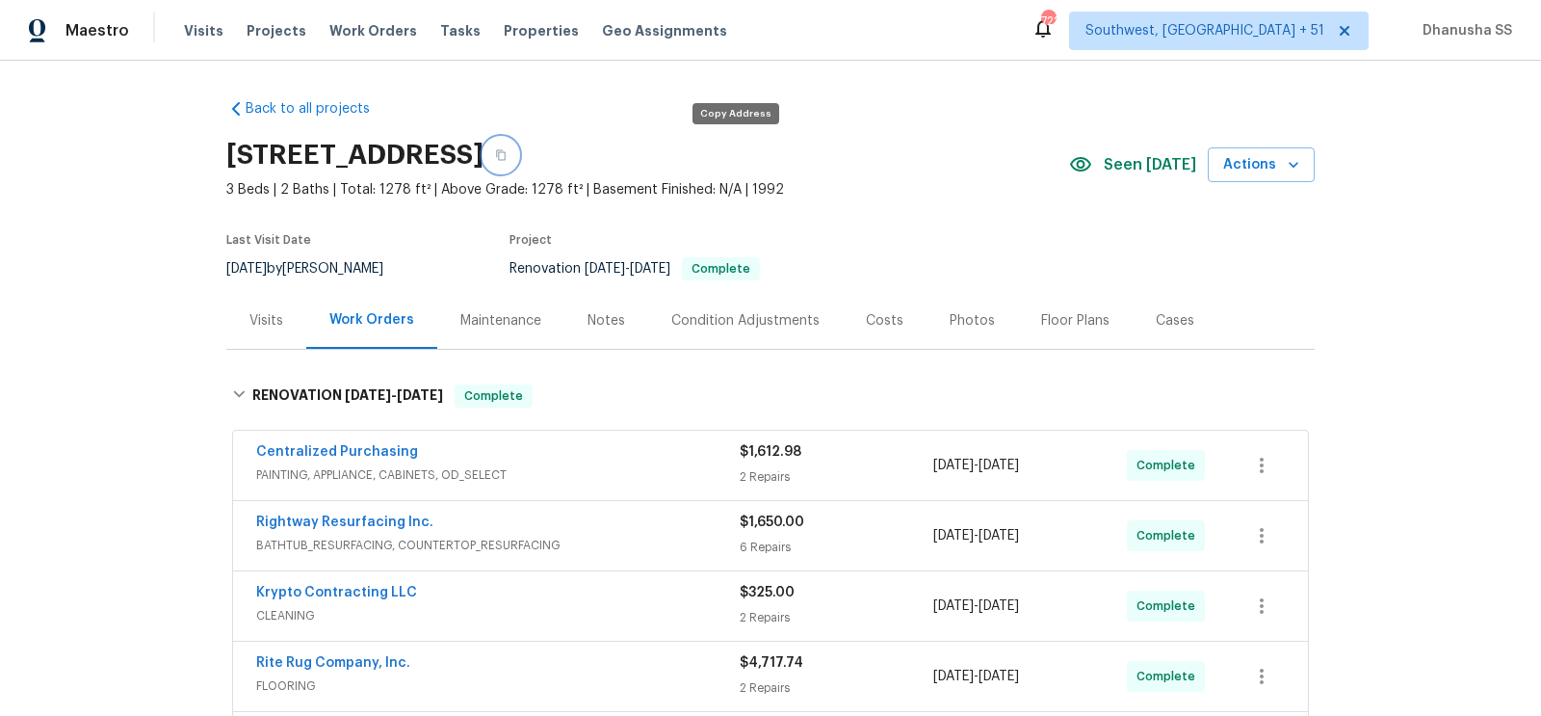
click at [518, 163] on button "button" at bounding box center [500, 155] width 35 height 35
click at [261, 299] on div "Visits" at bounding box center [266, 320] width 80 height 57
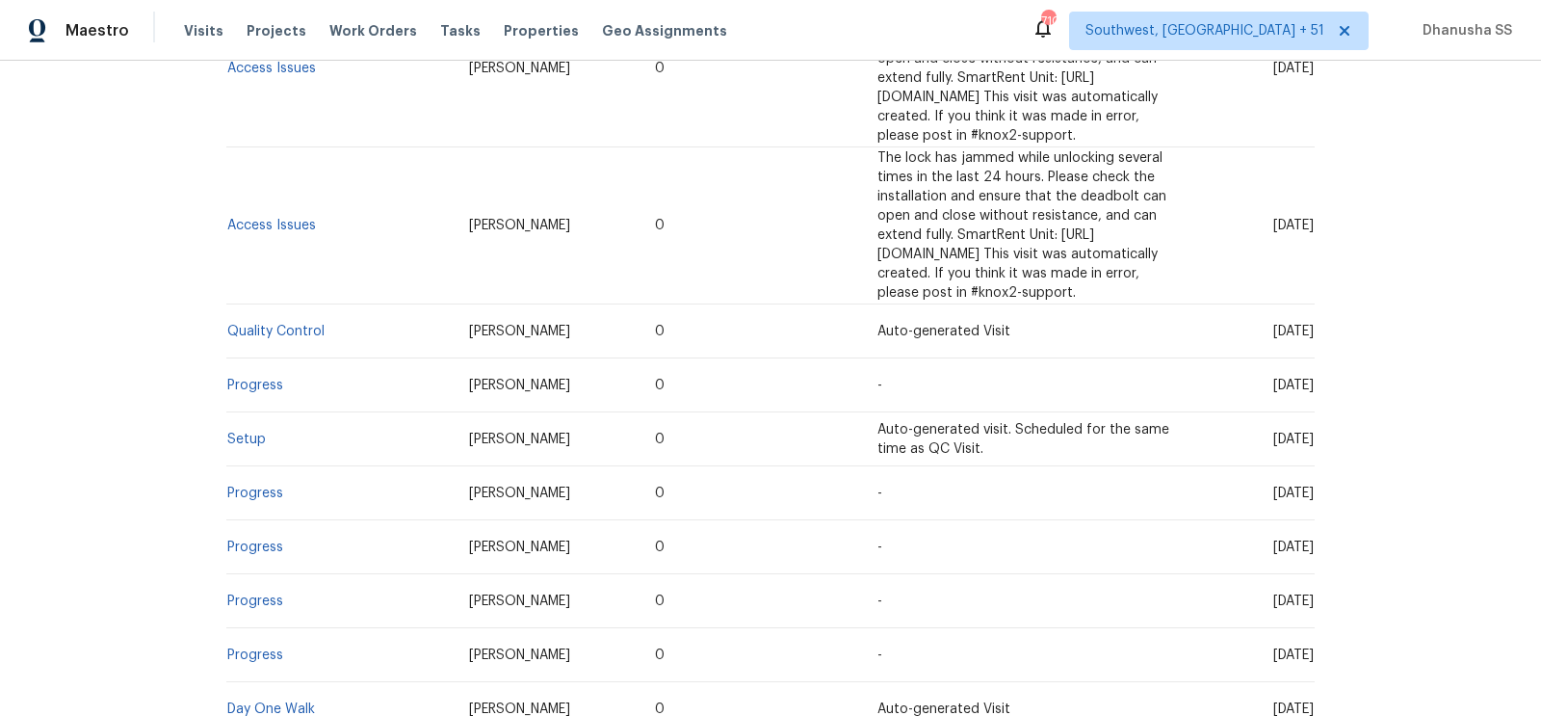
scroll to position [647, 0]
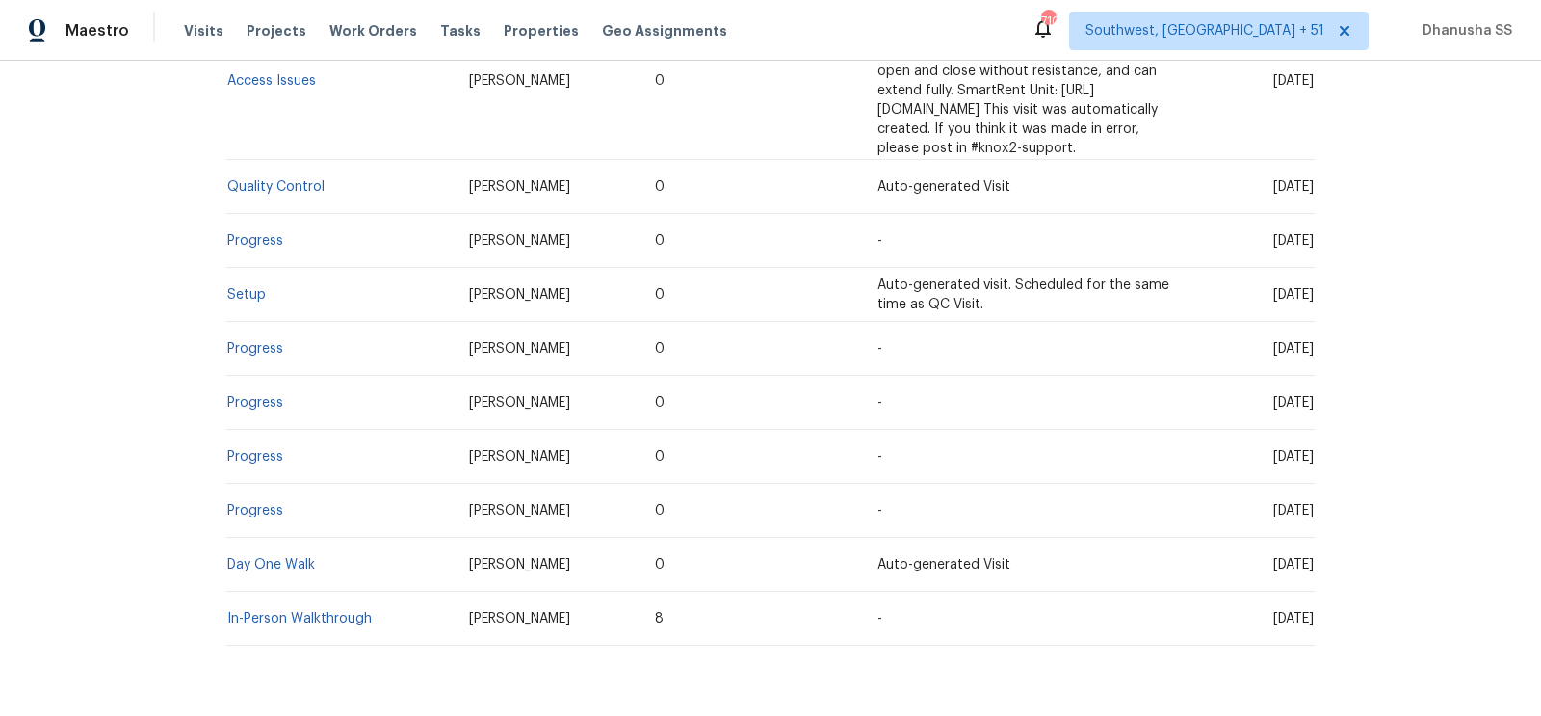
click at [254, 268] on td "Setup" at bounding box center [339, 295] width 227 height 54
click at [249, 268] on td "Setup" at bounding box center [339, 295] width 227 height 54
click at [249, 288] on link "Setup" at bounding box center [246, 294] width 39 height 13
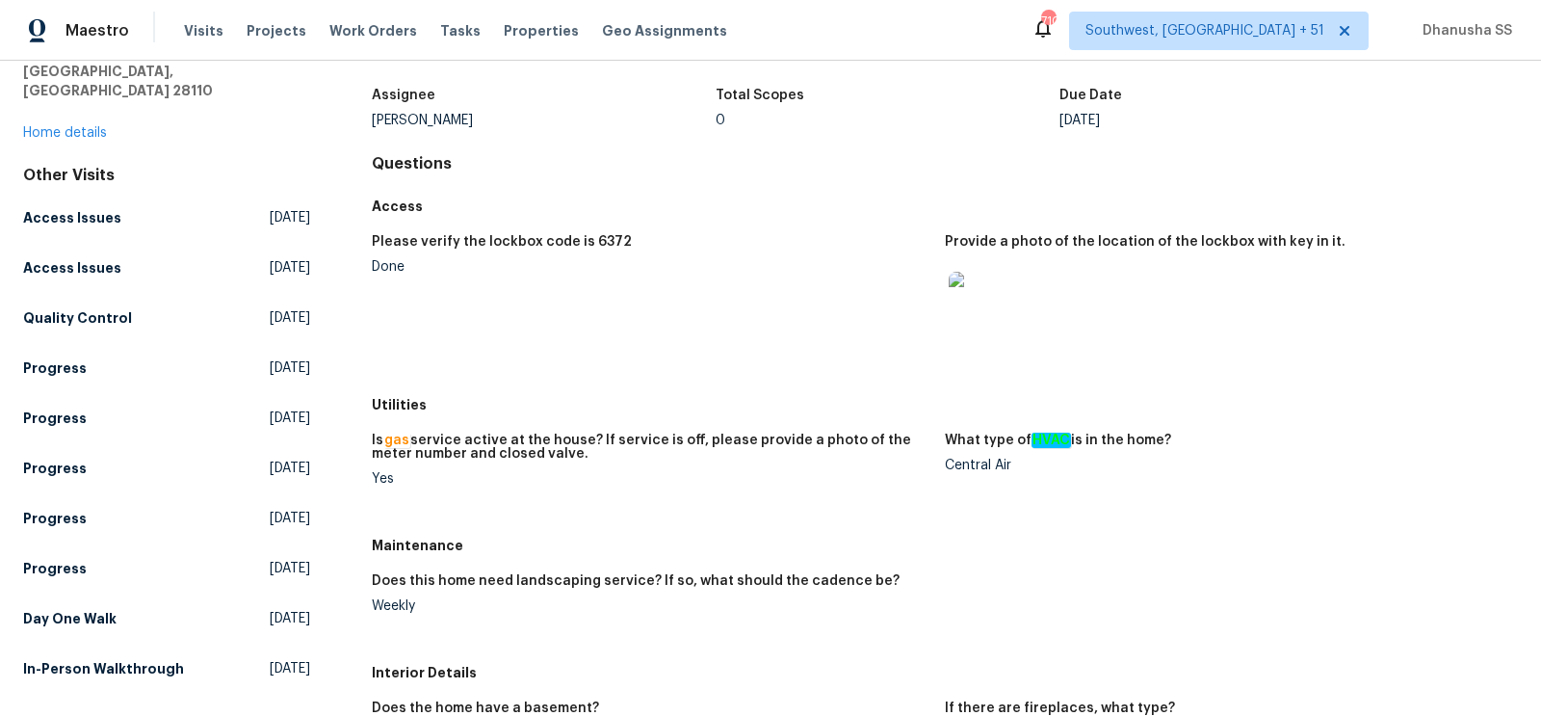
scroll to position [238, 0]
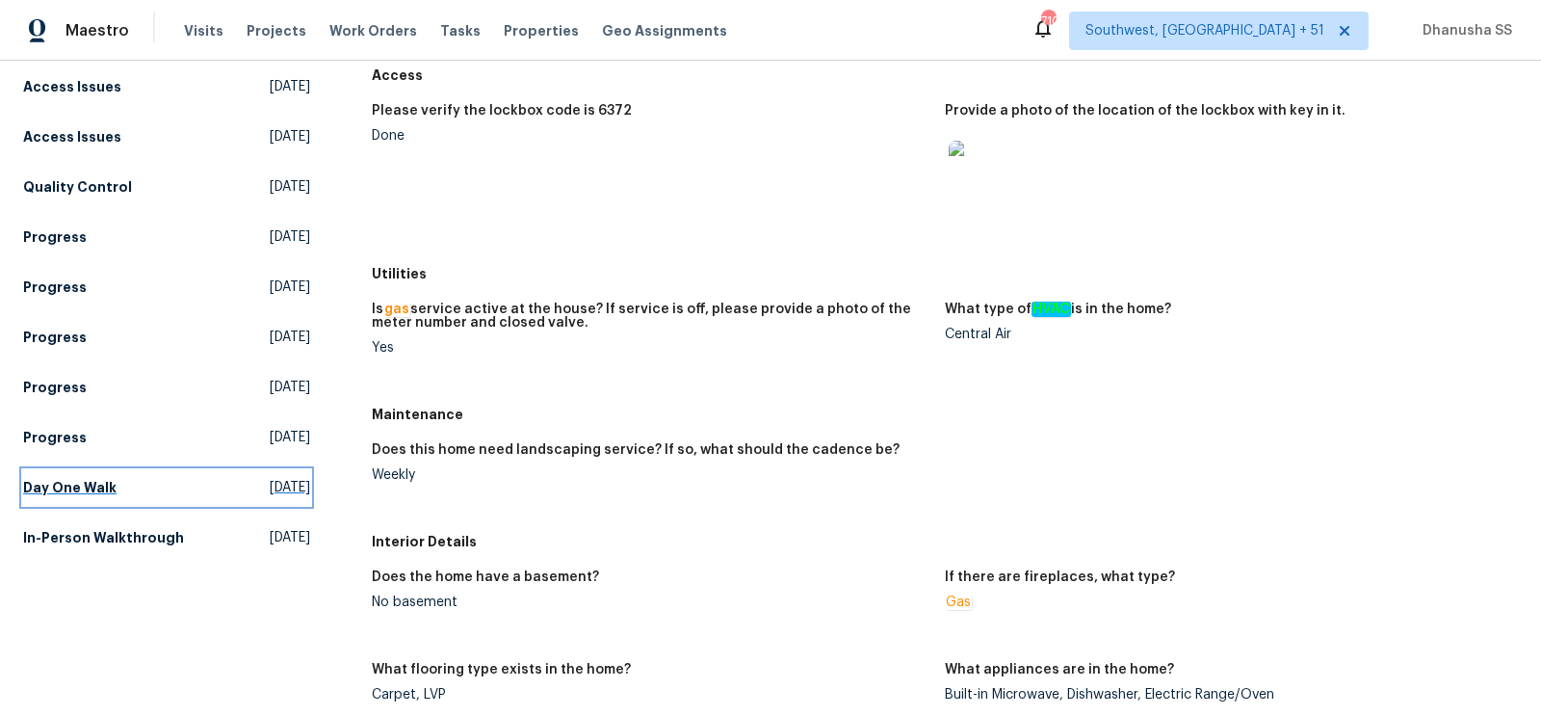
click at [270, 478] on span "Tue, Sep 16 2025" at bounding box center [290, 487] width 40 height 19
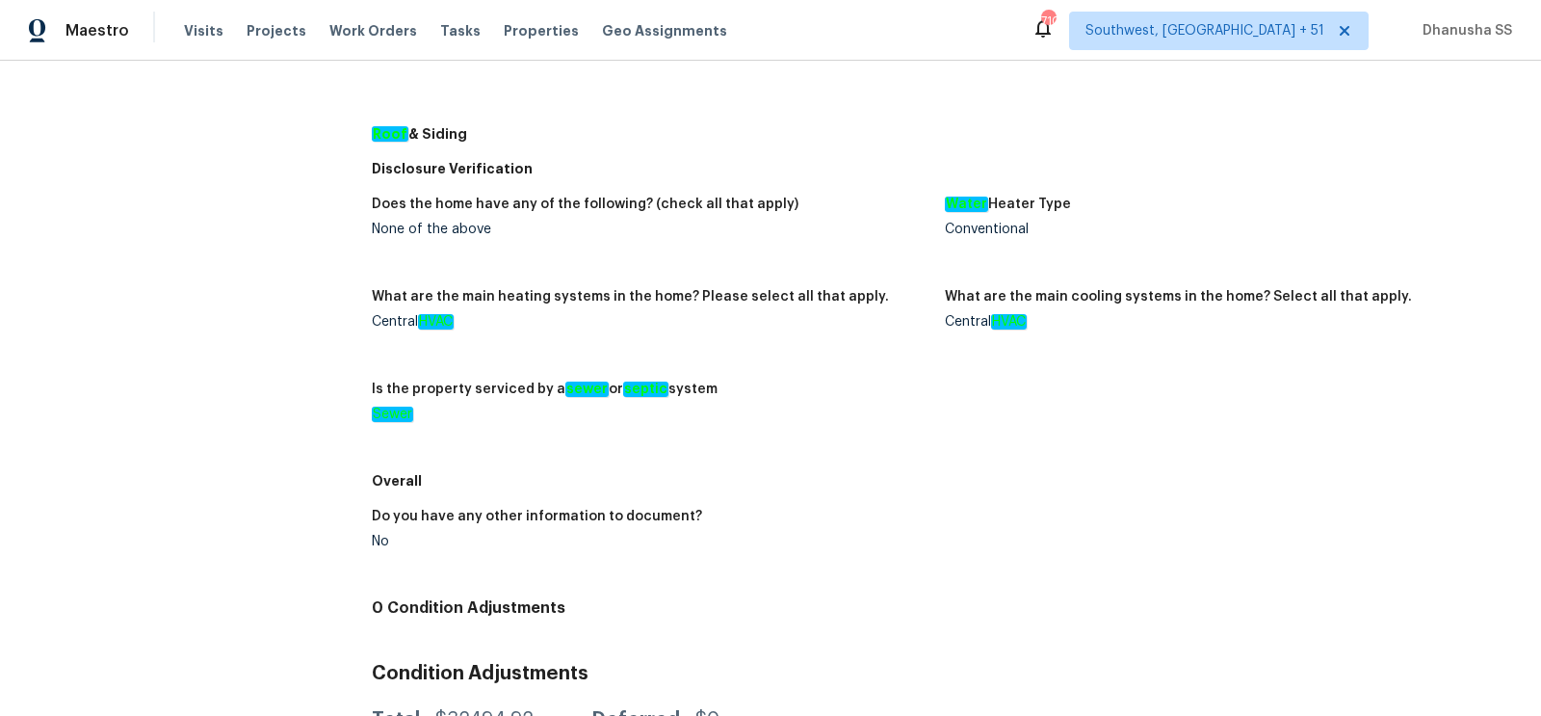
scroll to position [99, 0]
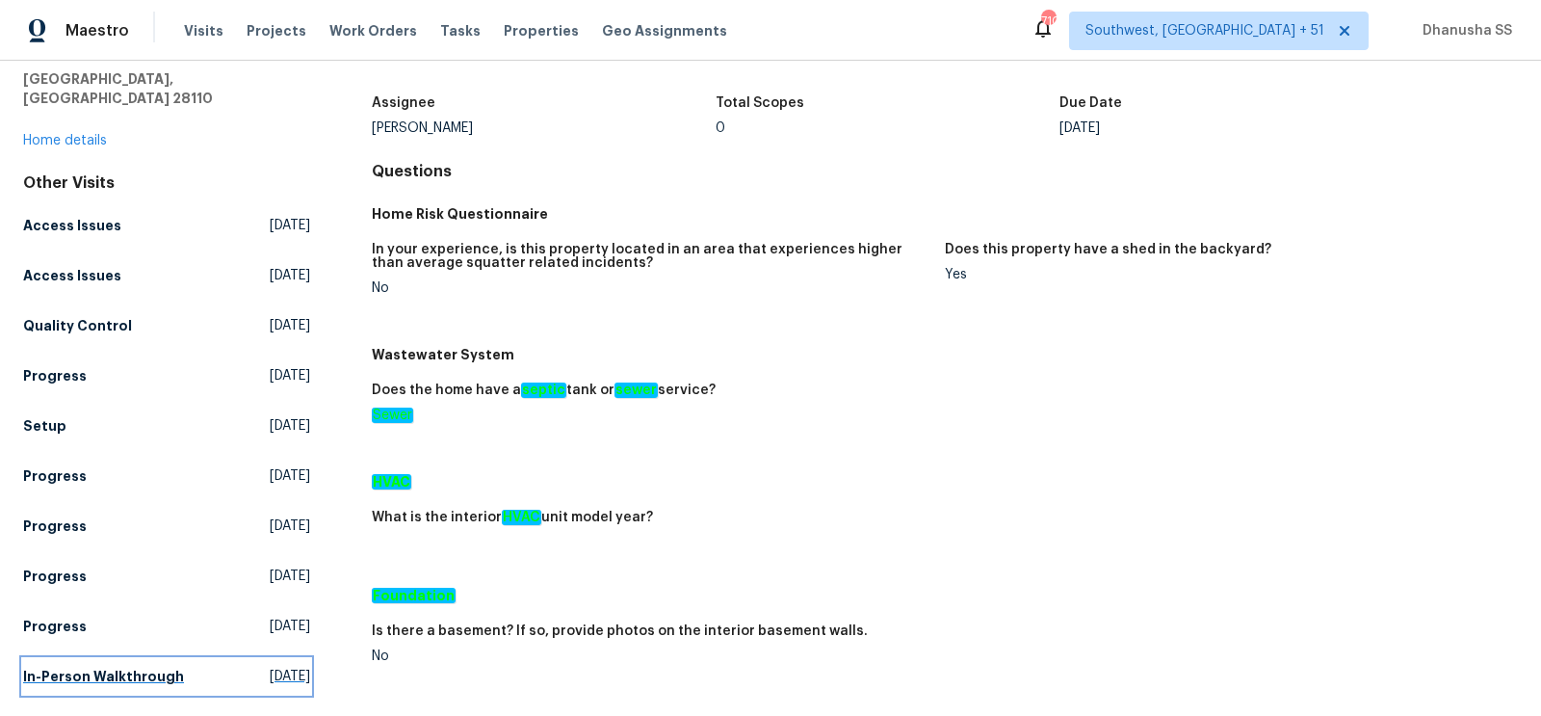
click at [246, 659] on link "In-Person Walkthrough Thu, Jul 24 2025" at bounding box center [166, 676] width 287 height 35
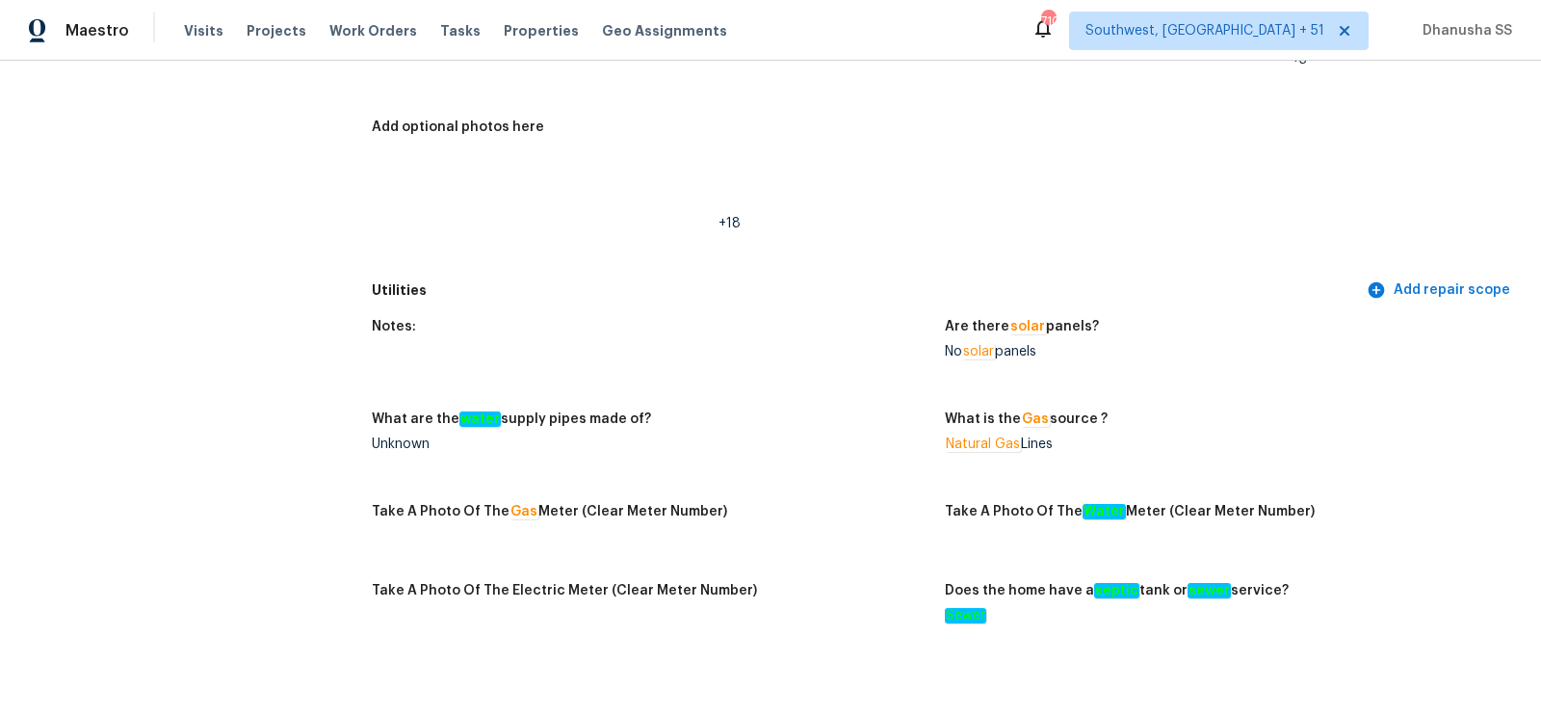
scroll to position [1560, 0]
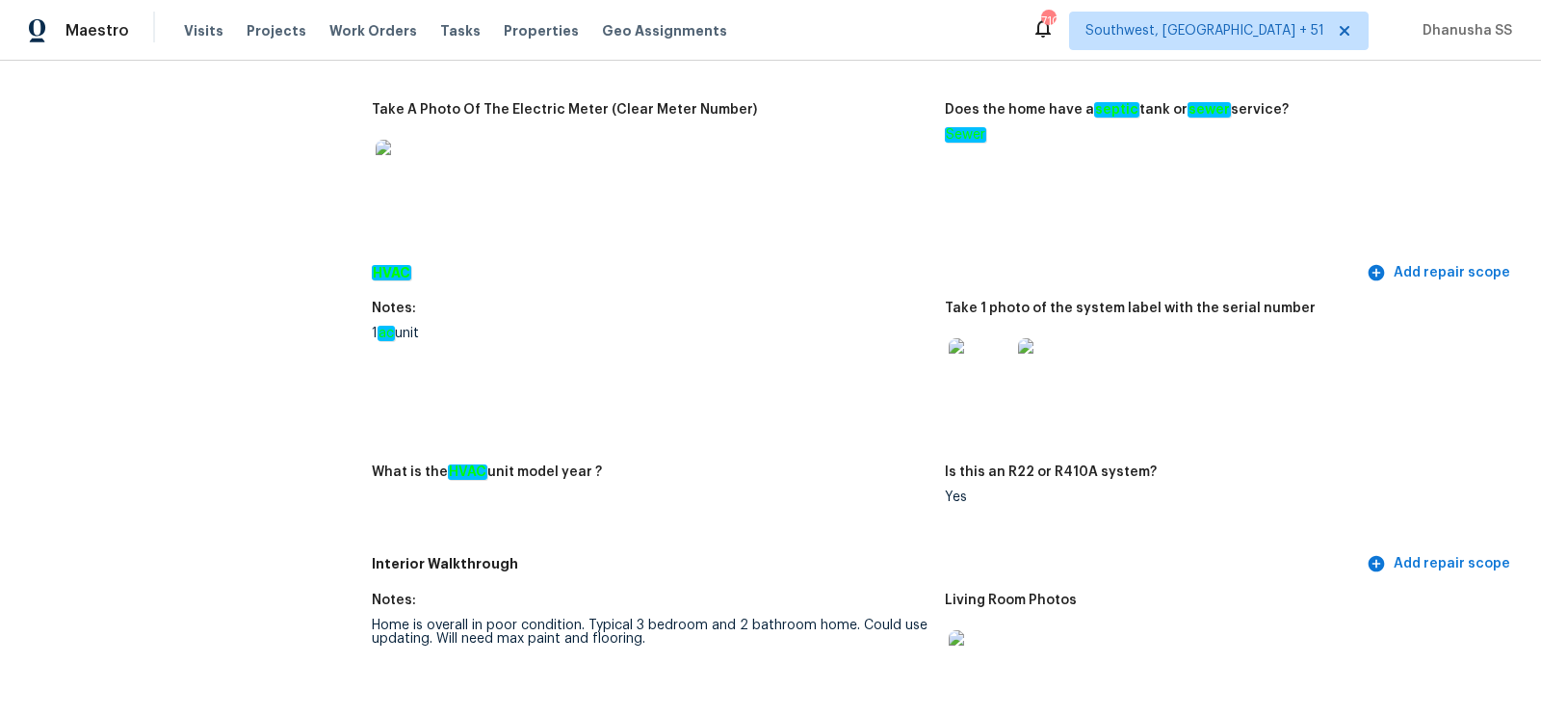
click at [974, 370] on img at bounding box center [980, 369] width 62 height 62
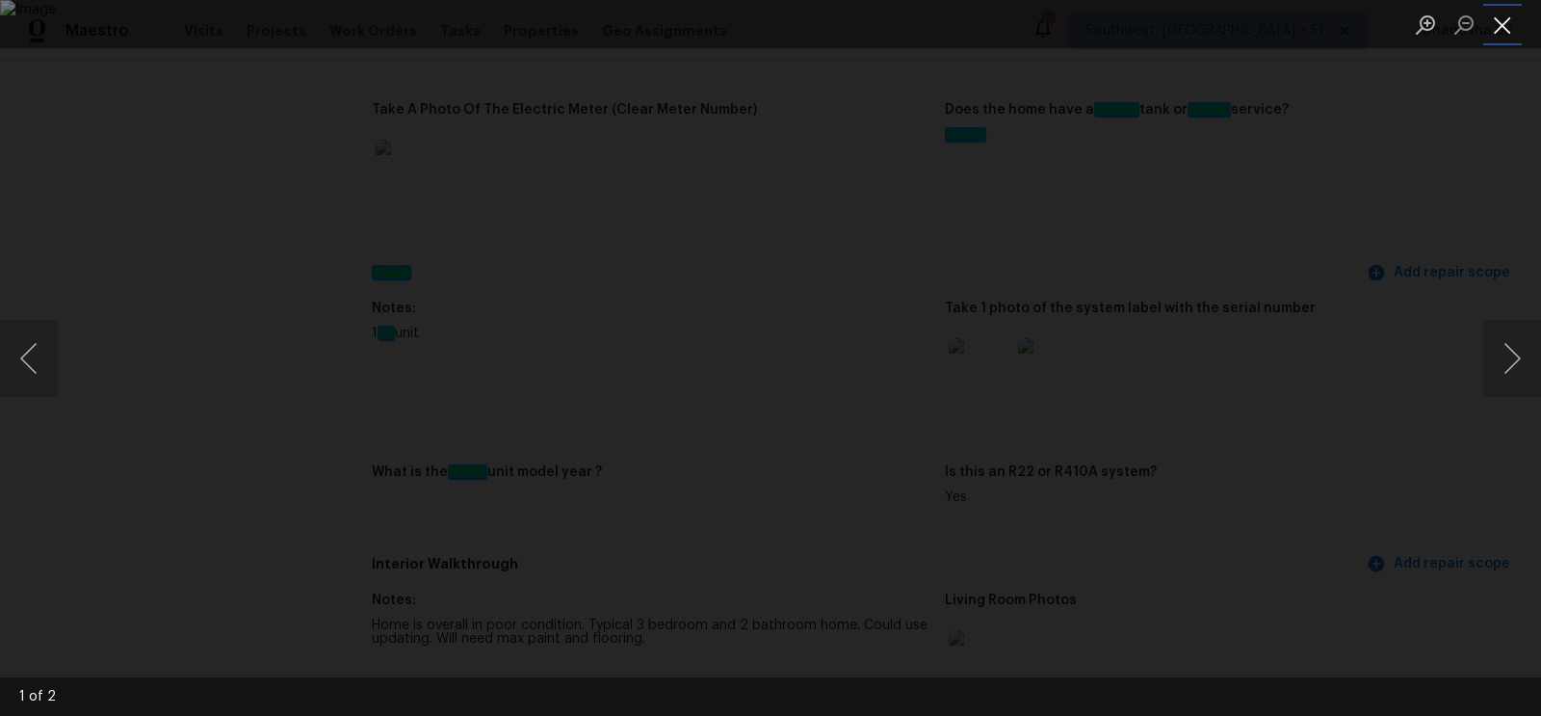
click at [1504, 31] on button "Close lightbox" at bounding box center [1502, 25] width 39 height 34
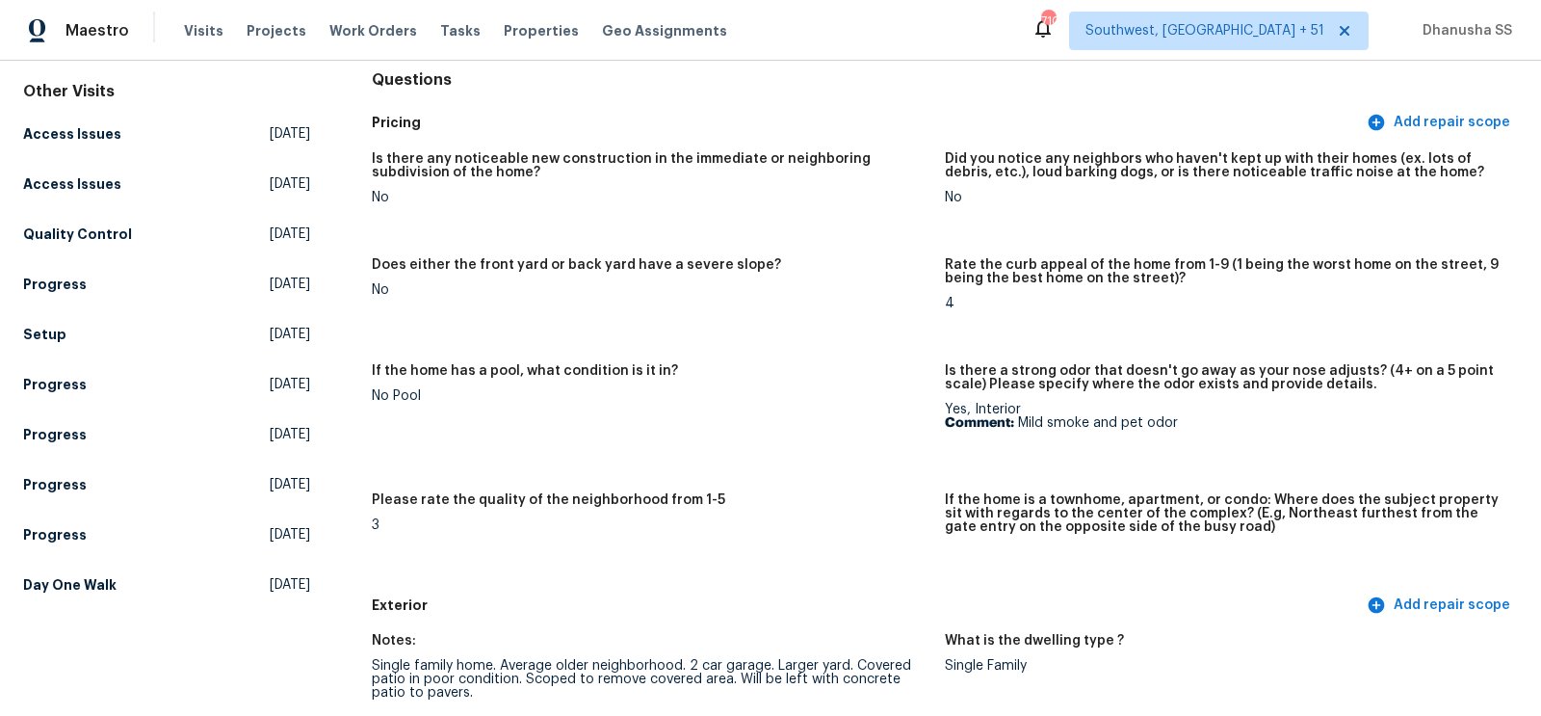
scroll to position [364, 0]
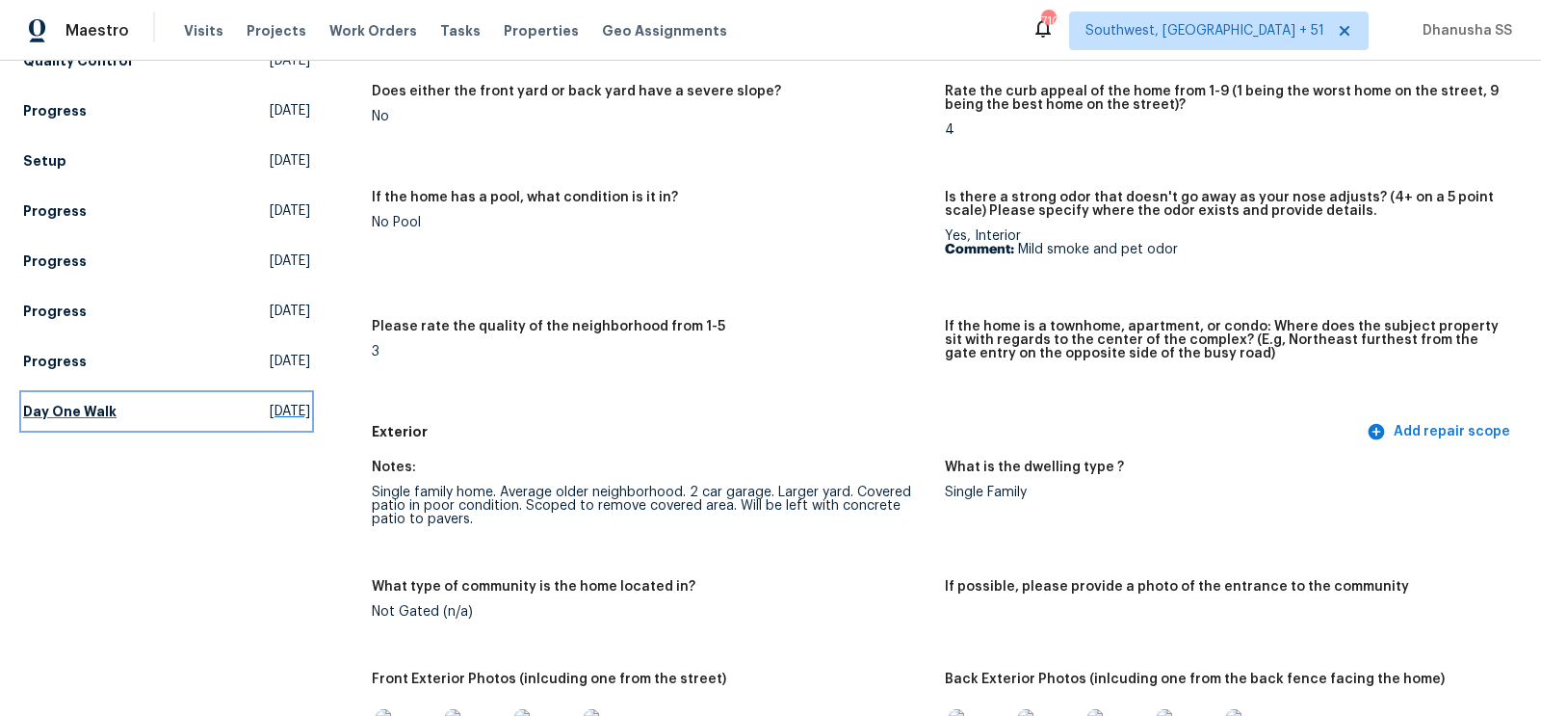
click at [284, 403] on link "Day One Walk Tue, Sep 16 2025" at bounding box center [166, 411] width 287 height 35
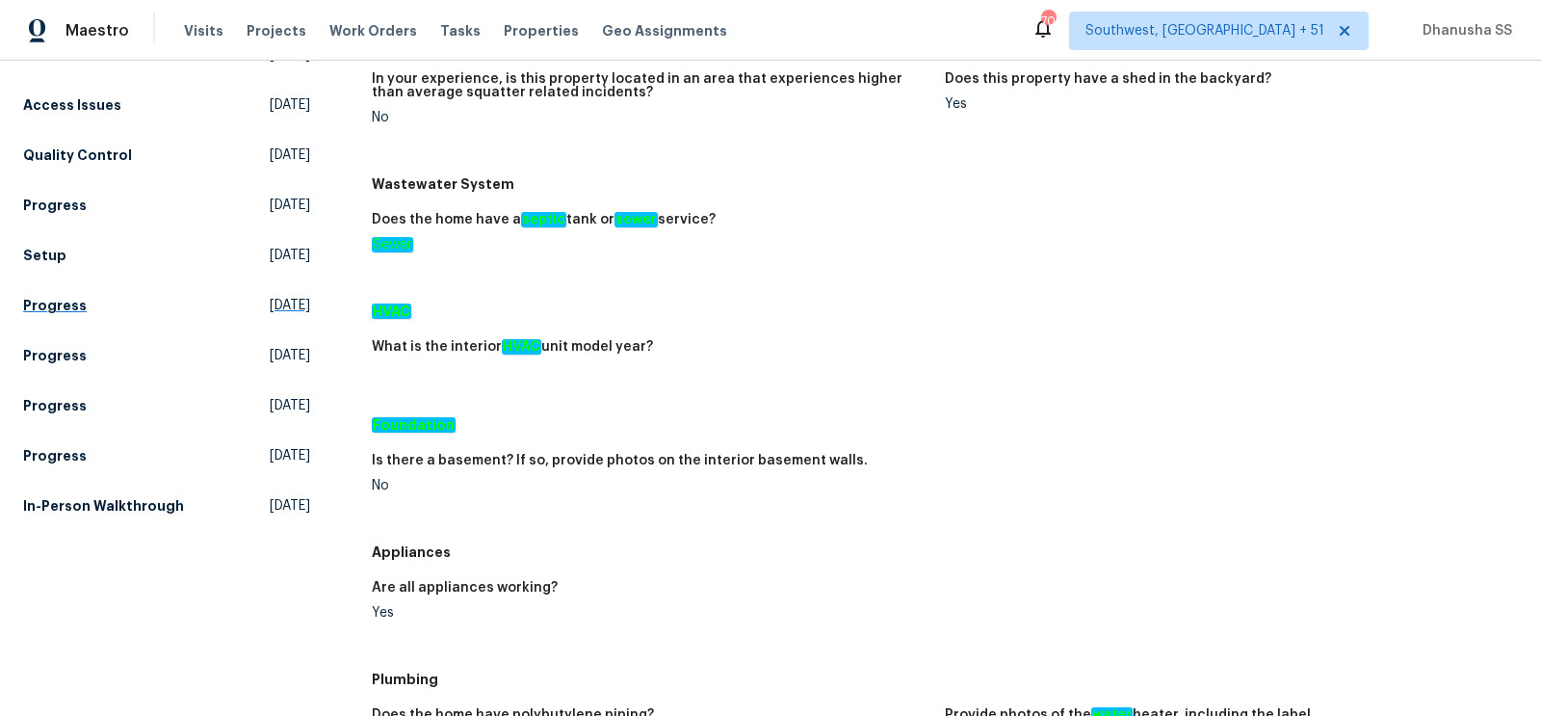
scroll to position [292, 0]
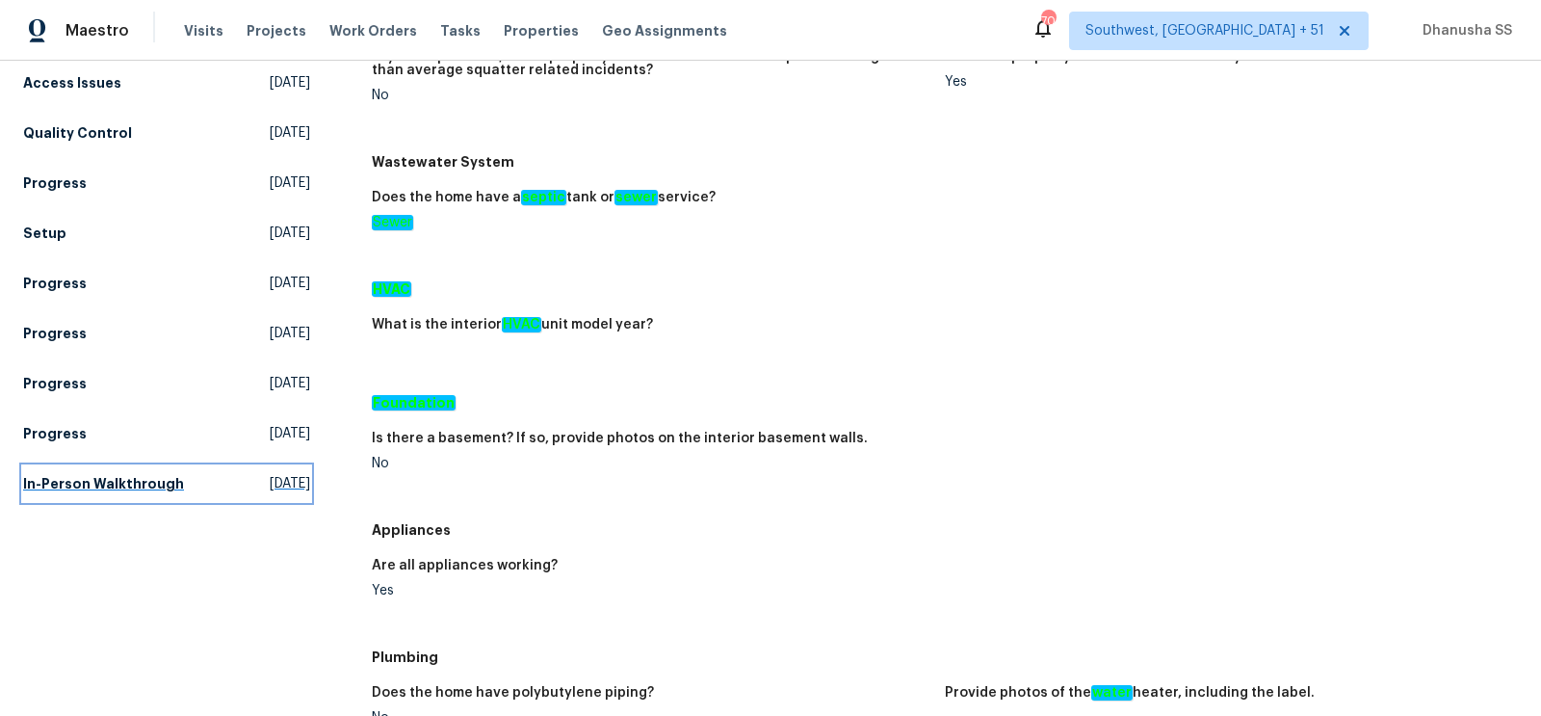
click at [192, 466] on link "In-Person Walkthrough Thu, Jul 24 2025" at bounding box center [166, 483] width 287 height 35
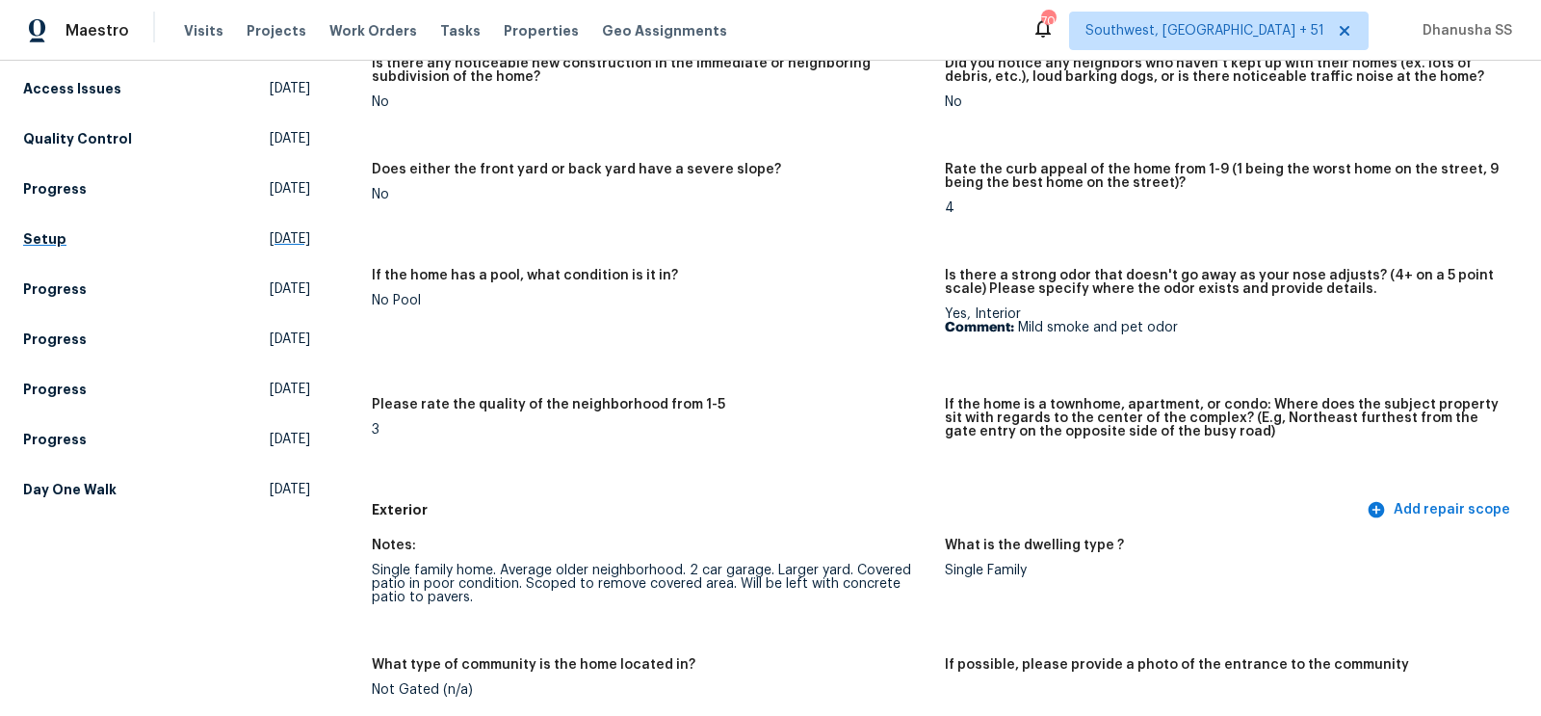
scroll to position [290, 0]
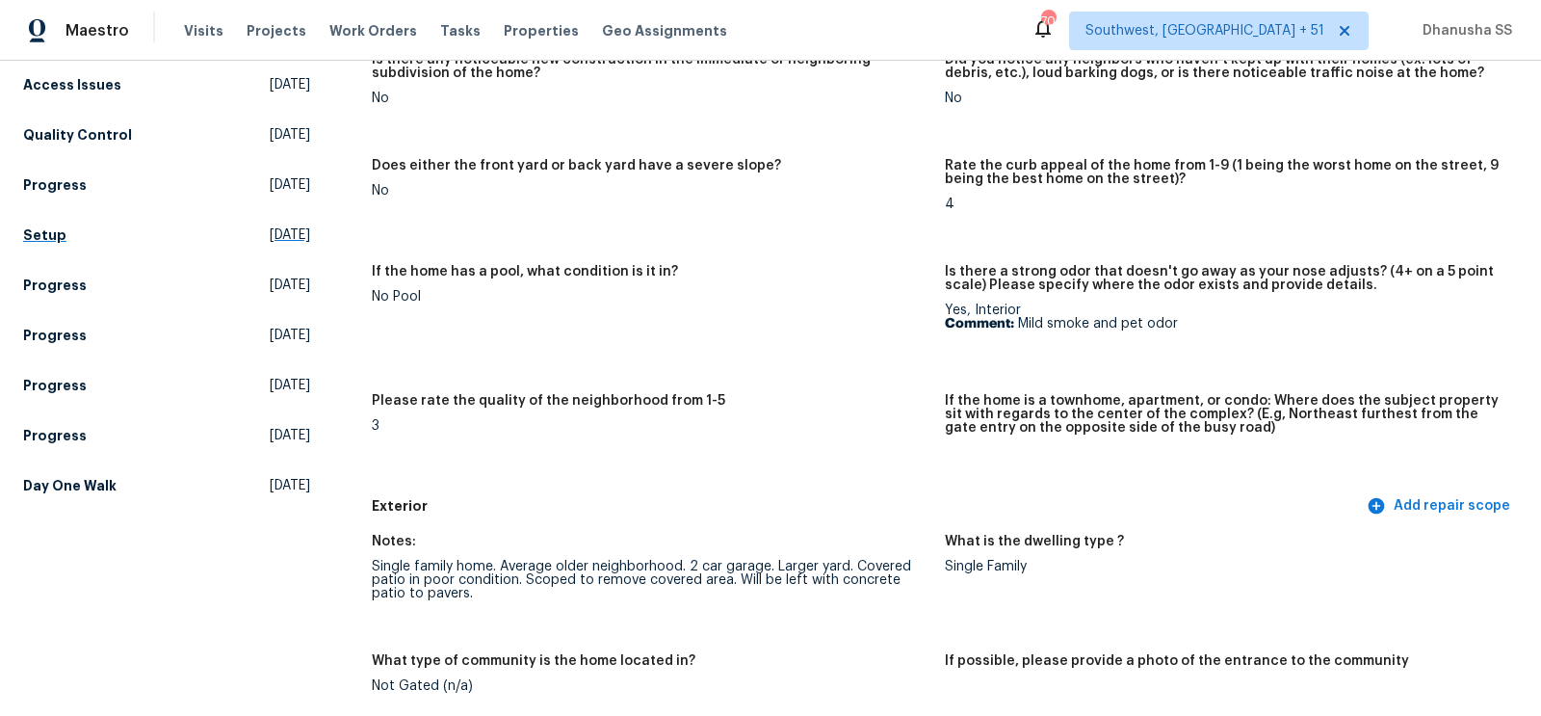
click at [270, 476] on span "Tue, Sep 16 2025" at bounding box center [290, 485] width 40 height 19
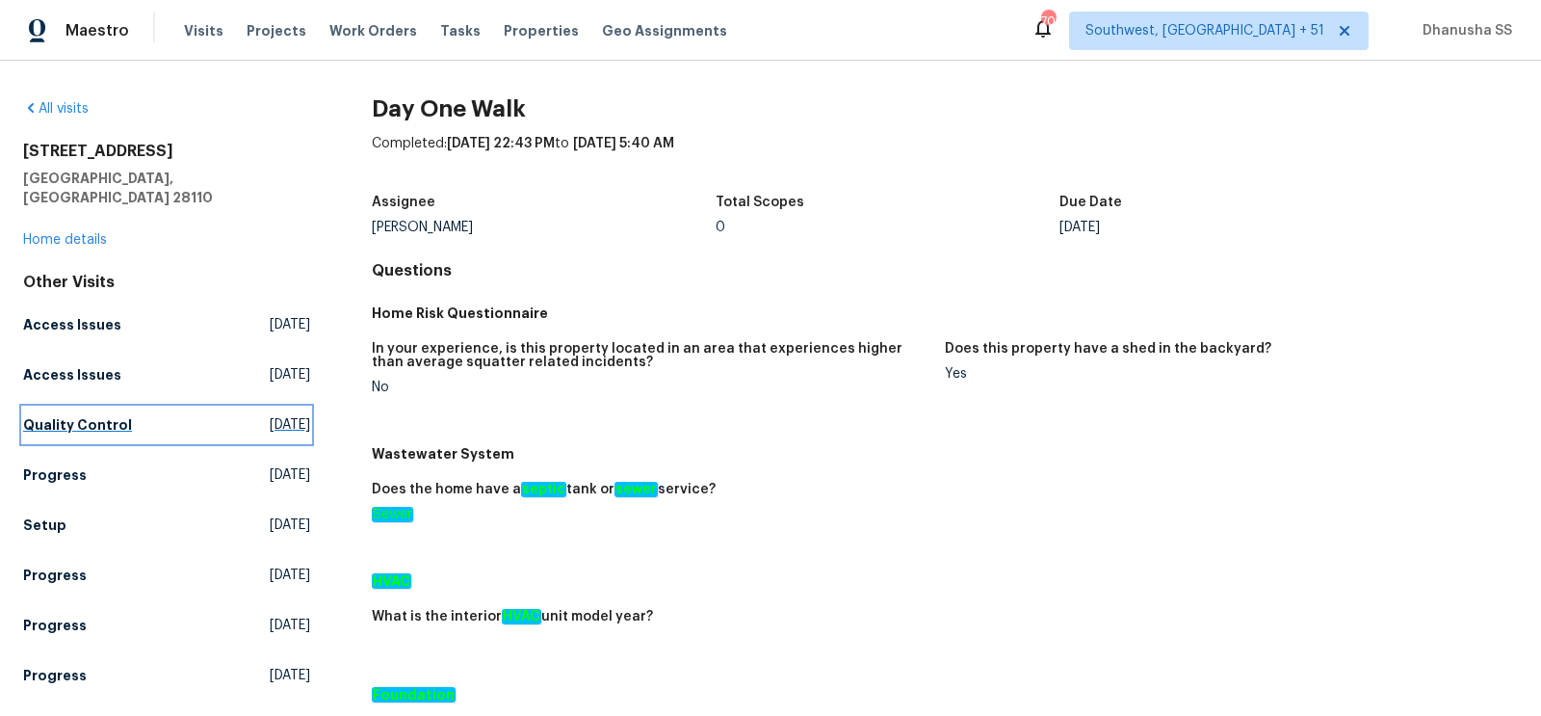
click at [270, 415] on span "Thu, Oct 02 2025" at bounding box center [290, 424] width 40 height 19
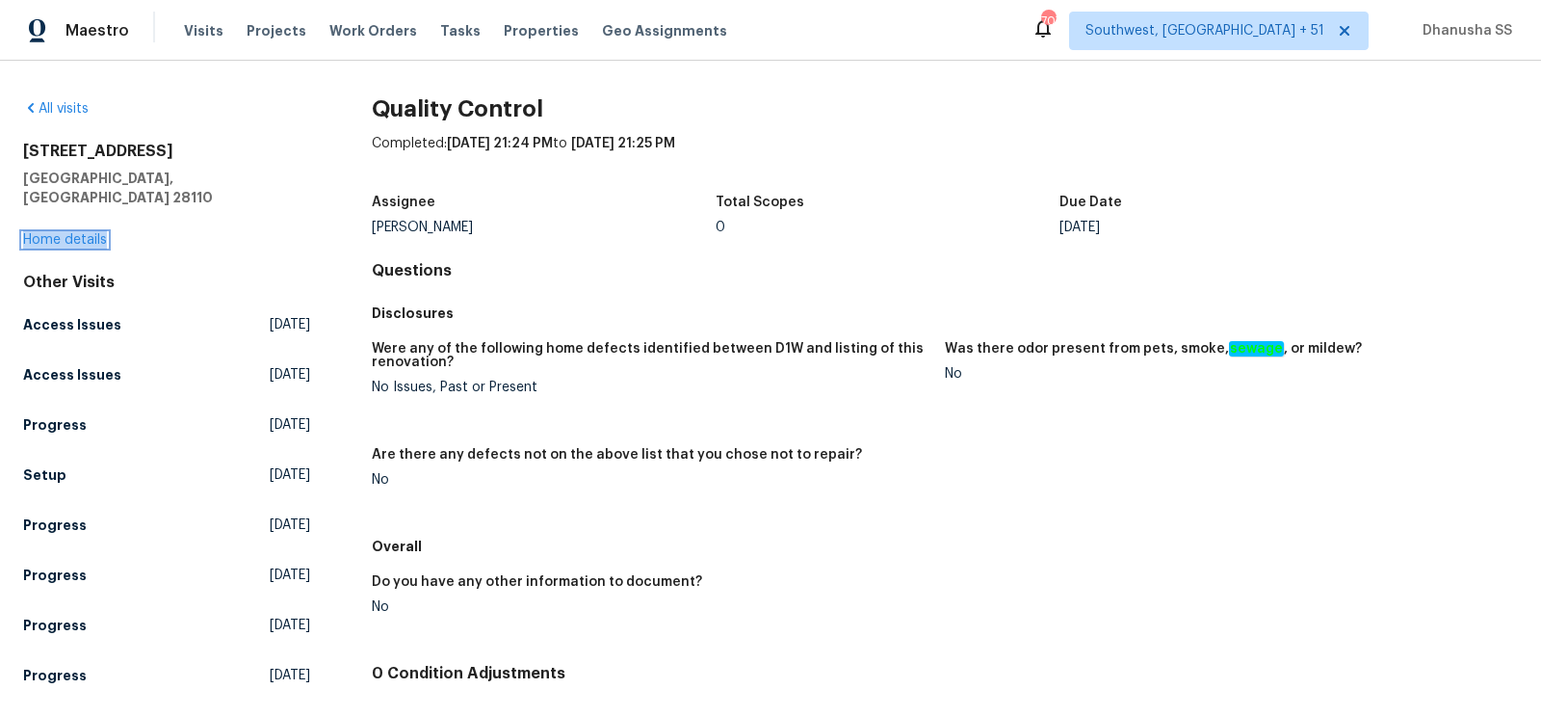
scroll to position [151, 0]
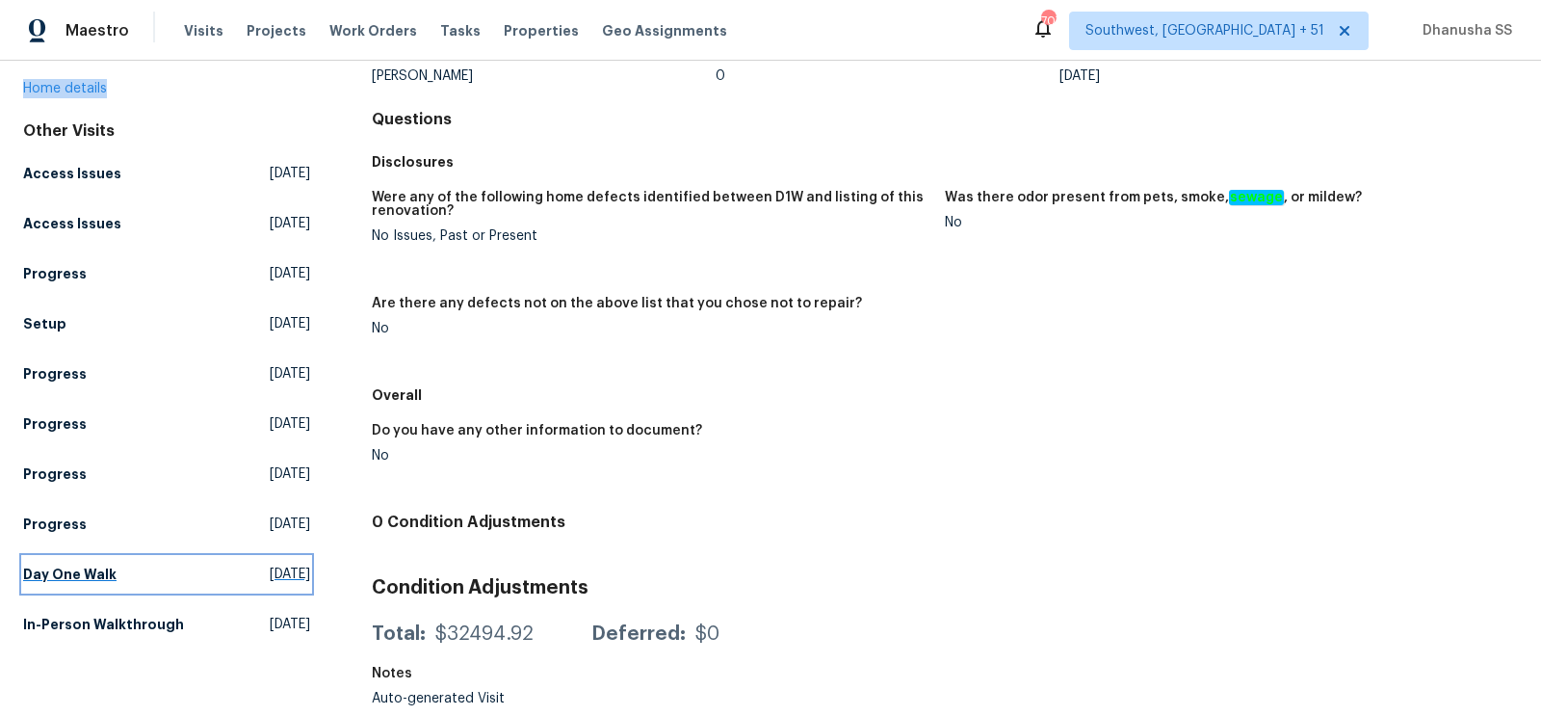
click at [276, 564] on span "Tue, Sep 16 2025" at bounding box center [290, 573] width 40 height 19
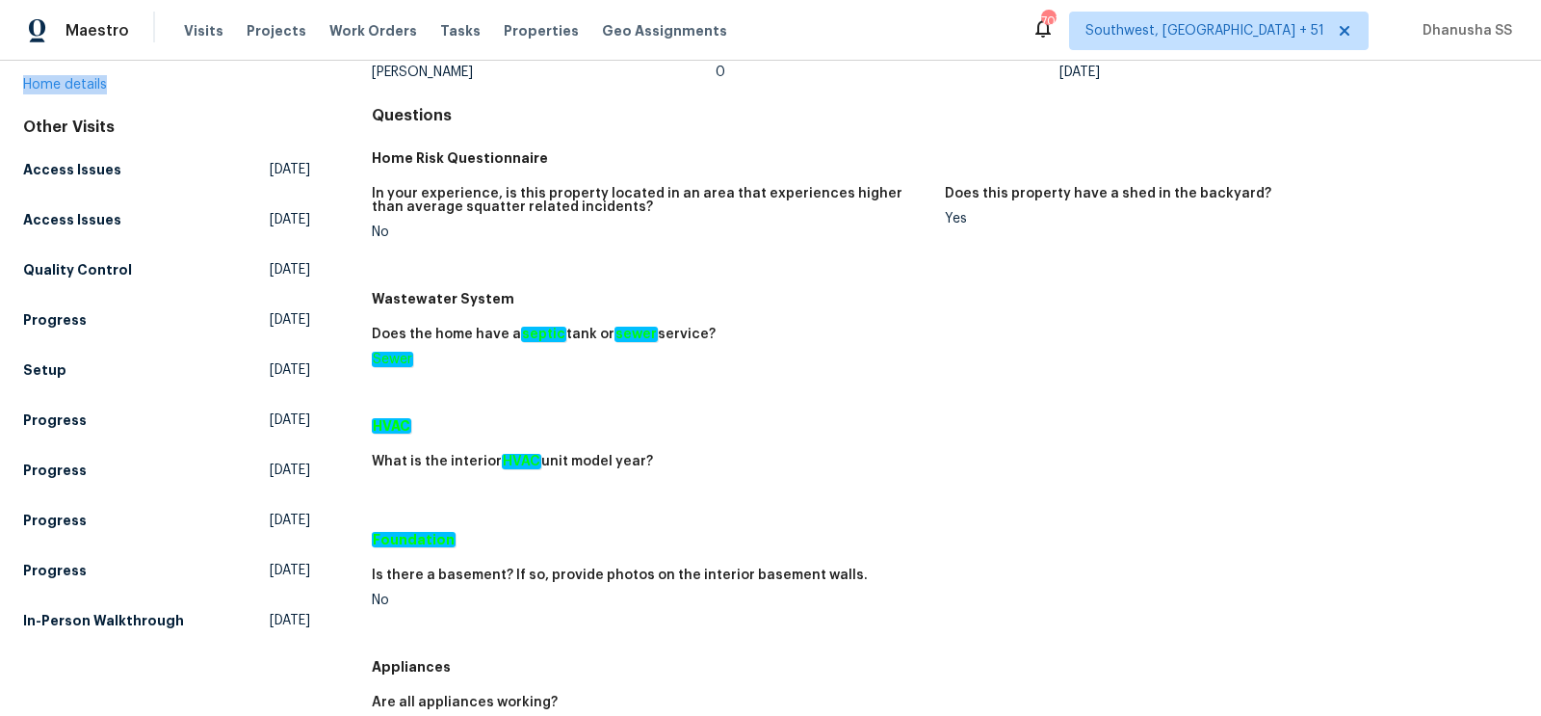
scroll to position [349, 0]
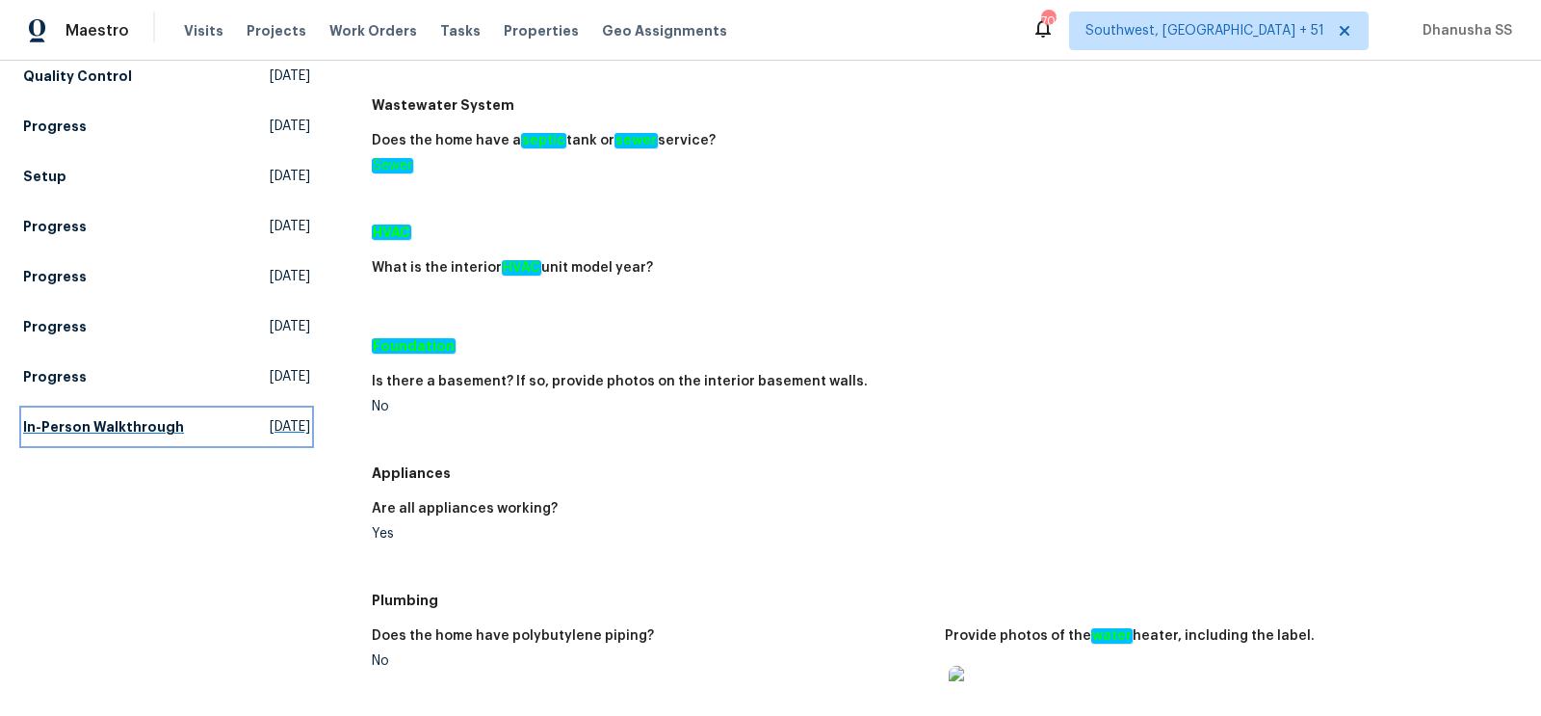
click at [270, 417] on span "Thu, Jul 24 2025" at bounding box center [290, 426] width 40 height 19
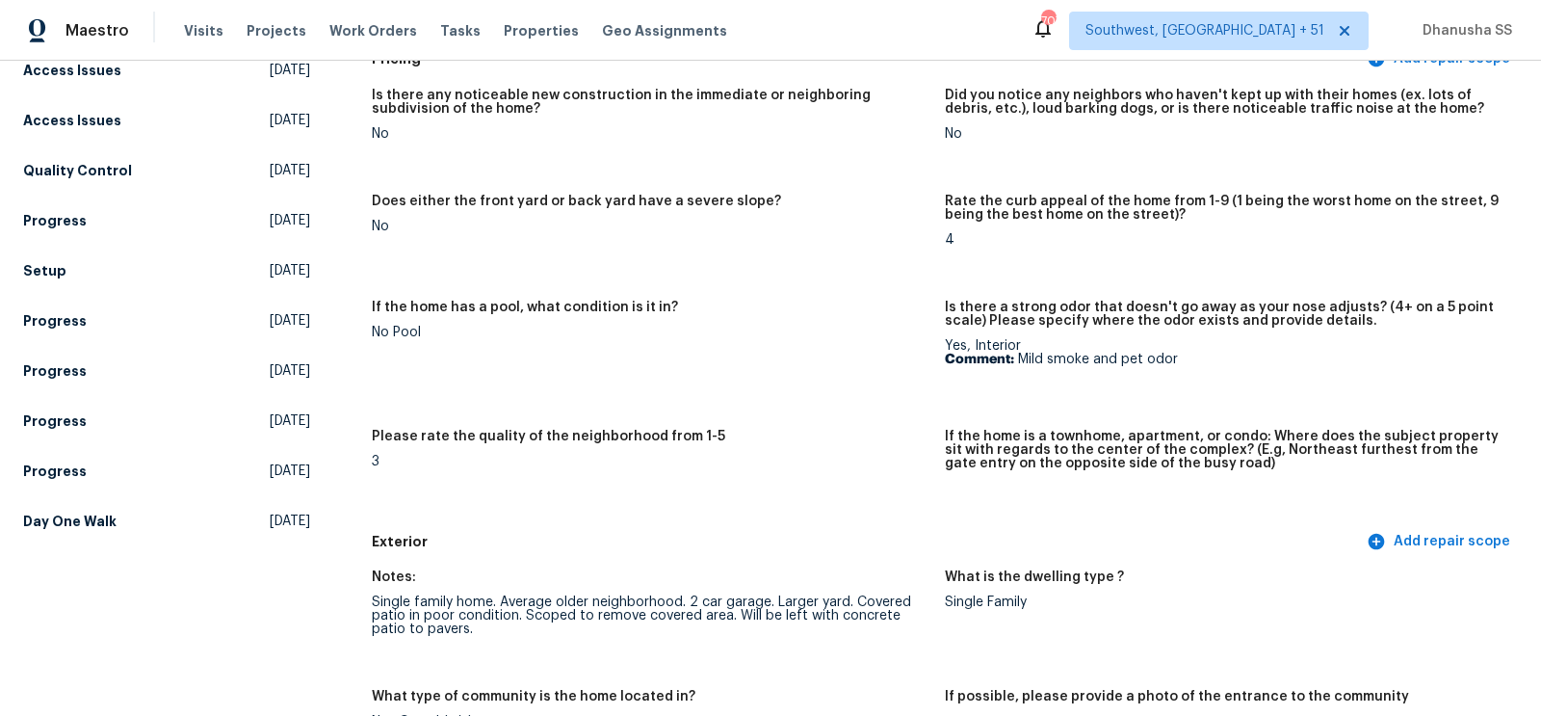
scroll to position [275, 0]
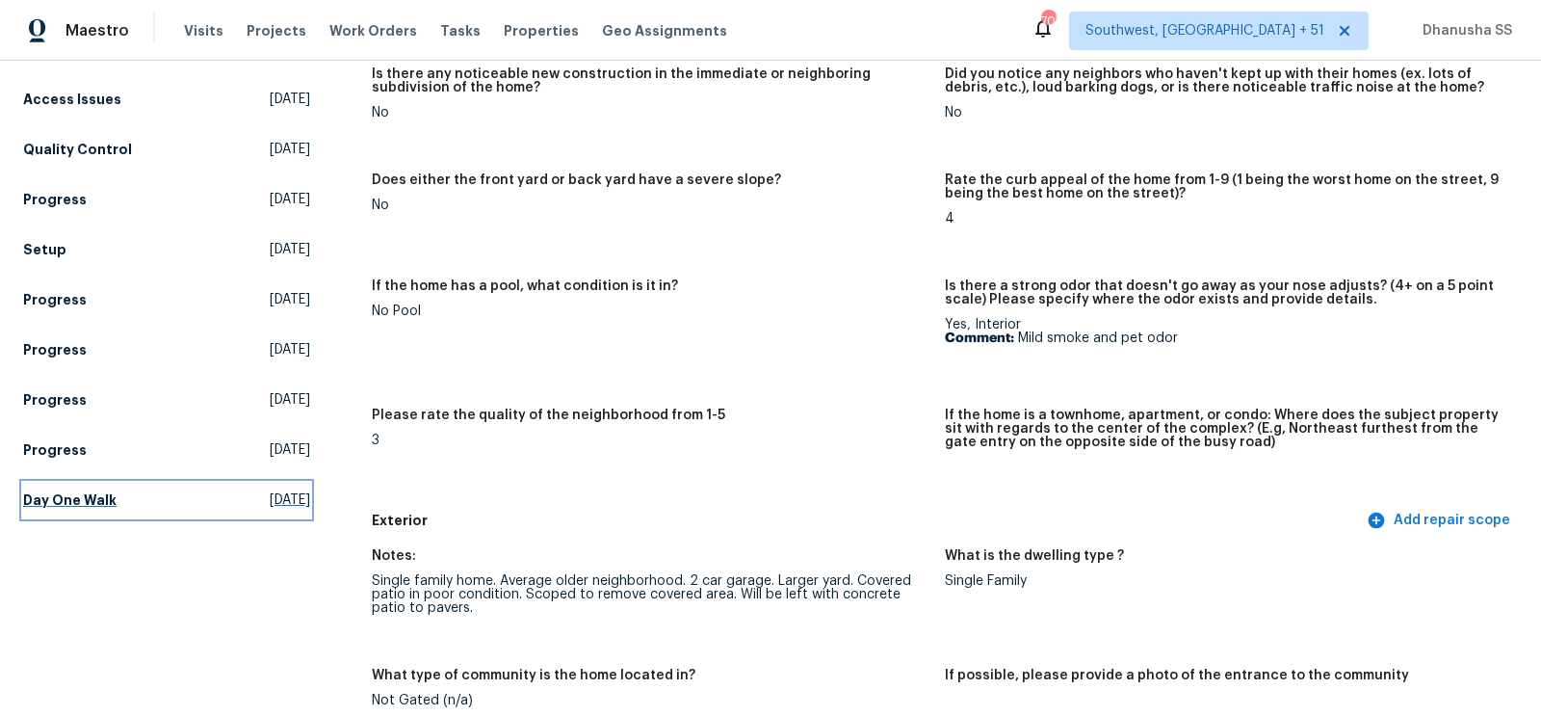
click at [270, 490] on span "Tue, Sep 16 2025" at bounding box center [290, 499] width 40 height 19
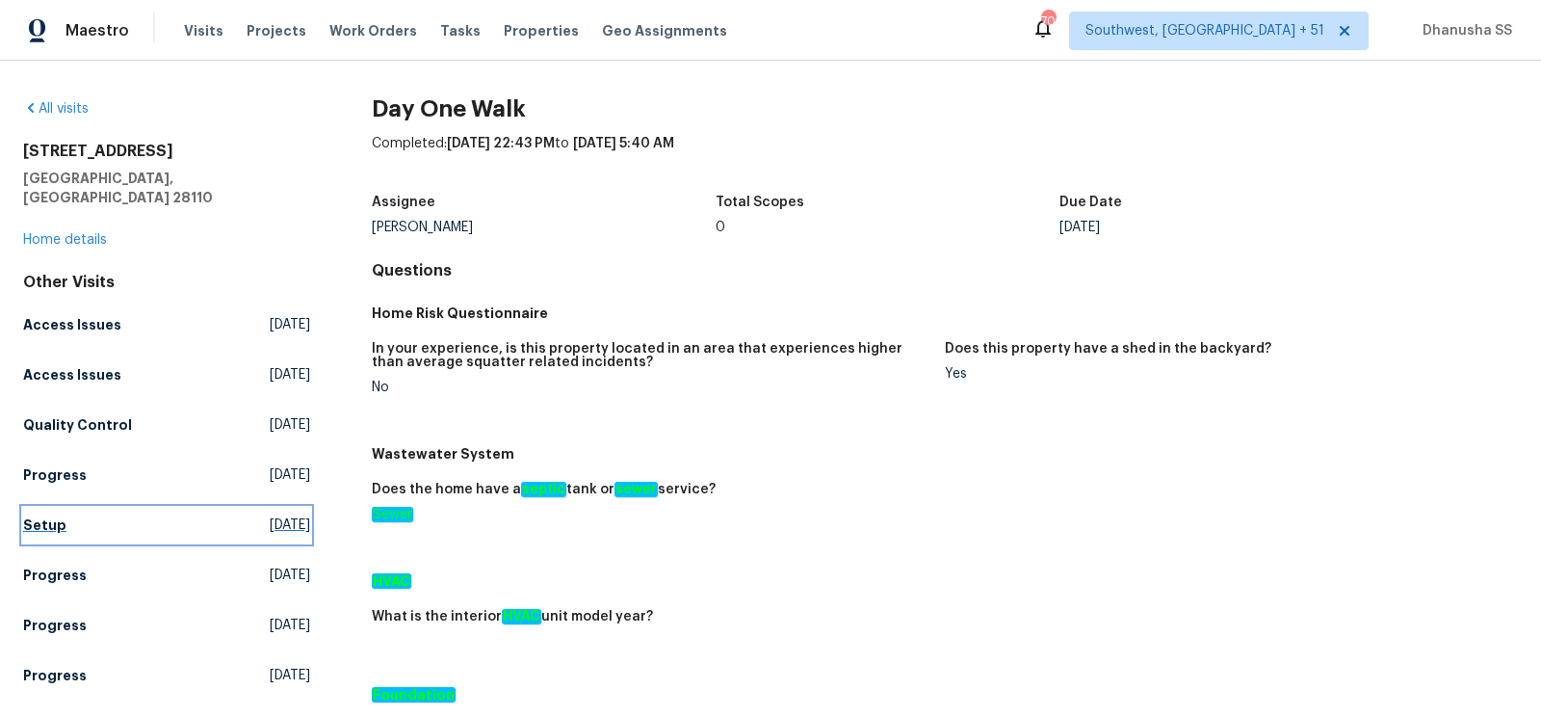
click at [110, 508] on link "Setup Mon, Sep 29 2025" at bounding box center [166, 525] width 287 height 35
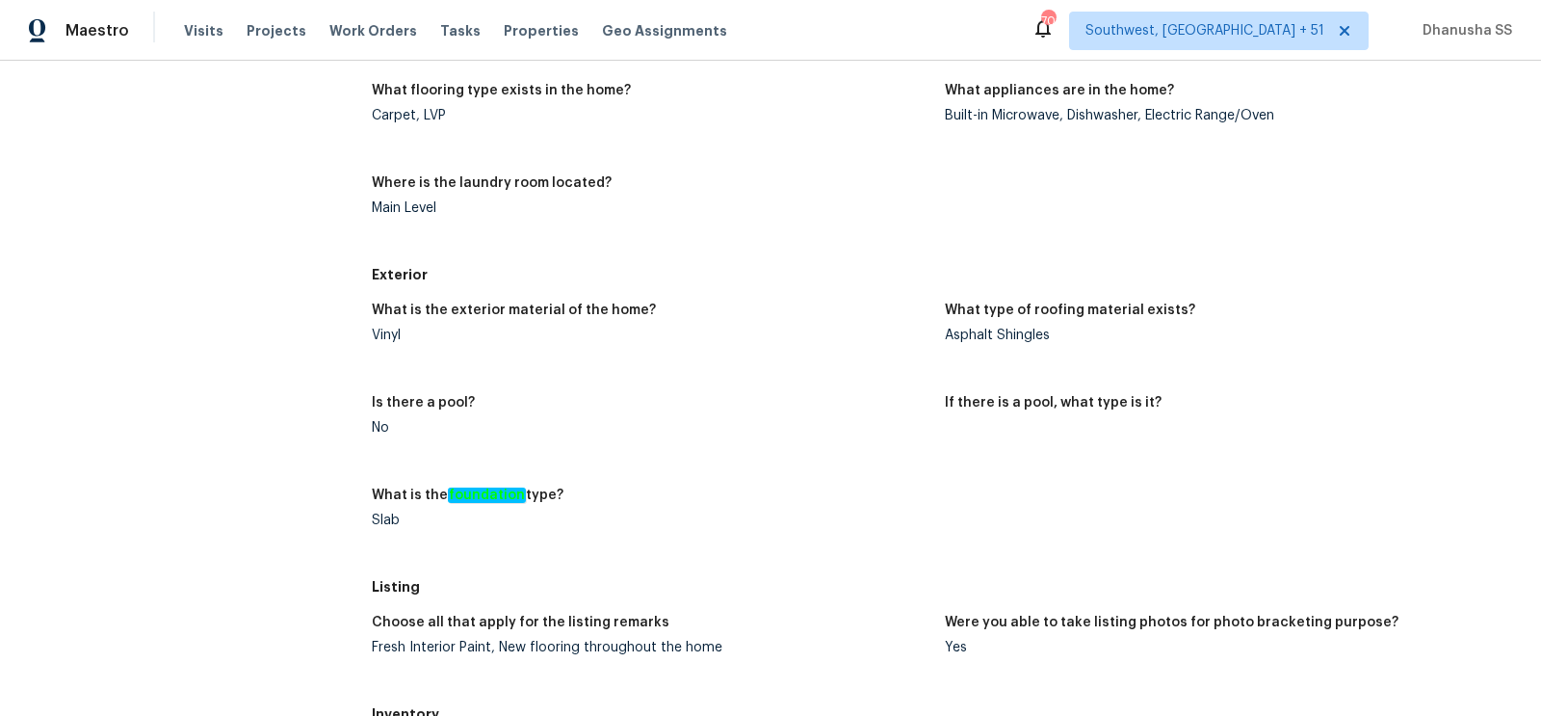
scroll to position [180, 0]
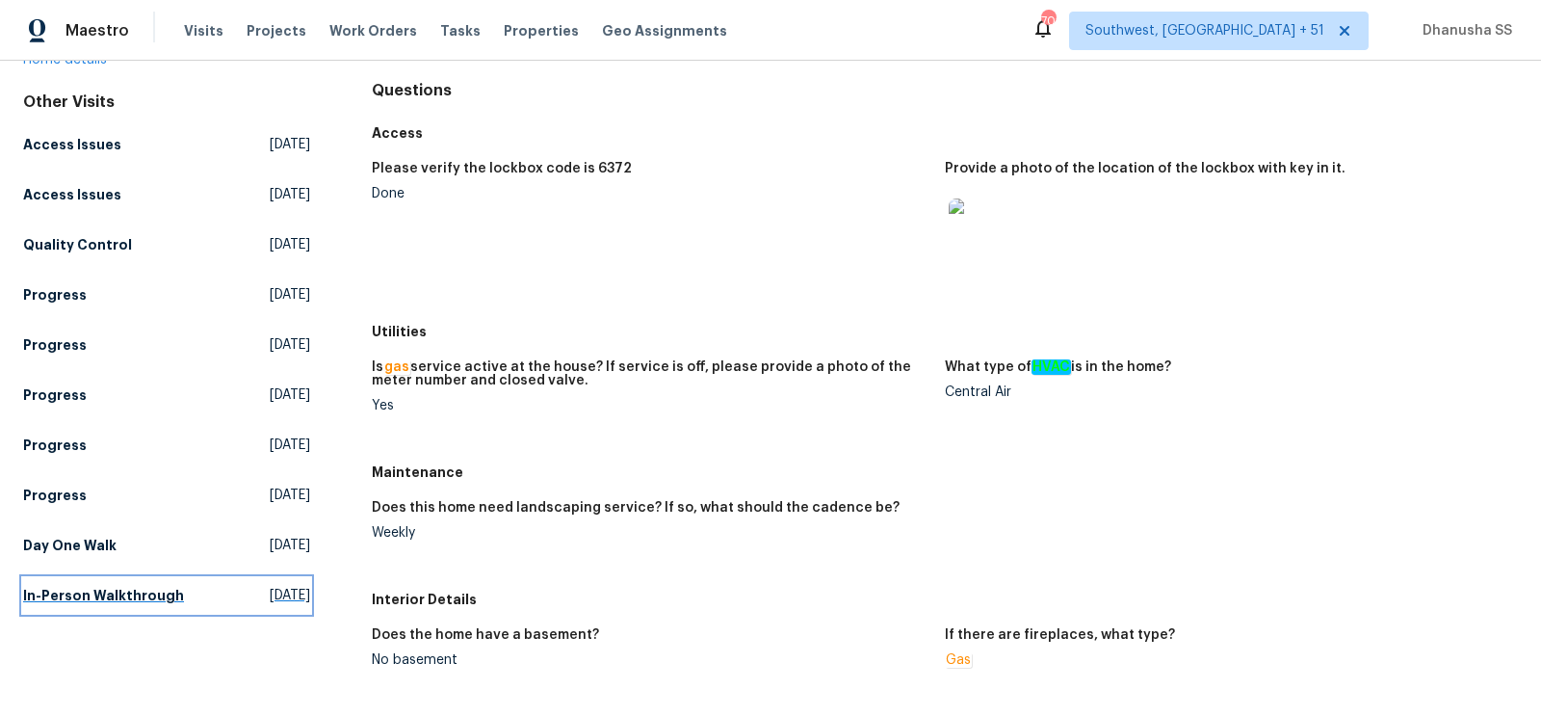
click at [270, 586] on span "Thu, Jul 24 2025" at bounding box center [290, 595] width 40 height 19
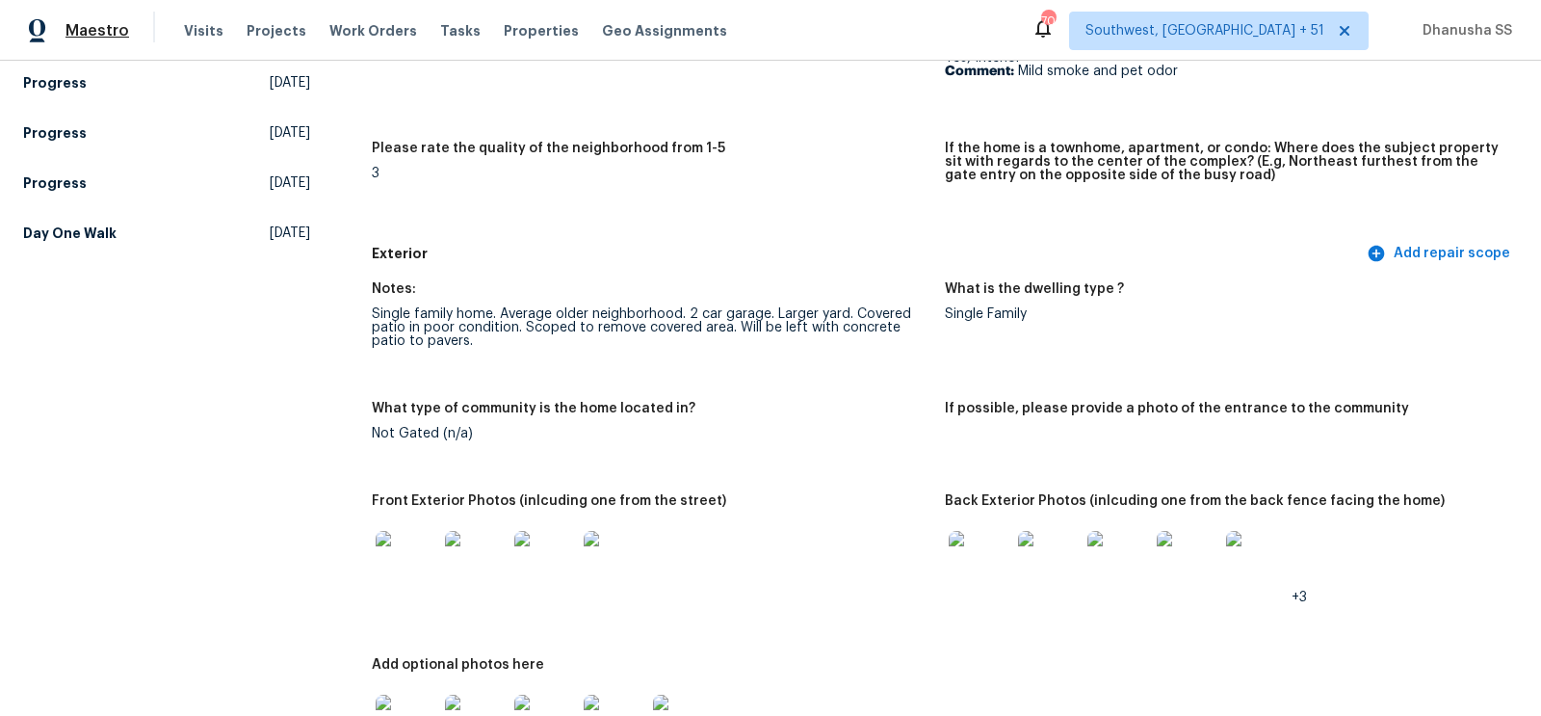
scroll to position [32, 0]
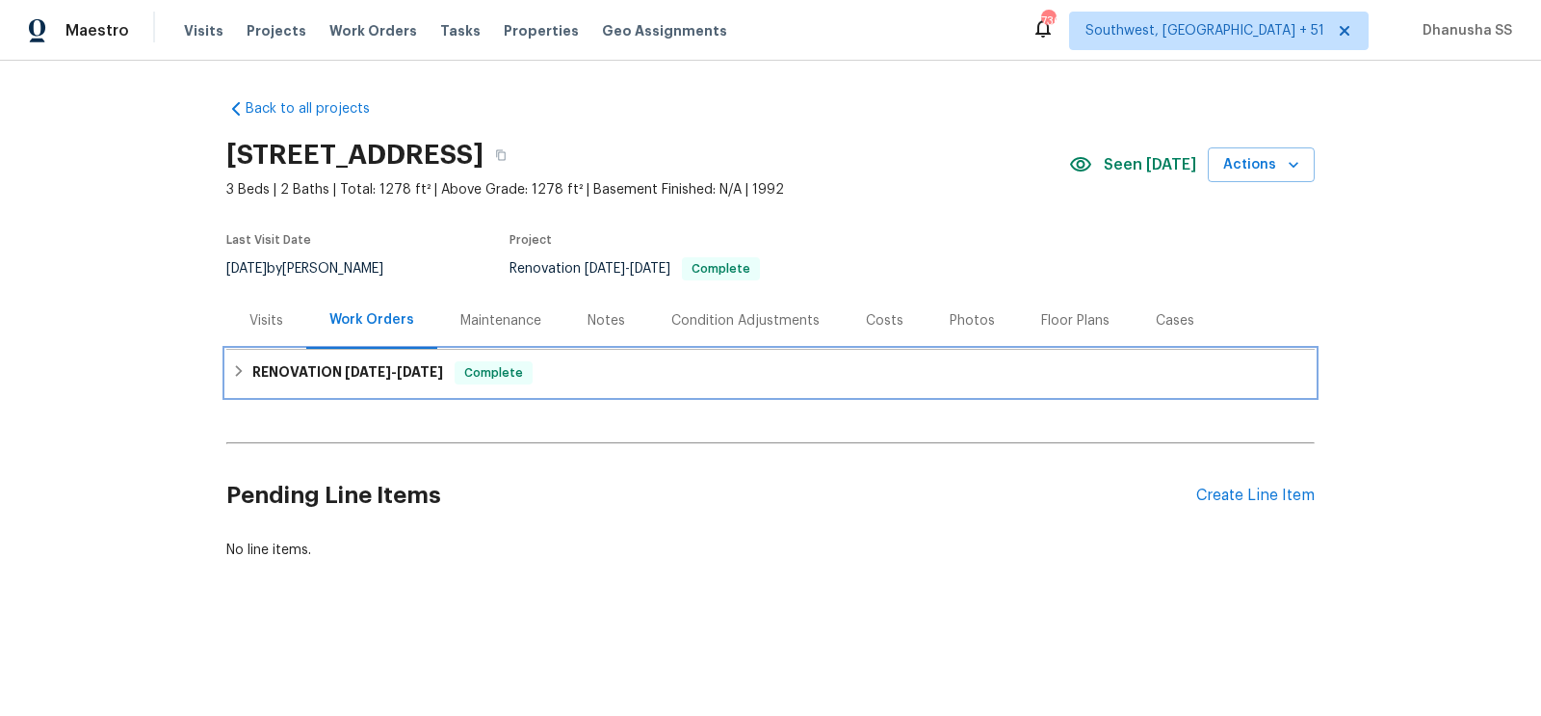
click at [580, 378] on div "RENOVATION [DATE] - [DATE] Complete" at bounding box center [770, 372] width 1077 height 23
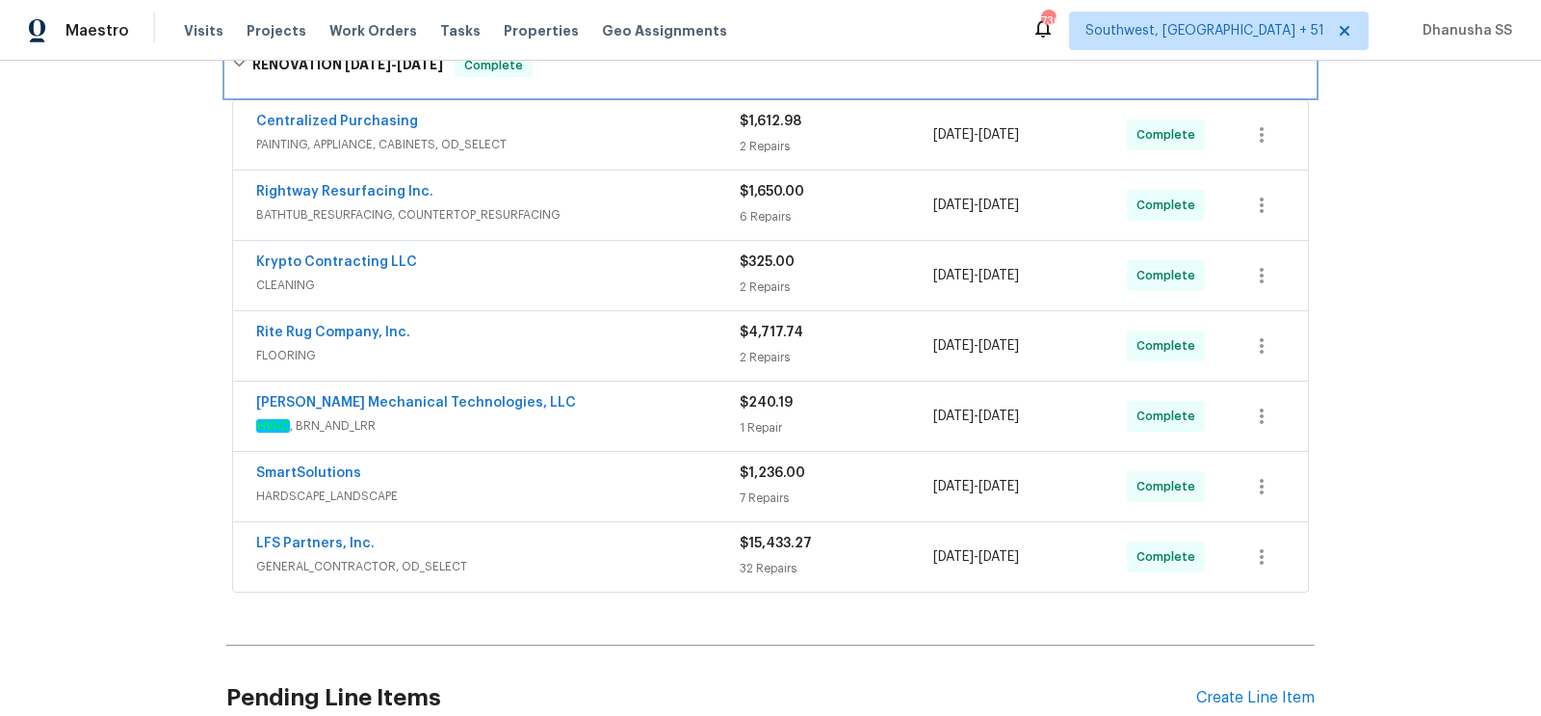
scroll to position [312, 0]
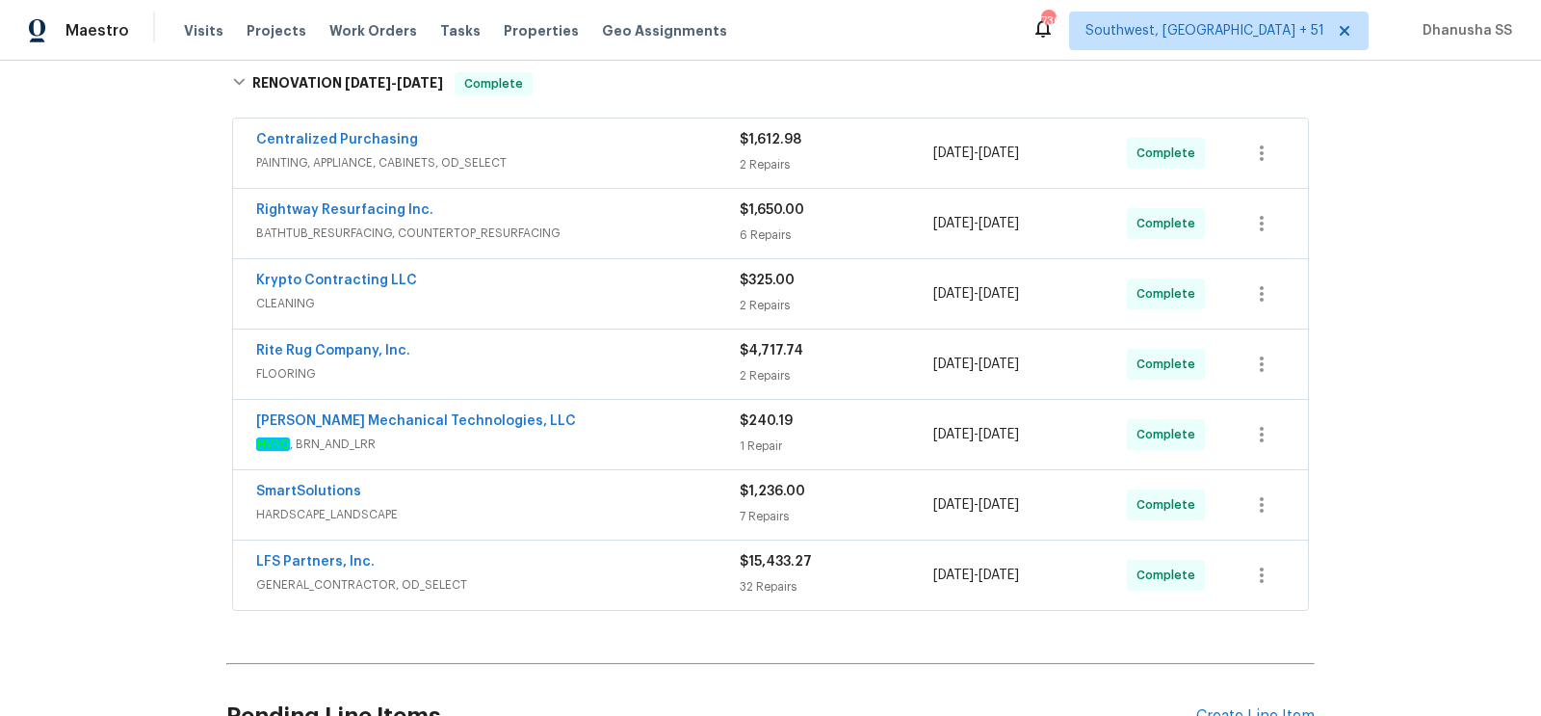
click at [625, 581] on span "GENERAL_CONTRACTOR, OD_SELECT" at bounding box center [497, 584] width 483 height 19
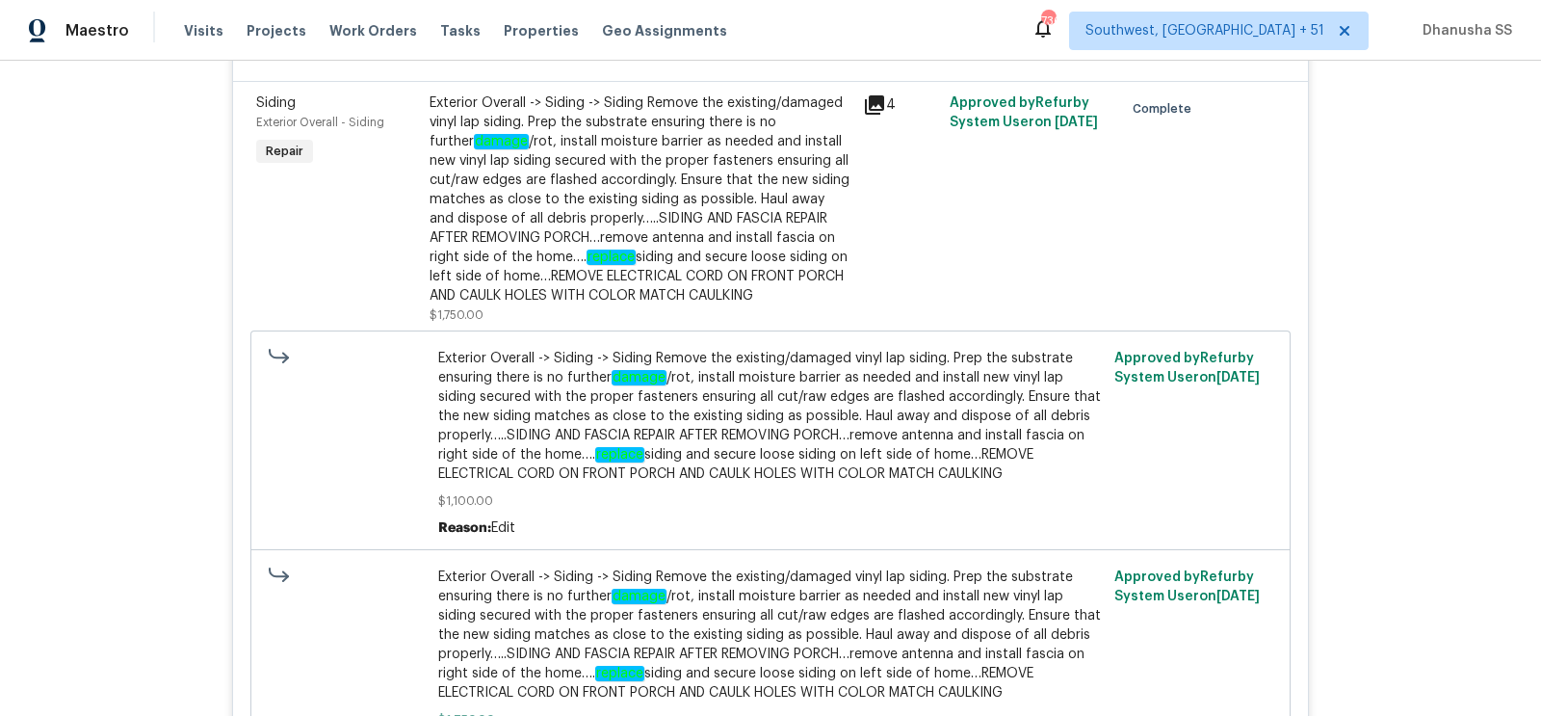
scroll to position [2703, 0]
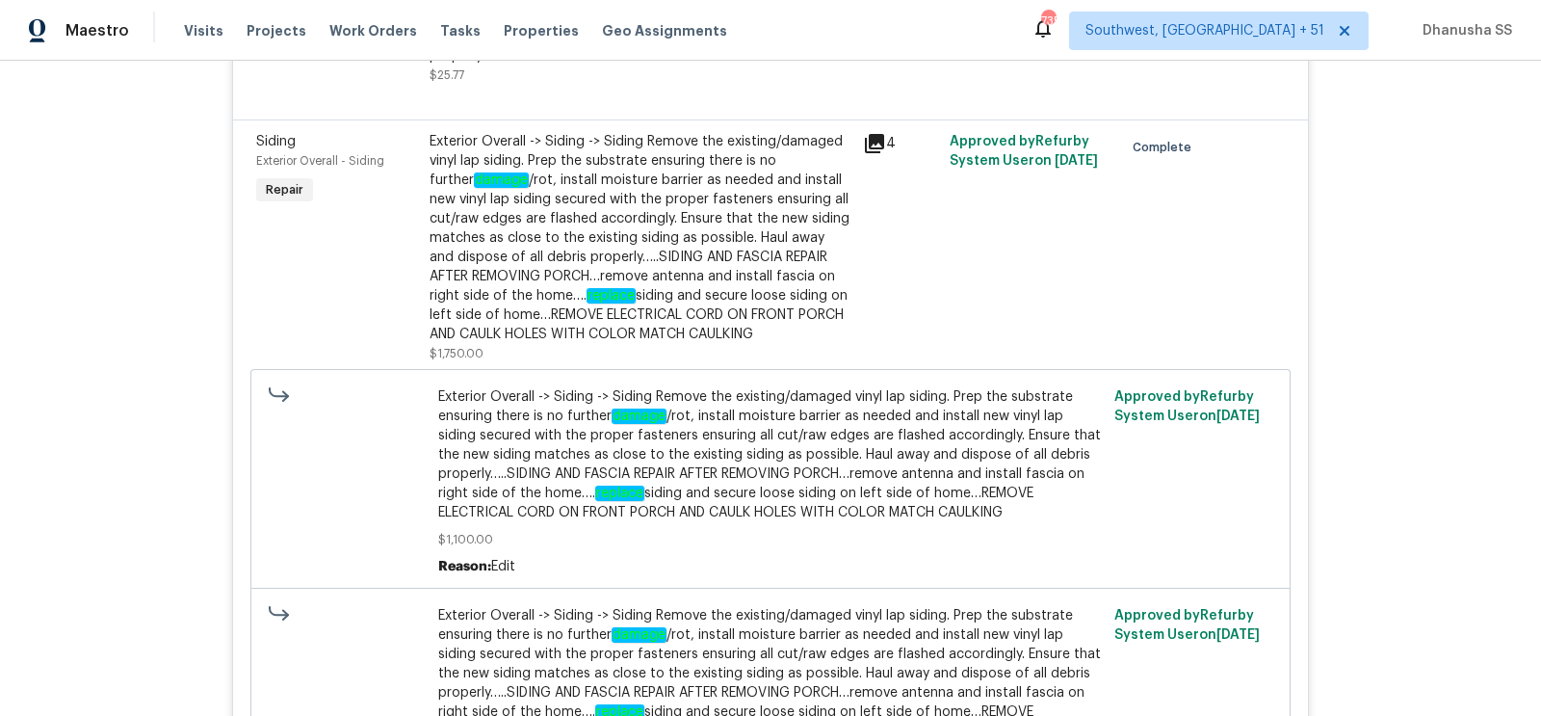
click at [568, 311] on div "Exterior Overall -> Siding -> Siding Remove the existing/damaged vinyl lap sidi…" at bounding box center [641, 238] width 422 height 212
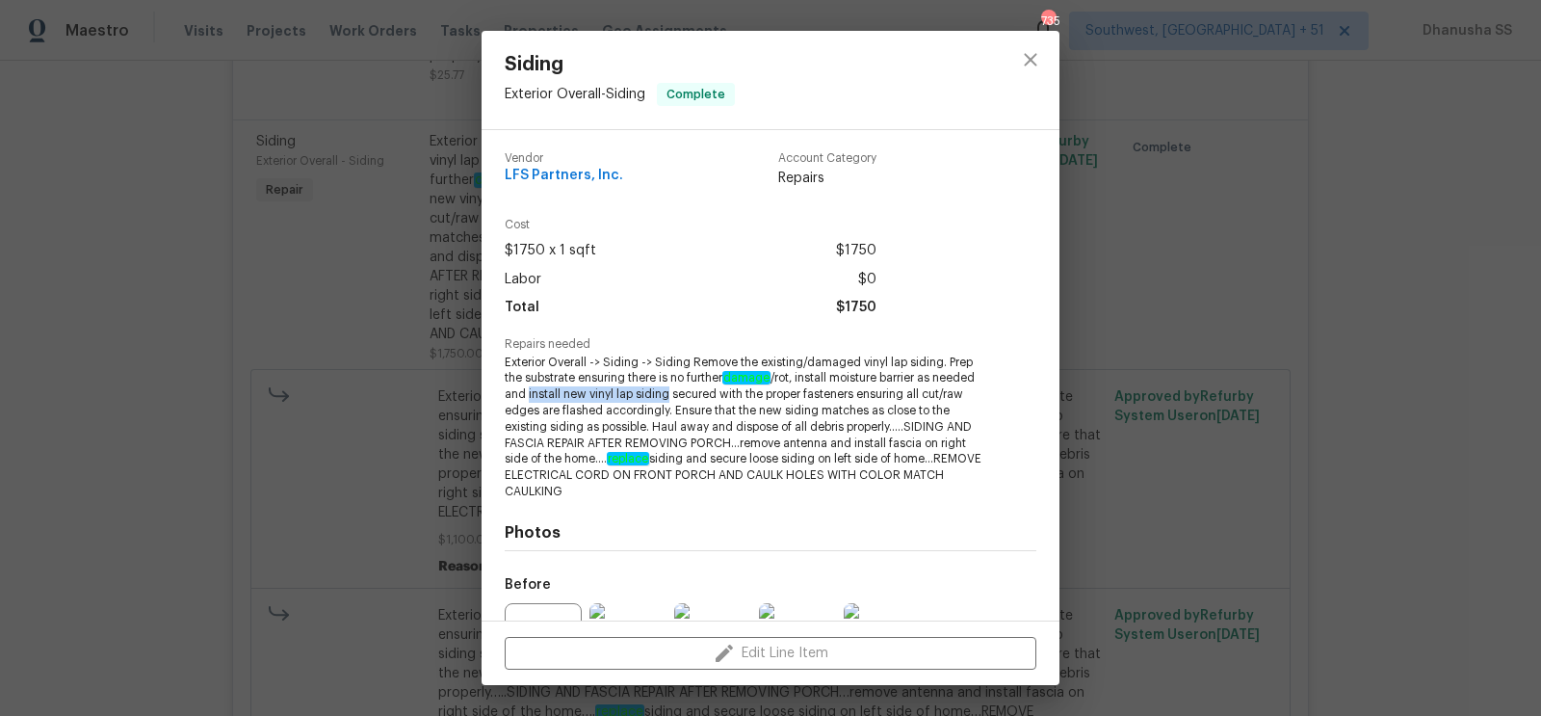
drag, startPoint x: 529, startPoint y: 393, endPoint x: 668, endPoint y: 393, distance: 139.6
click at [668, 393] on span "Exterior Overall -> Siding -> Siding Remove the existing/damaged vinyl lap sidi…" at bounding box center [744, 426] width 479 height 145
copy span "install new vinyl lap siding"
click at [979, 58] on div "Siding Exterior Overall - Siding Complete" at bounding box center [771, 80] width 578 height 98
click at [1024, 58] on icon "close" at bounding box center [1030, 59] width 23 height 23
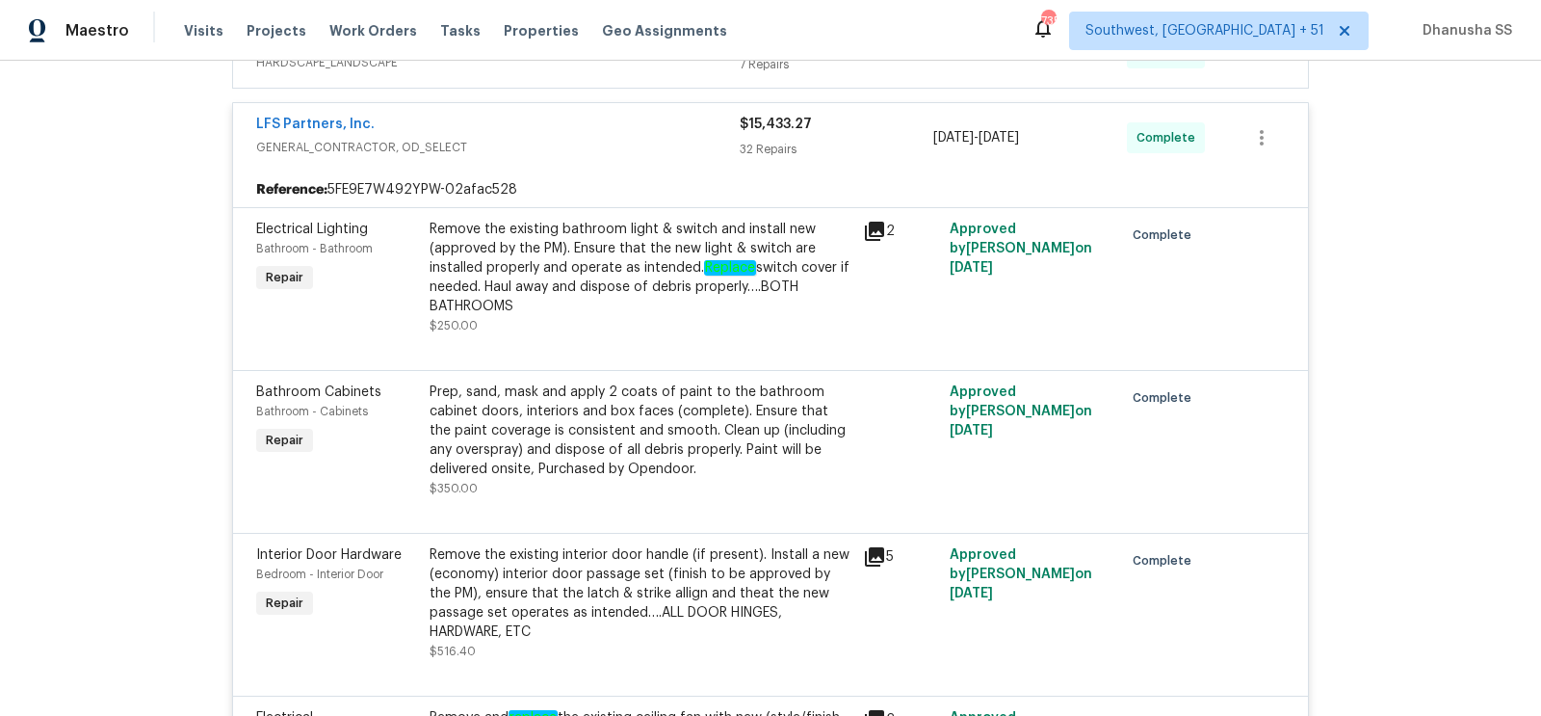
scroll to position [462, 0]
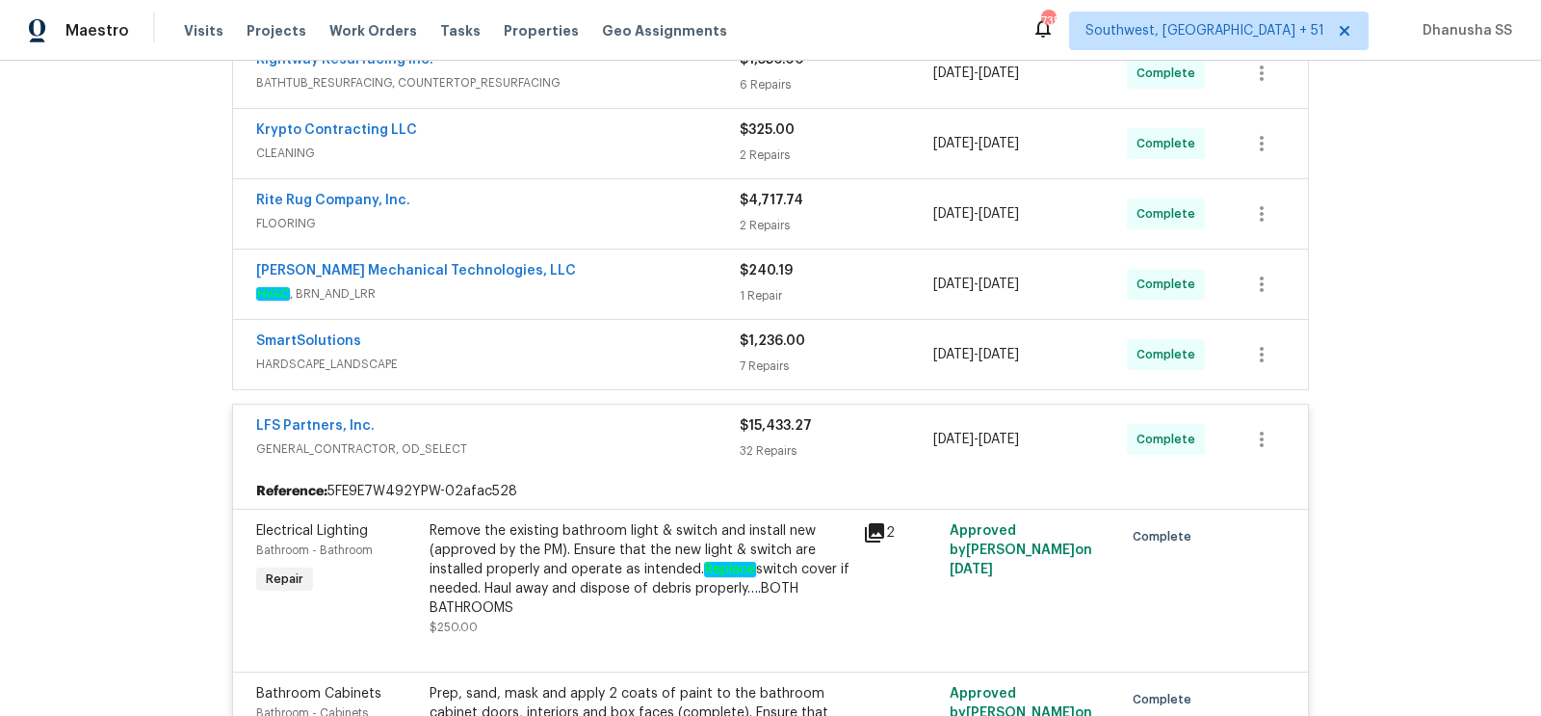
click at [692, 354] on span "HARDSCAPE_LANDSCAPE" at bounding box center [497, 363] width 483 height 19
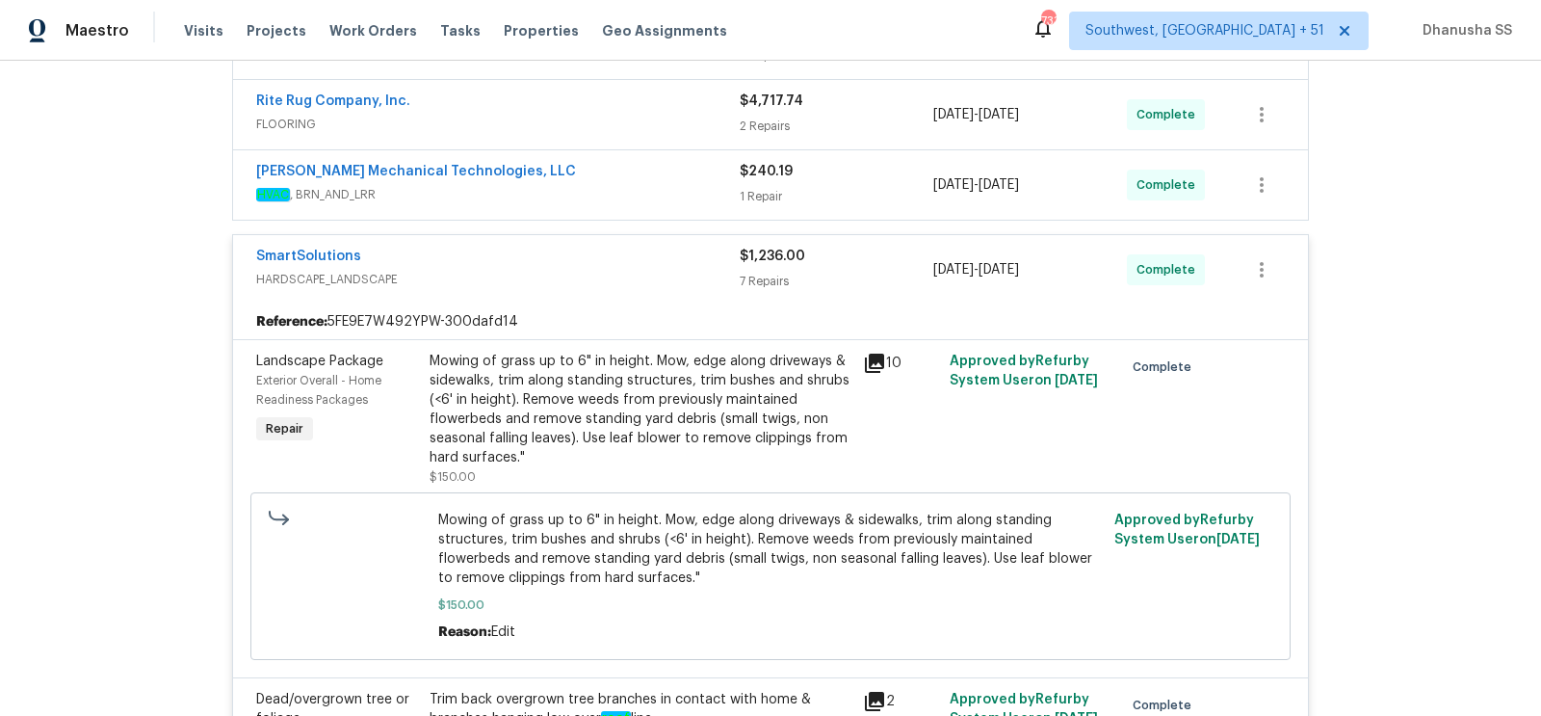
scroll to position [440, 0]
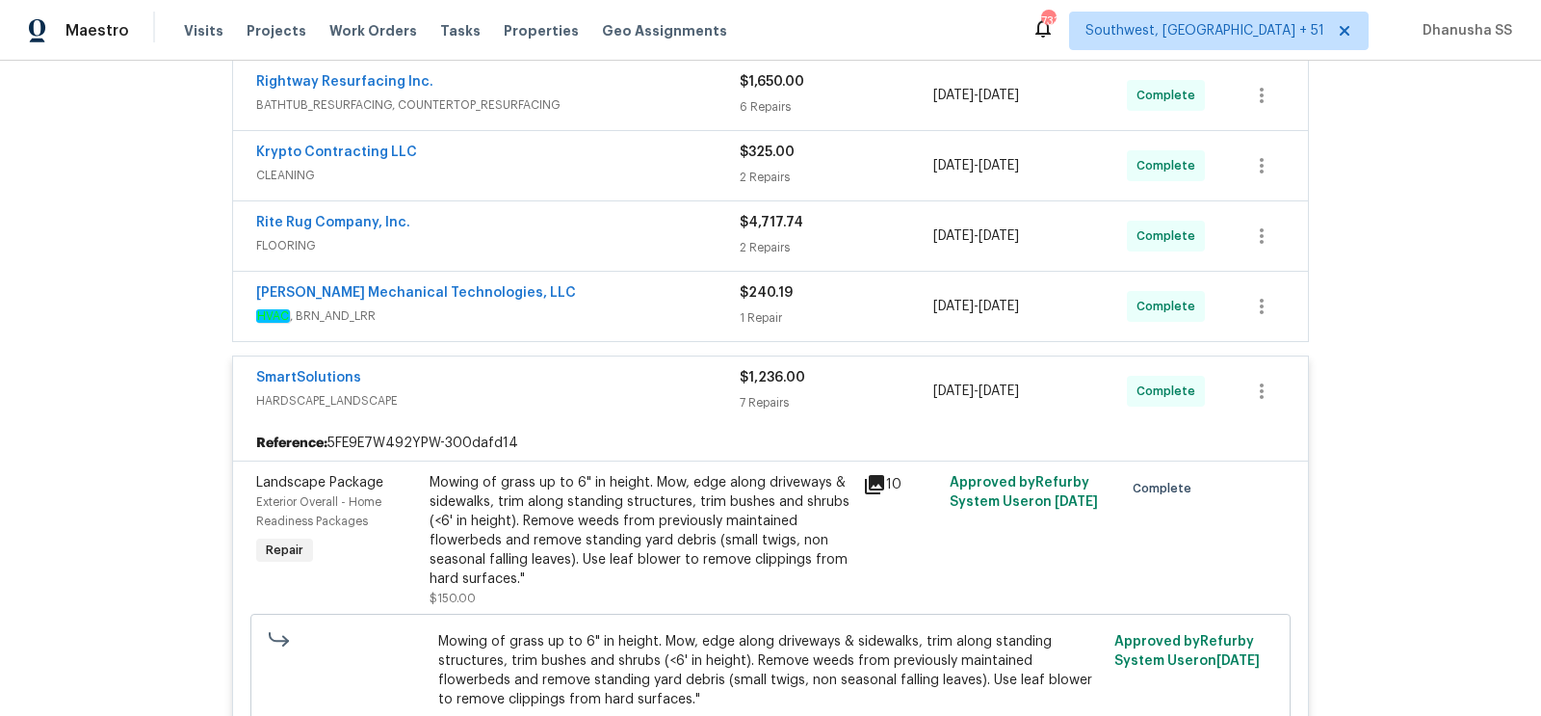
click at [647, 298] on div "[PERSON_NAME] Mechanical Technologies, LLC" at bounding box center [497, 294] width 483 height 23
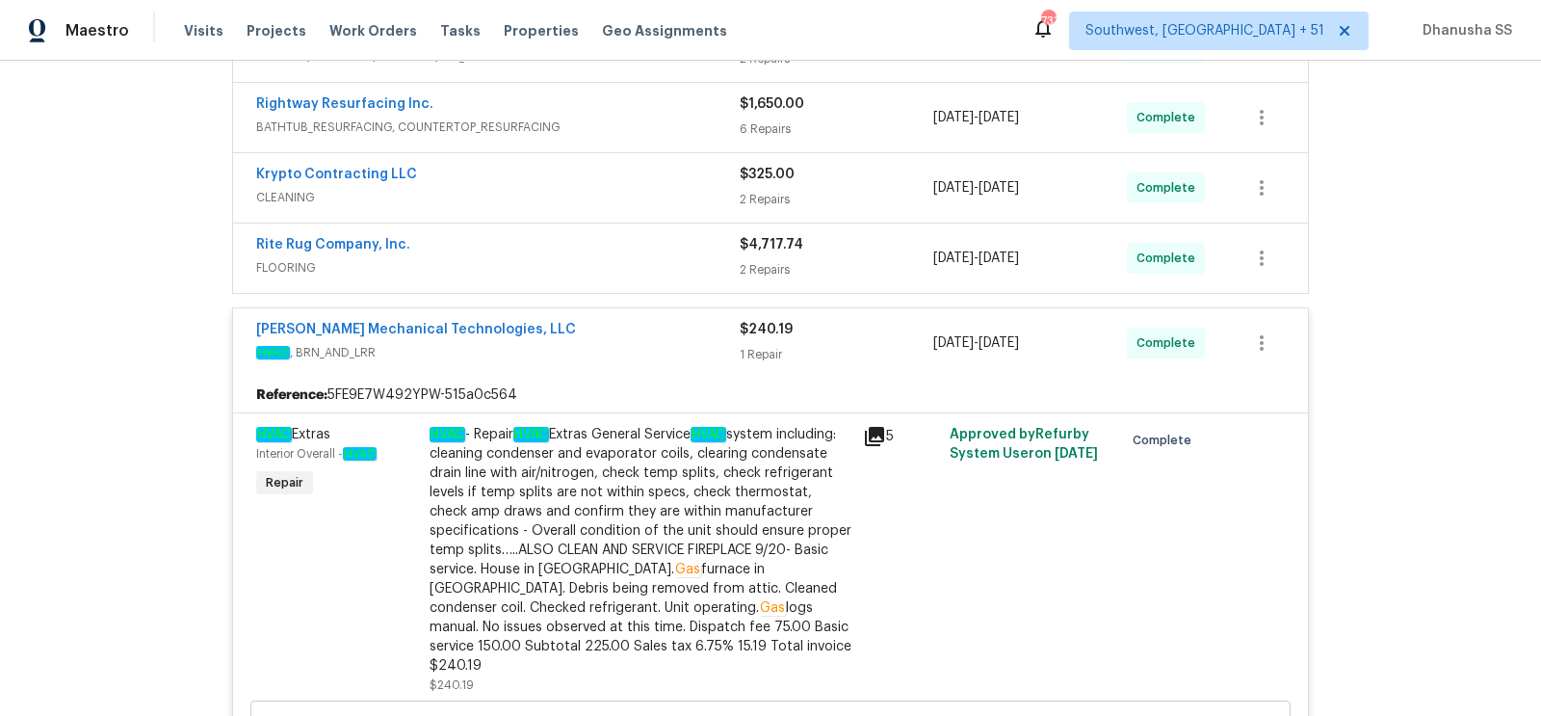
scroll to position [357, 0]
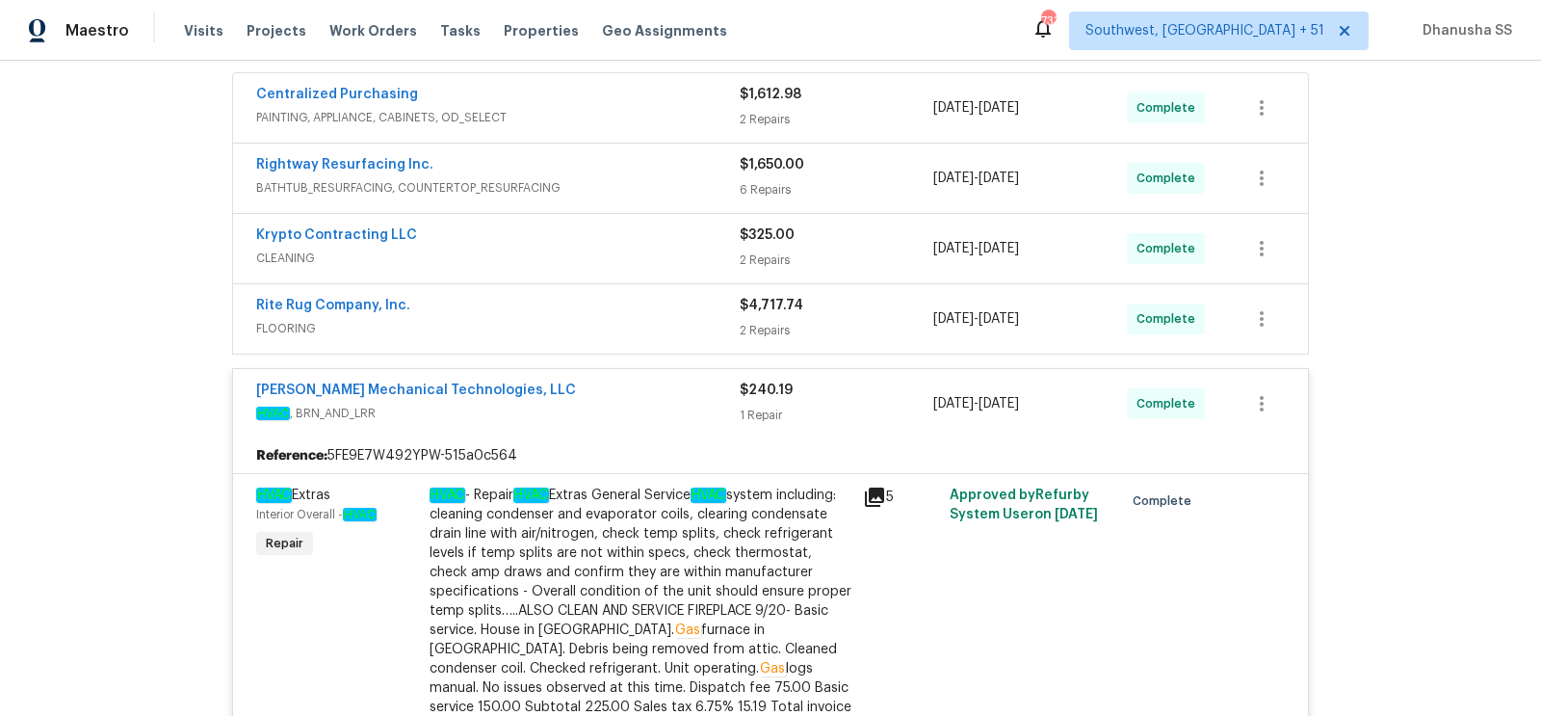
click at [634, 309] on div "Rite Rug Company, Inc." at bounding box center [497, 307] width 483 height 23
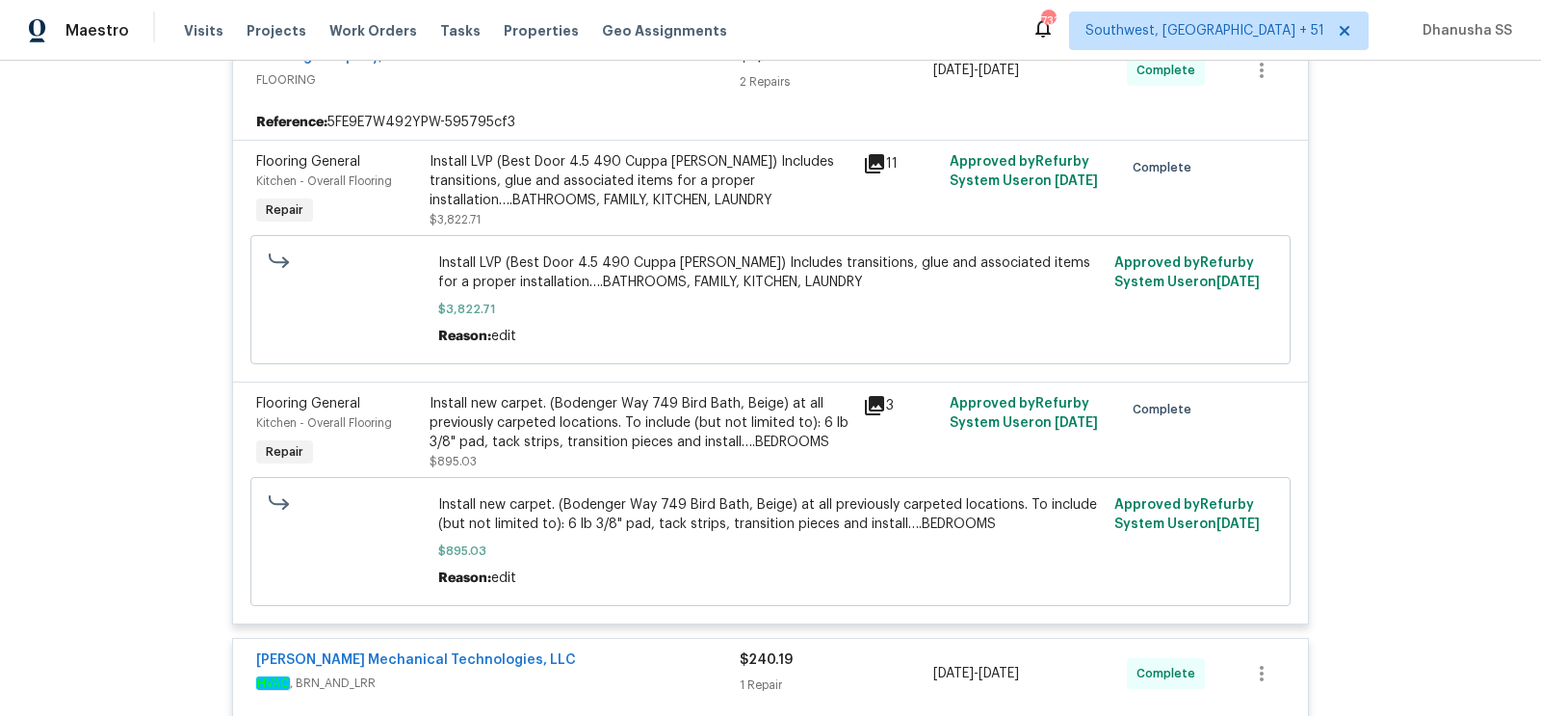
scroll to position [618, 0]
click at [663, 414] on div "Install new carpet. (Bodenger Way 749 Bird Bath, Beige) at all previously carpe…" at bounding box center [641, 425] width 422 height 58
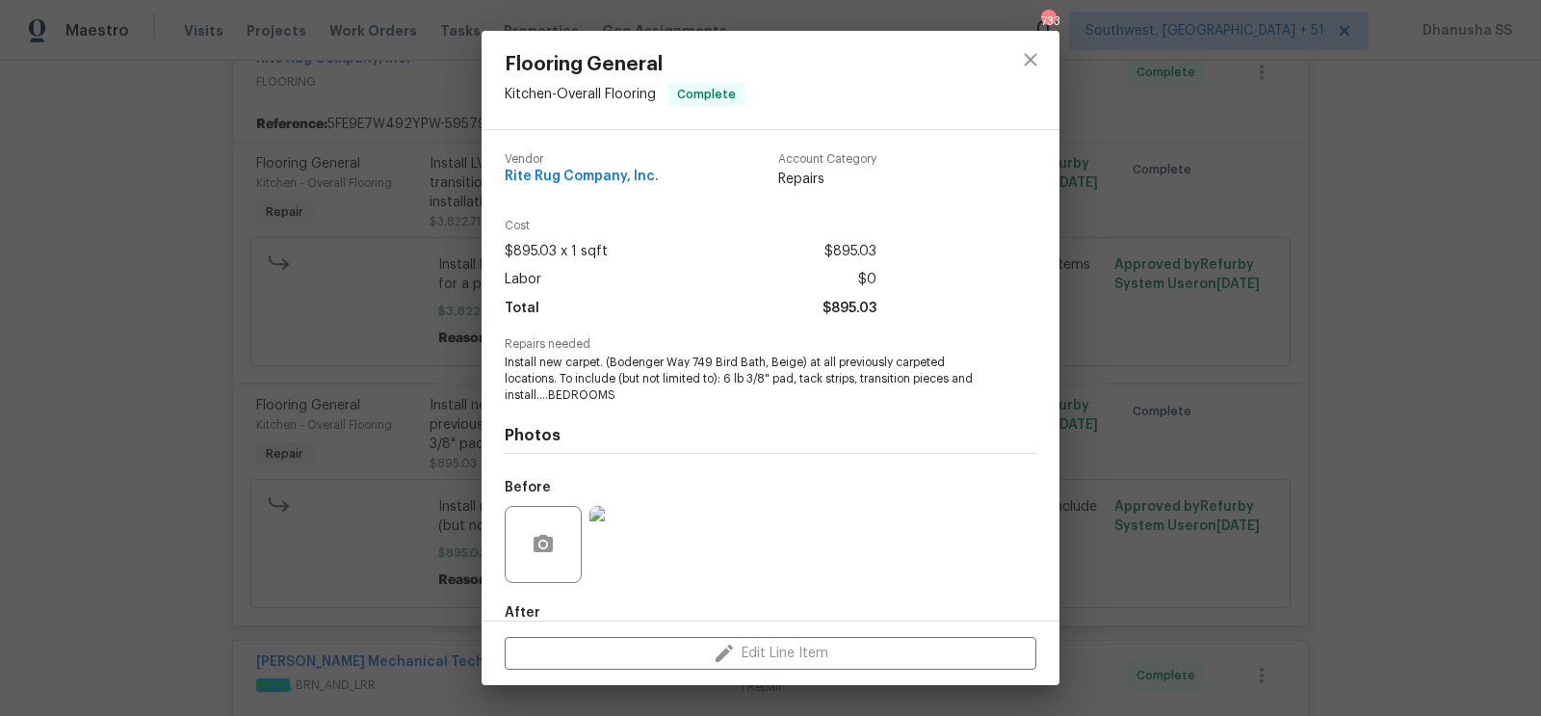
click at [1019, 30] on div "Flooring General Kitchen - Overall Flooring Complete Vendor Rite Rug Company, I…" at bounding box center [770, 358] width 1541 height 716
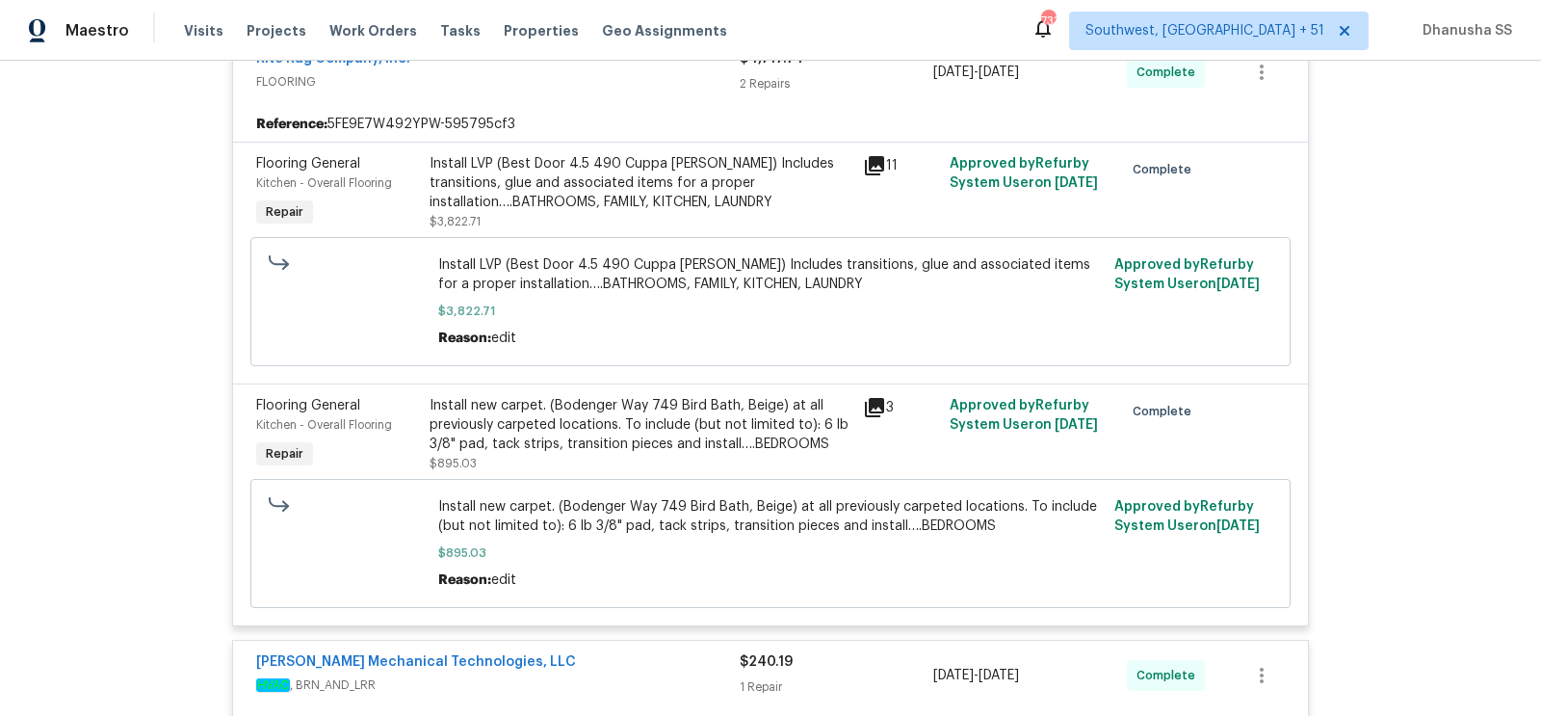
click at [566, 223] on div "Install LVP (Best Door 4.5 490 Cuppa [PERSON_NAME]) Includes transitions, glue …" at bounding box center [641, 192] width 422 height 77
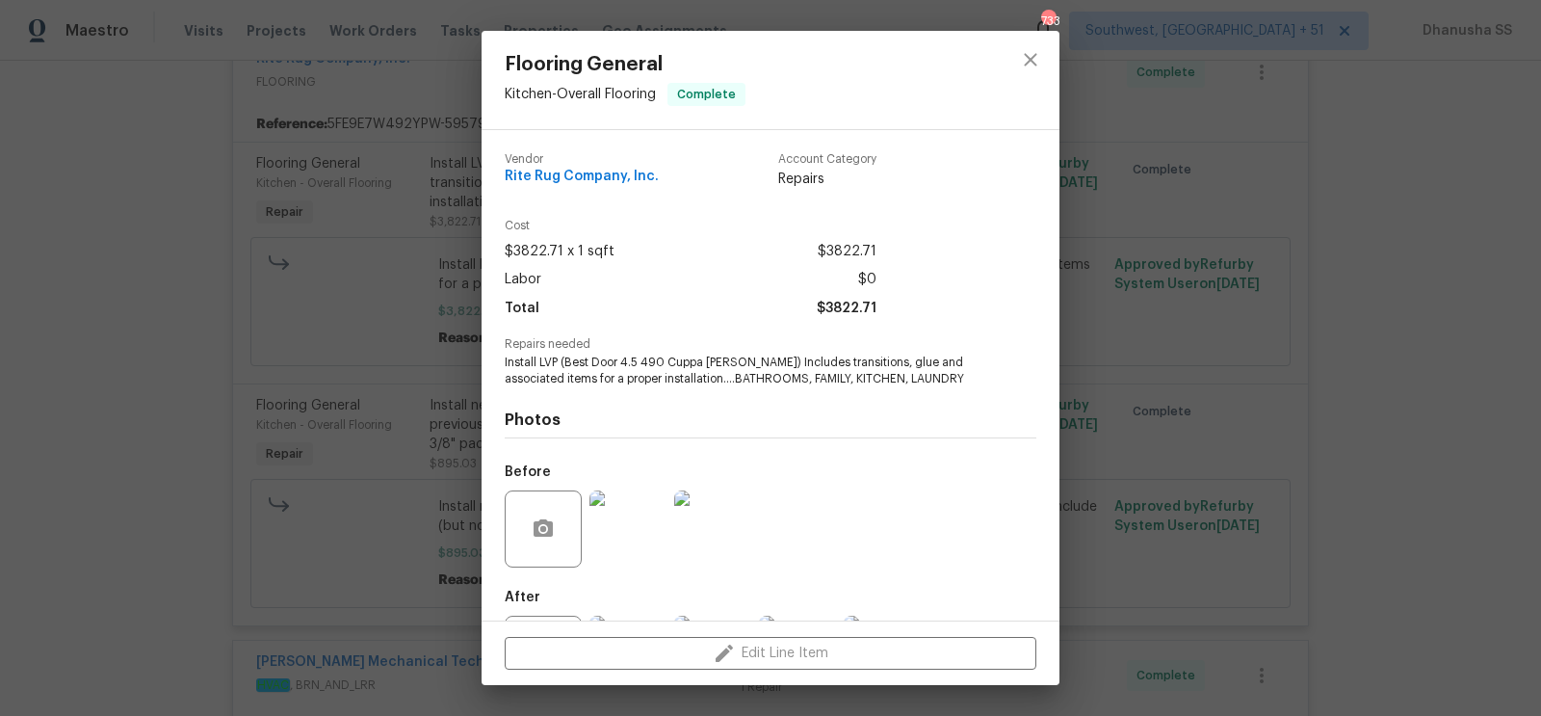
click at [1178, 392] on div "Flooring General Kitchen - Overall Flooring Complete Vendor Rite Rug Company, I…" at bounding box center [770, 358] width 1541 height 716
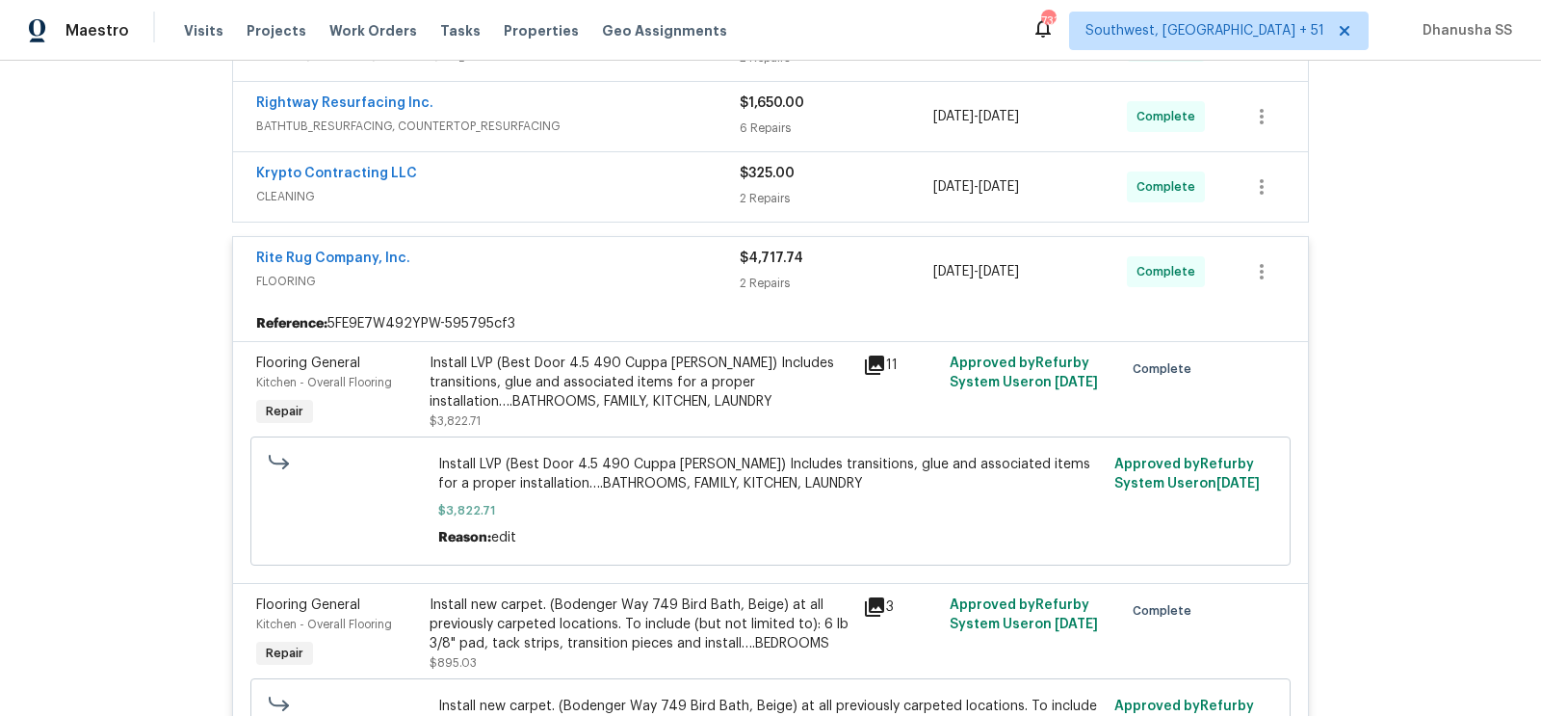
scroll to position [352, 0]
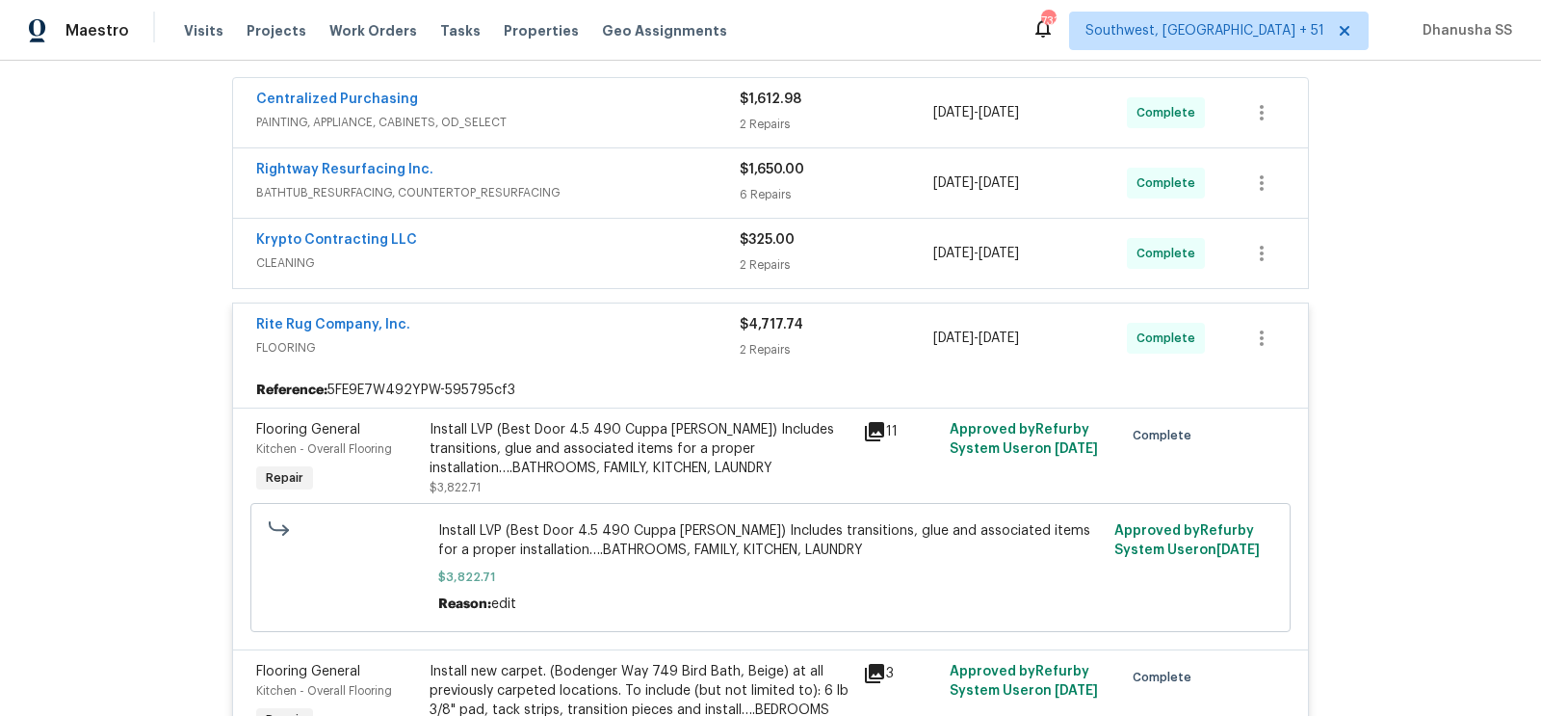
click at [639, 265] on span "CLEANING" at bounding box center [497, 262] width 483 height 19
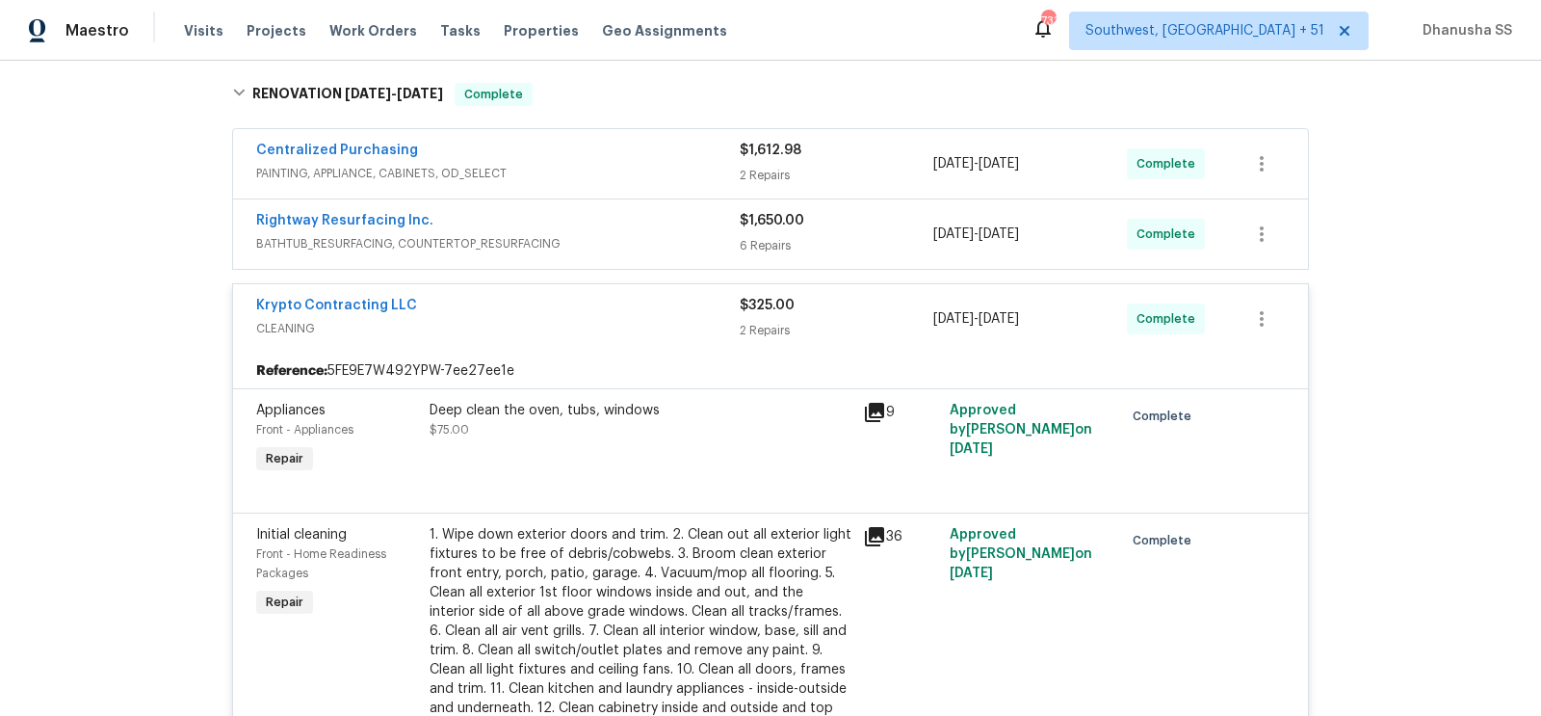
scroll to position [258, 0]
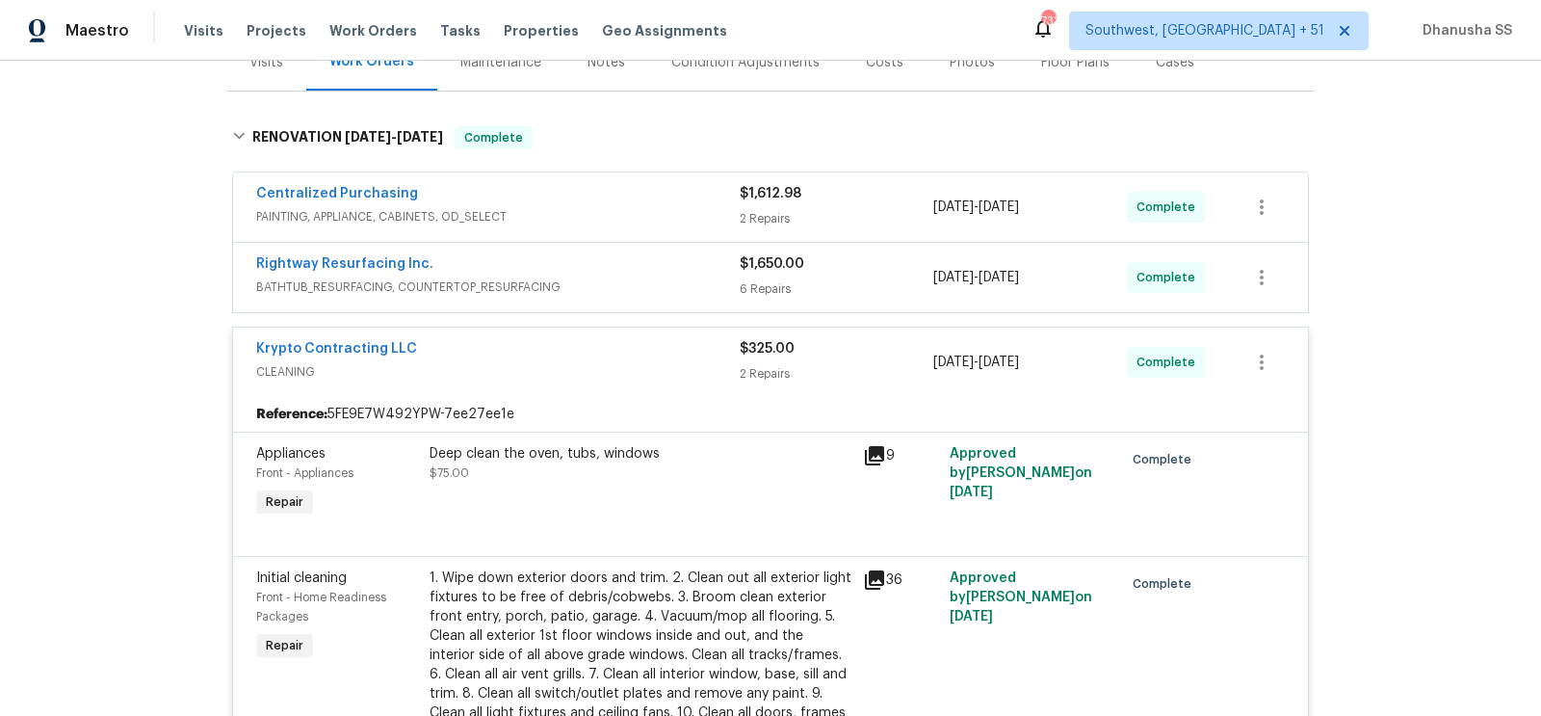
click at [639, 283] on span "BATHTUB_RESURFACING, COUNTERTOP_RESURFACING" at bounding box center [497, 286] width 483 height 19
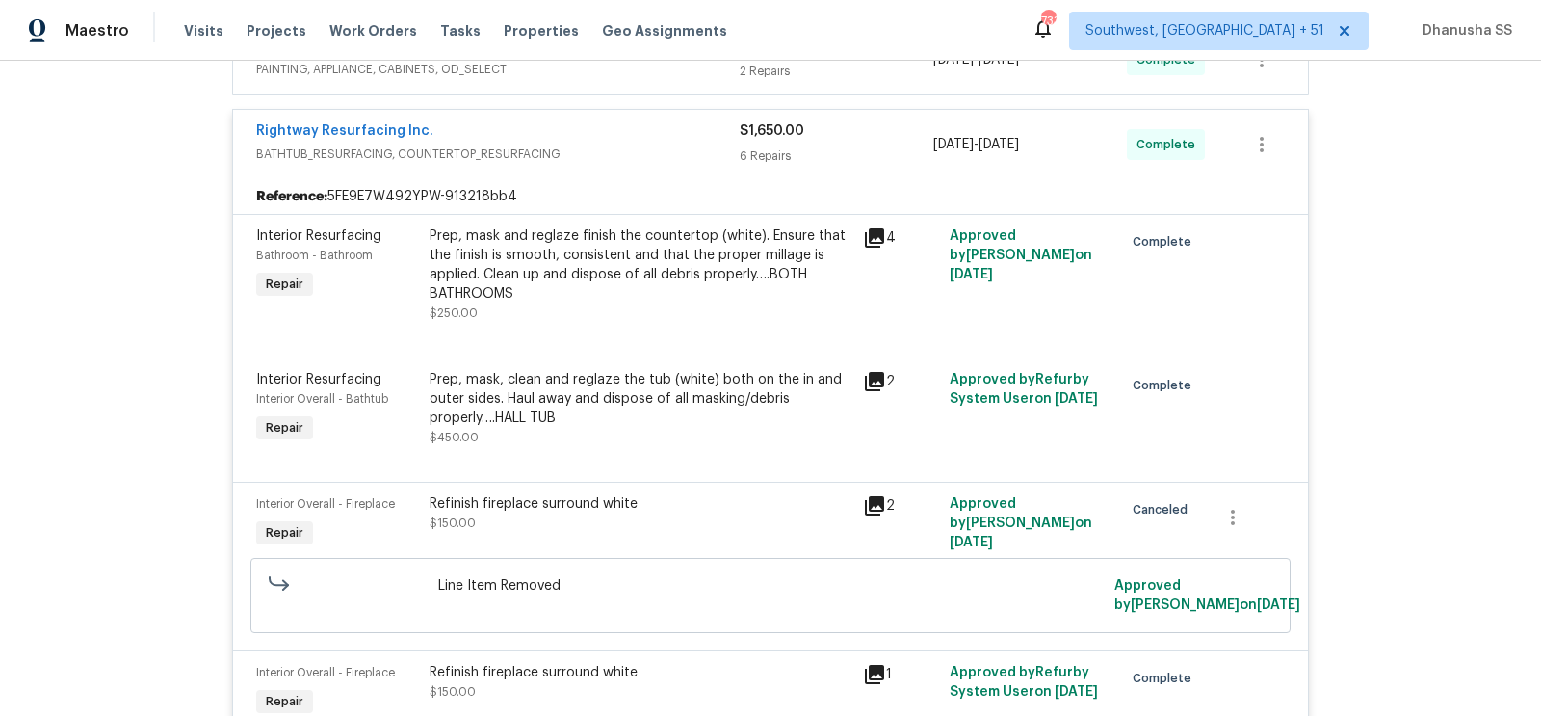
scroll to position [183, 0]
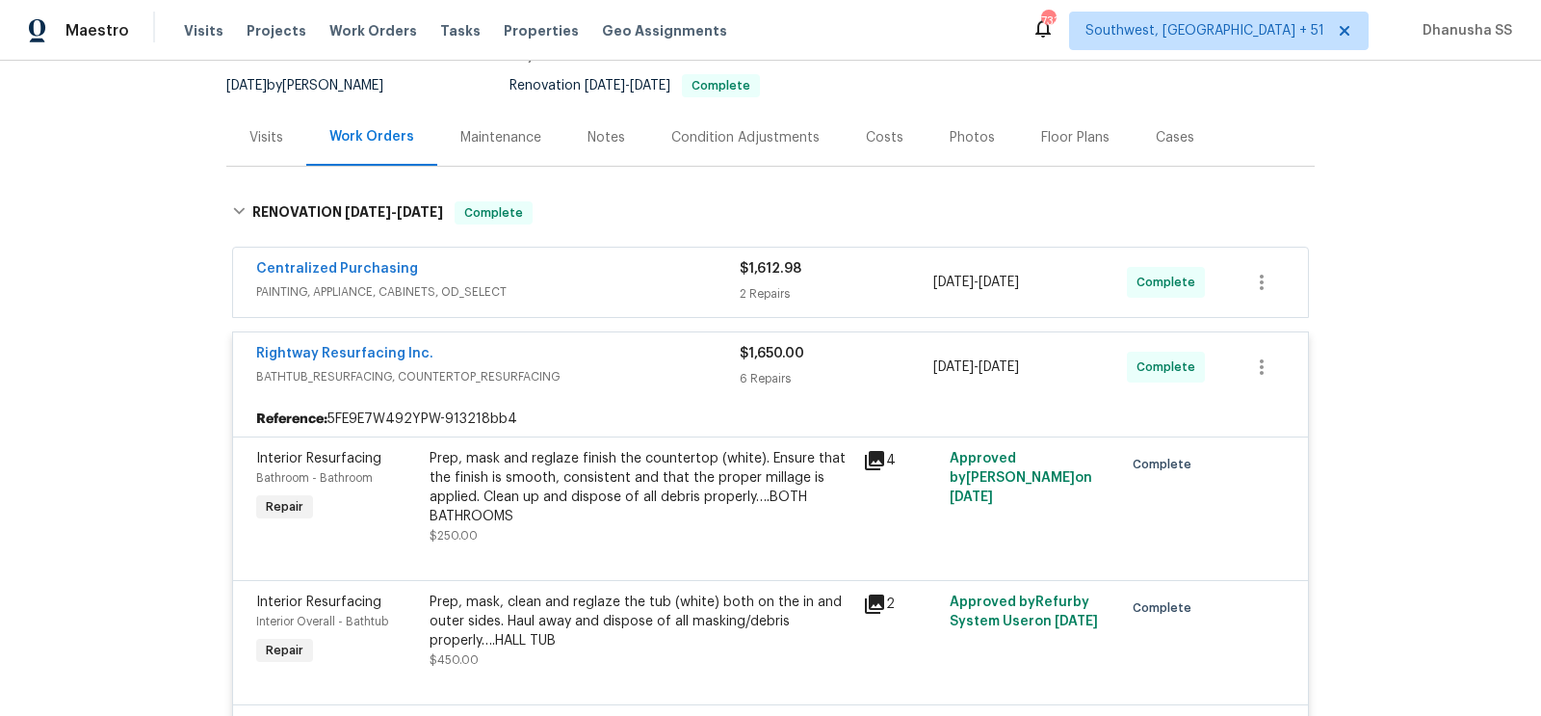
click at [594, 294] on span "PAINTING, APPLIANCE, CABINETS, OD_SELECT" at bounding box center [497, 291] width 483 height 19
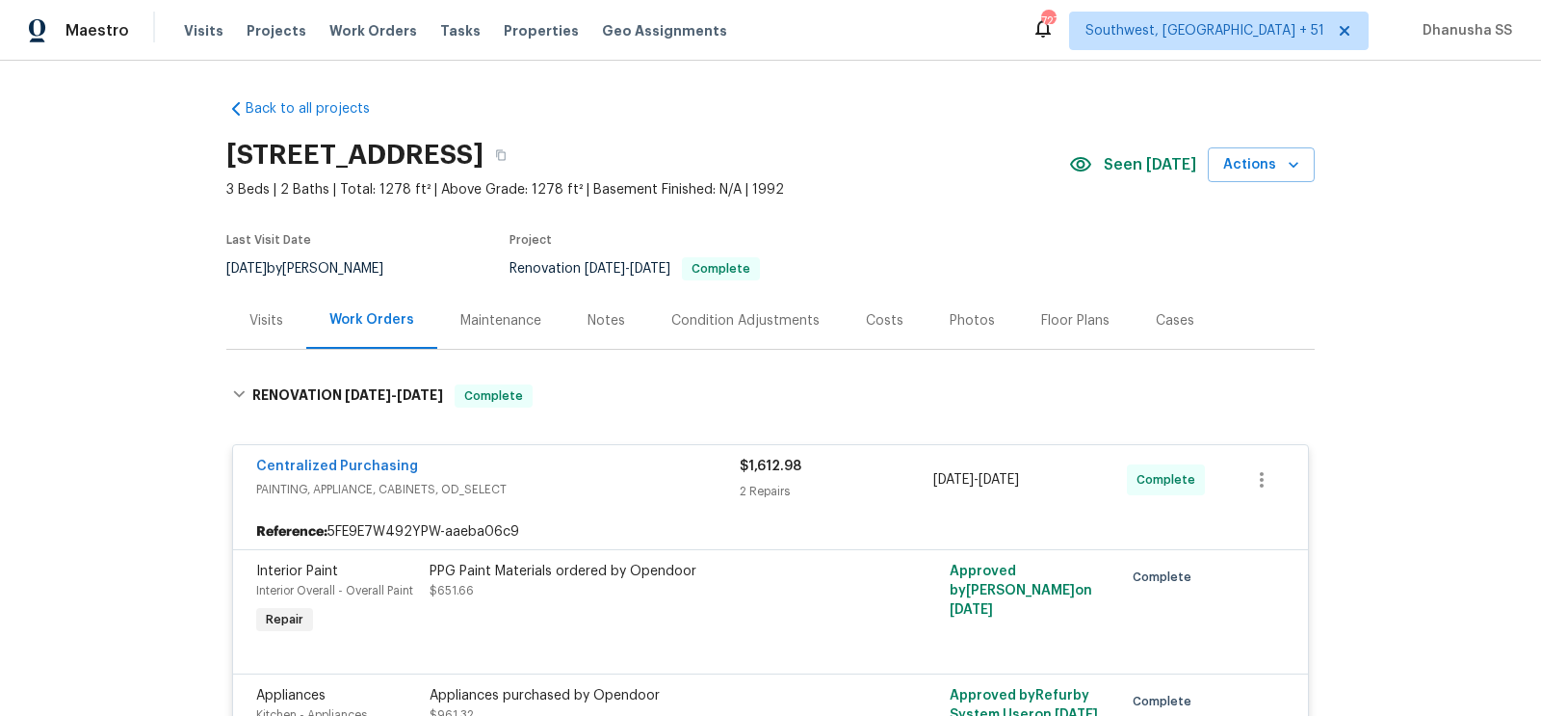
scroll to position [687, 0]
